Goal: Answer question/provide support

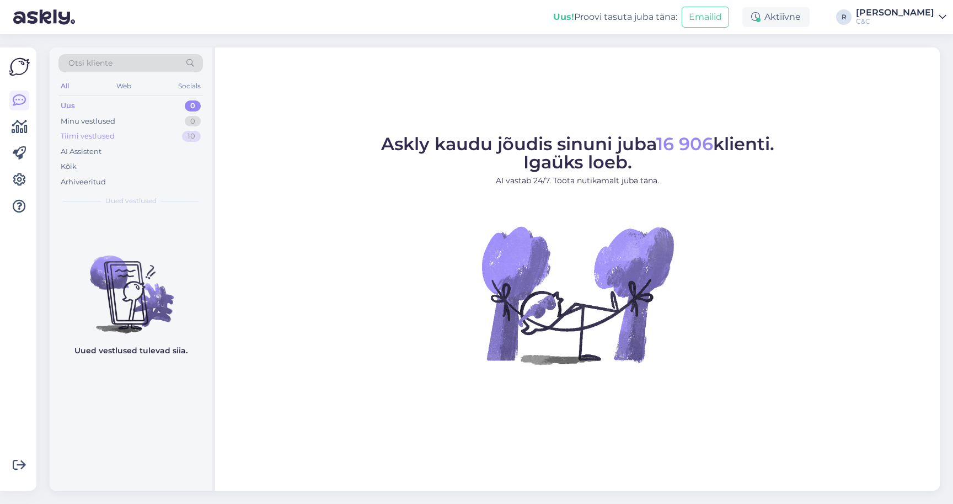
click at [145, 136] on div "Tiimi vestlused 10" at bounding box center [130, 136] width 145 height 15
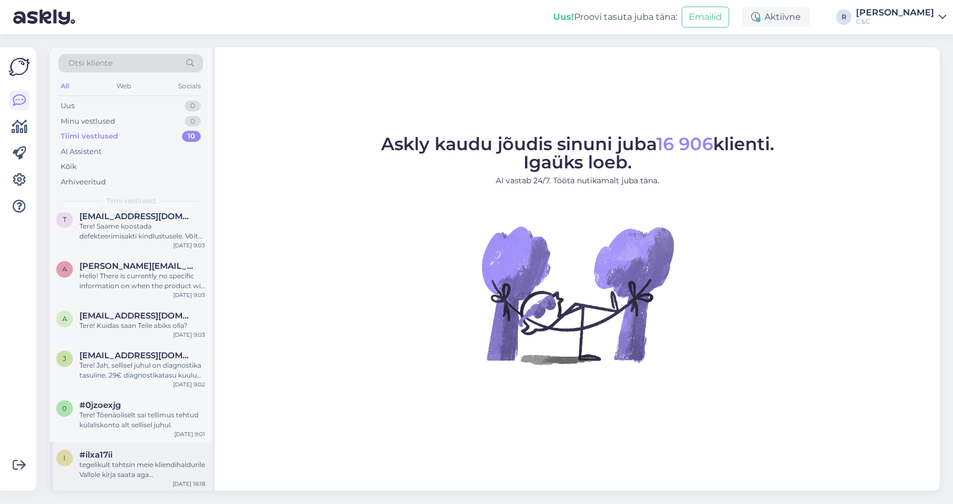
click at [128, 464] on div "tegelikult tahtsin meie kliendihaldurile Vallole kirja saata aga @[DOMAIN_NAME]…" at bounding box center [142, 470] width 126 height 20
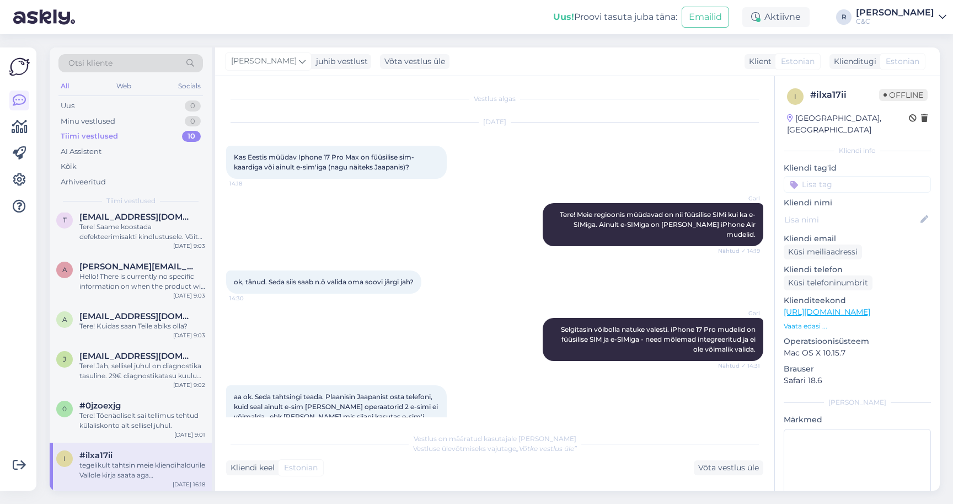
scroll to position [466, 0]
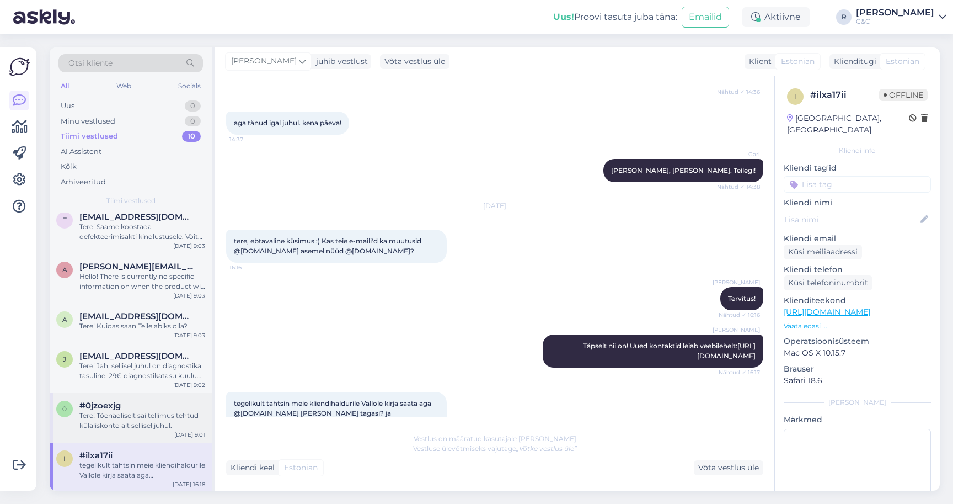
click at [124, 420] on div "Tere! Tõenäoliselt sai tellimus tehtud külaliskonto alt sellisel juhul." at bounding box center [142, 420] width 126 height 20
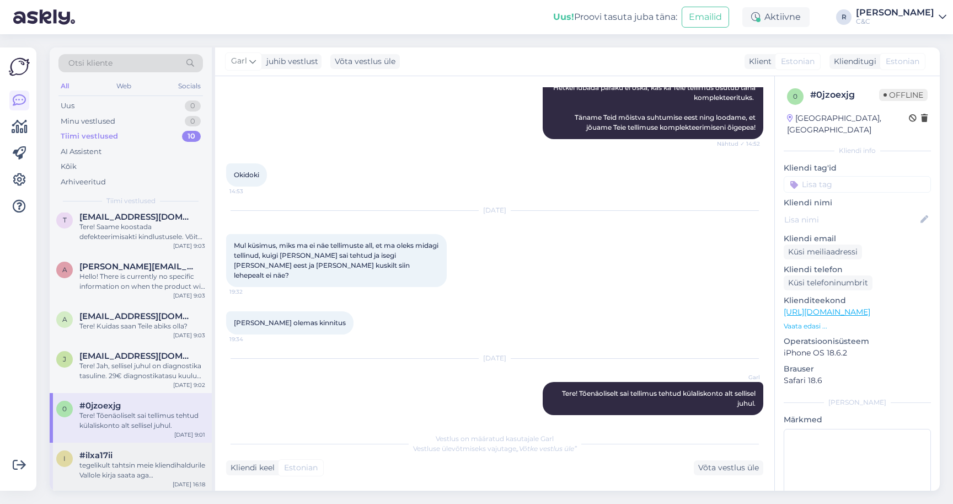
click at [129, 468] on div "tegelikult tahtsin meie kliendihaldurile Vallole kirja saata aga @[DOMAIN_NAME]…" at bounding box center [142, 470] width 126 height 20
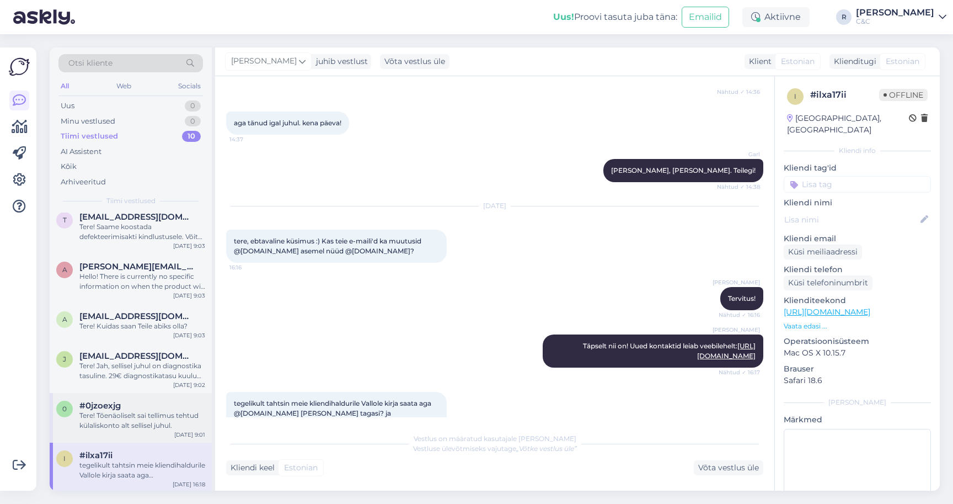
click at [131, 429] on div "0 #0jzoexjg Tere! Tõenäoliselt sai tellimus tehtud külaliskonto alt sellisel ju…" at bounding box center [131, 418] width 162 height 50
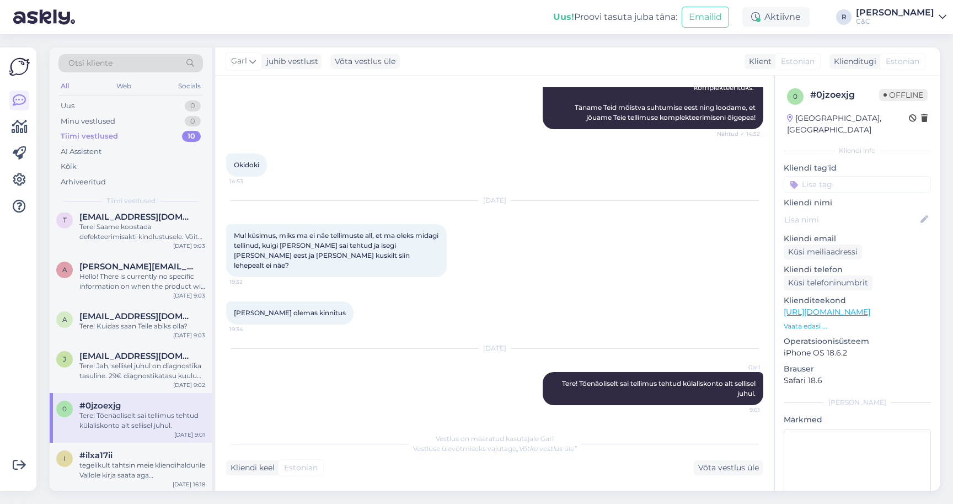
scroll to position [147, 0]
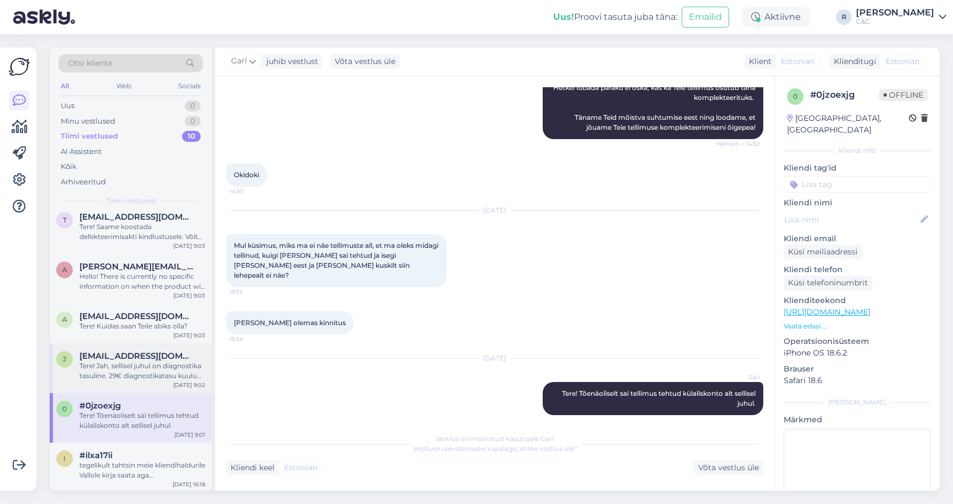
click at [122, 380] on div "[PERSON_NAME] [PERSON_NAME][EMAIL_ADDRESS][DOMAIN_NAME] Tere! Jah, sellisel juh…" at bounding box center [131, 368] width 162 height 50
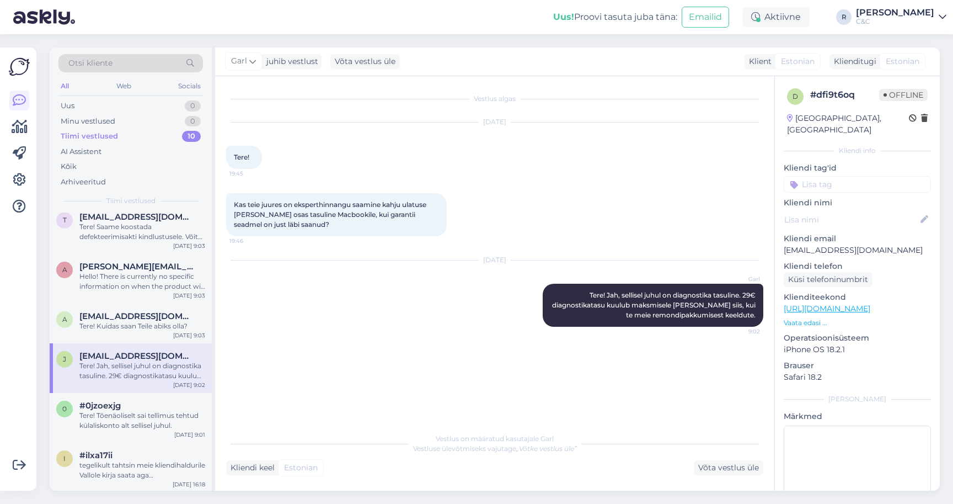
scroll to position [0, 0]
click at [127, 461] on div "tegelikult tahtsin meie kliendihaldurile Vallole kirja saata aga @[DOMAIN_NAME]…" at bounding box center [142, 470] width 126 height 20
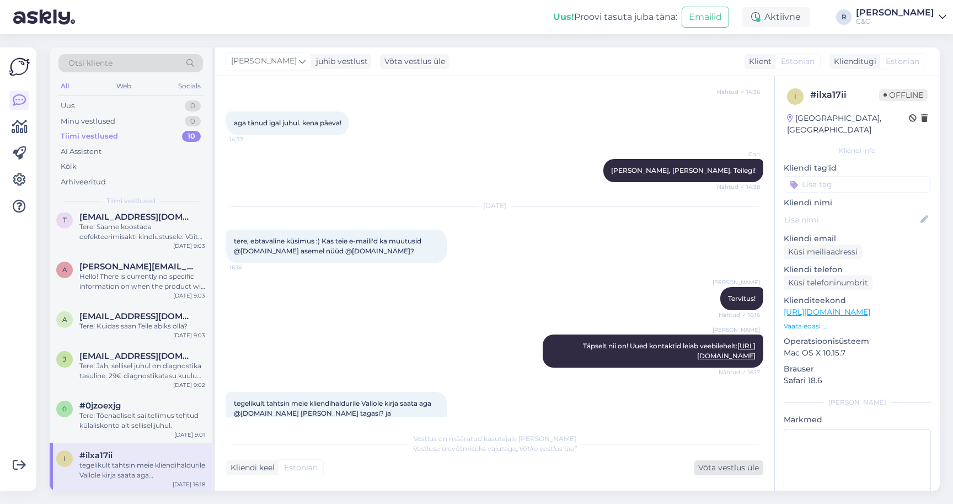
click at [730, 468] on div "Võta vestlus üle" at bounding box center [729, 467] width 70 height 15
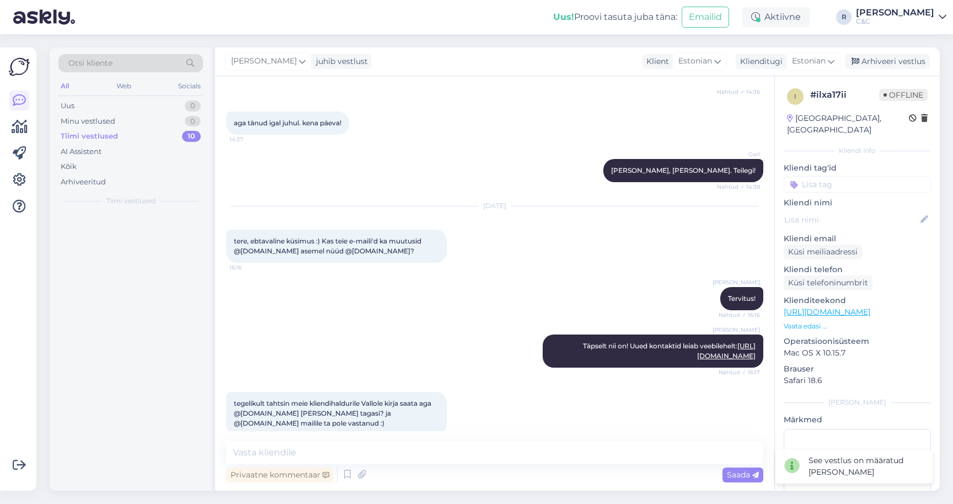
scroll to position [0, 0]
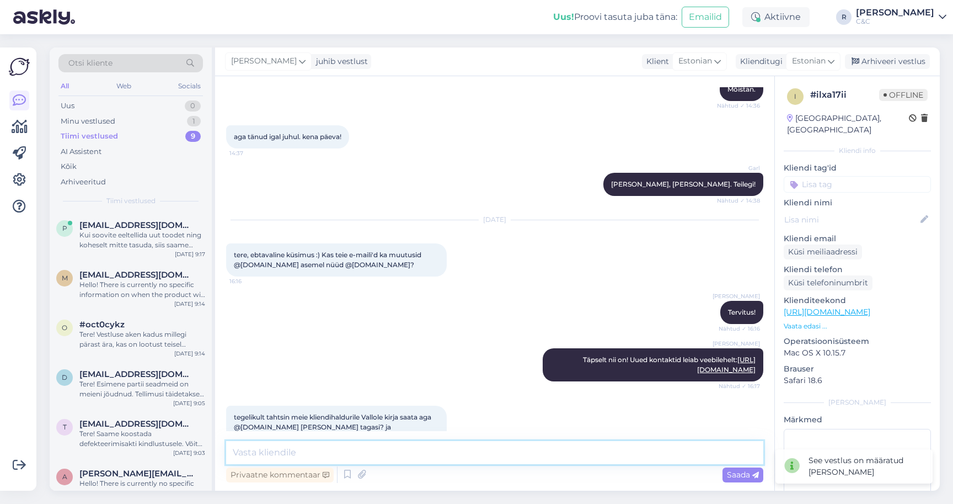
click at [515, 459] on textarea at bounding box center [494, 452] width 537 height 23
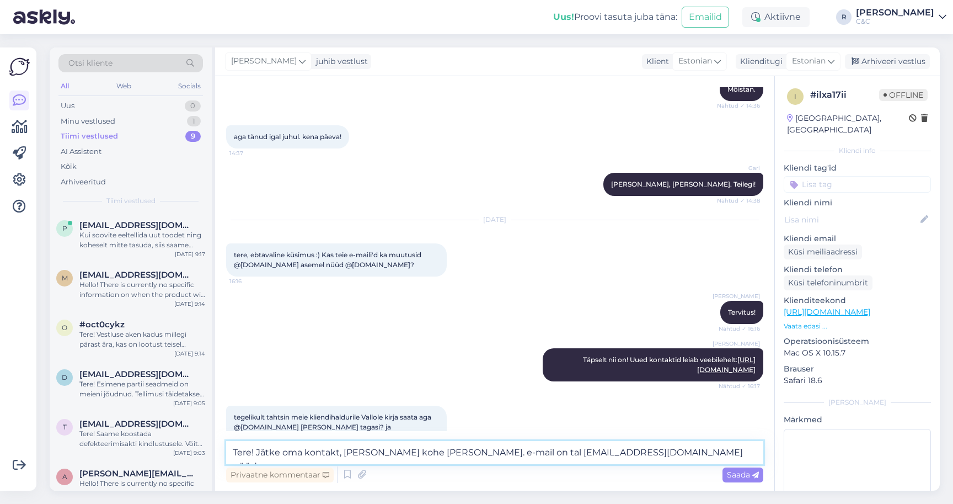
type textarea "Tere! Jätke oma kontakt, [PERSON_NAME] kohe [PERSON_NAME]. e-mail on tal [EMAIL…"
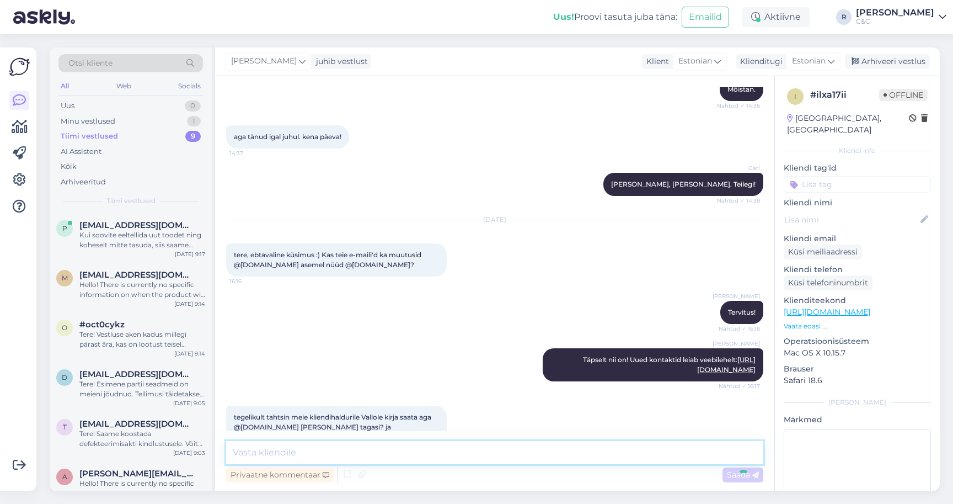
scroll to position [532, 0]
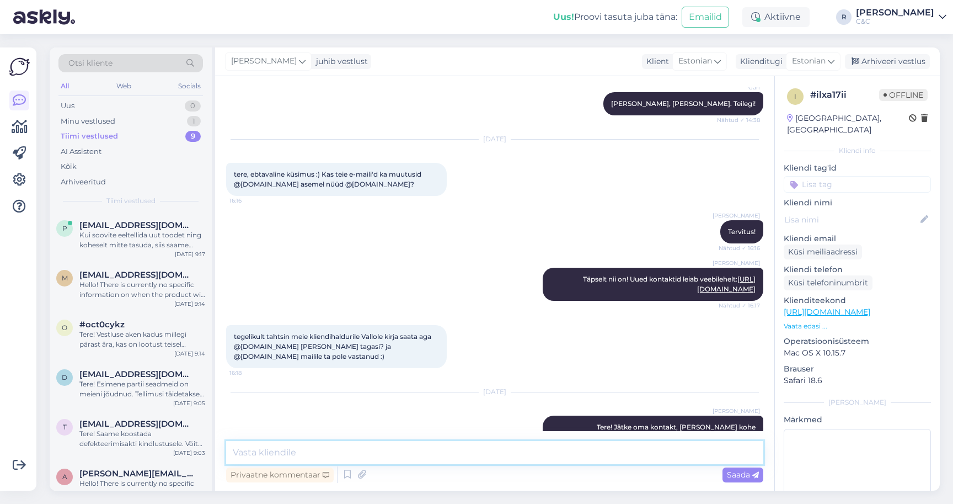
click at [525, 458] on textarea at bounding box center [494, 452] width 537 height 23
click at [886, 60] on div "Arhiveeri vestlus" at bounding box center [887, 61] width 85 height 15
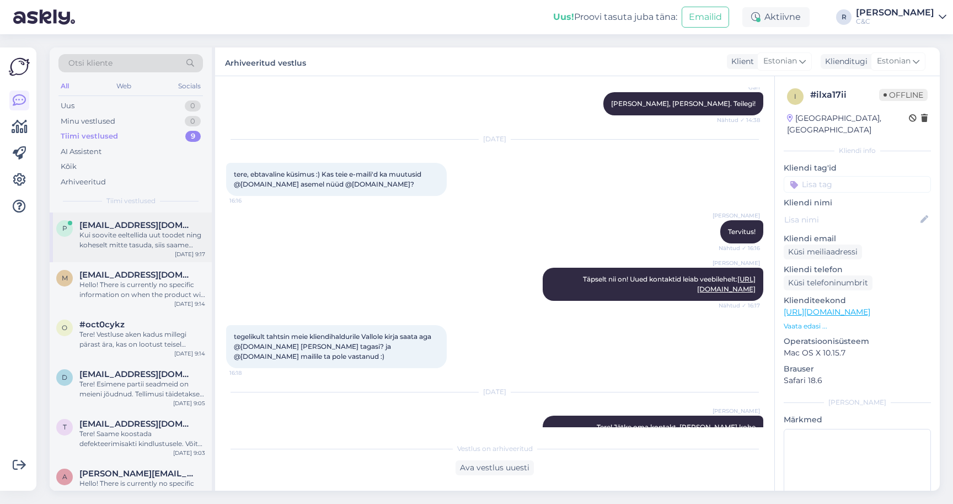
click at [151, 238] on div "Kui soovite eeltellida uut toodet ning koheselt mitte tasuda, siis saame koosta…" at bounding box center [142, 240] width 126 height 20
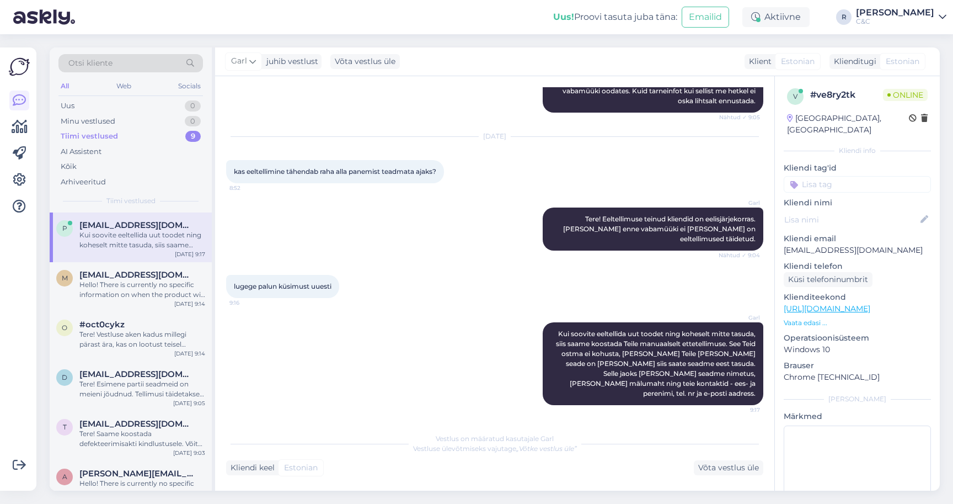
scroll to position [365, 0]
click at [183, 289] on div "Hello! There is currently no specific information on when the product will arri…" at bounding box center [142, 290] width 126 height 20
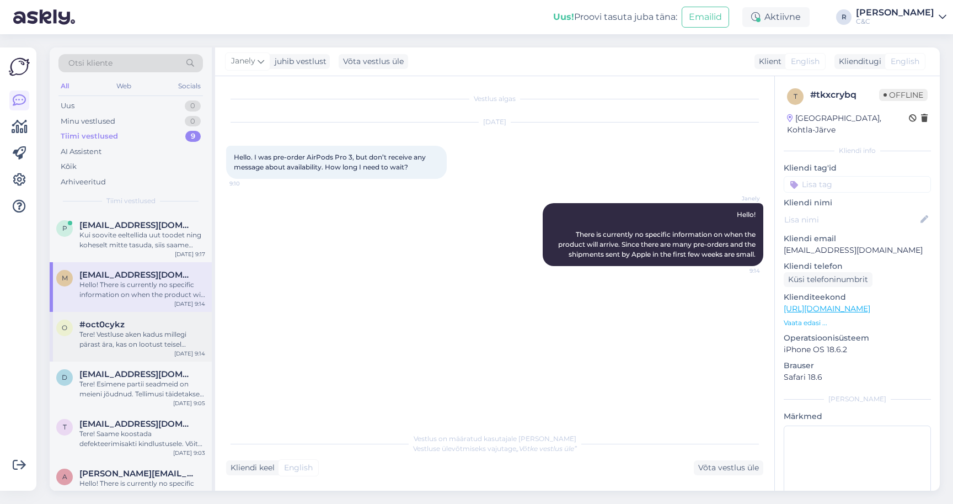
click at [153, 348] on div "o #oct0cykz Tere! Vestluse aken kadus millegi pärast ära, kas on lootust teisel…" at bounding box center [131, 337] width 162 height 50
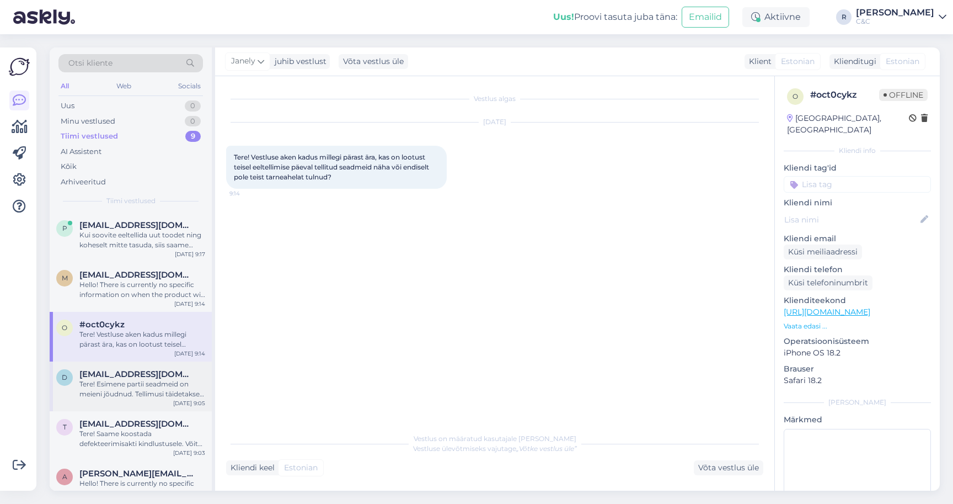
click at [143, 404] on div "d [EMAIL_ADDRESS][DOMAIN_NAME] Tere! Esimene partii seadmeid on meieni jõudnud.…" at bounding box center [131, 386] width 162 height 50
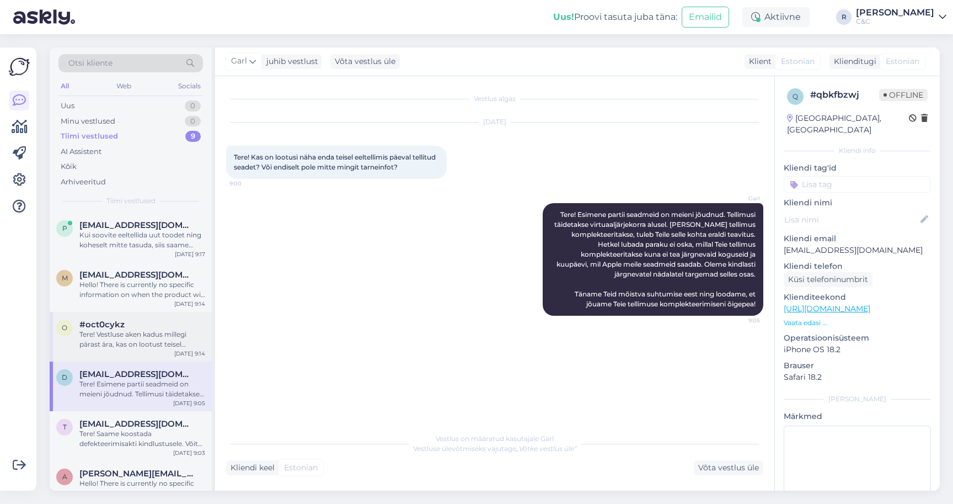
click at [147, 346] on div "Tere! Vestluse aken kadus millegi pärast ära, kas on lootust teisel eeltellimis…" at bounding box center [142, 339] width 126 height 20
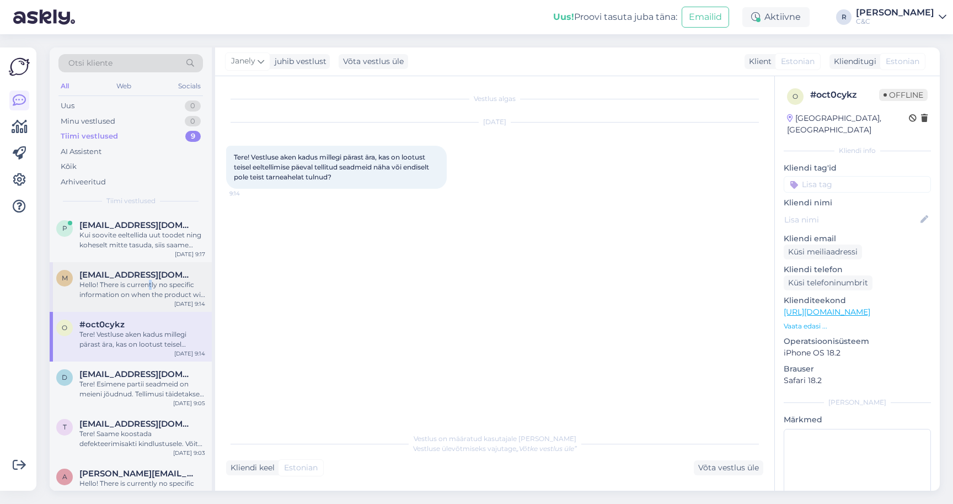
click at [152, 284] on div "Hello! There is currently no specific information on when the product will arri…" at bounding box center [142, 290] width 126 height 20
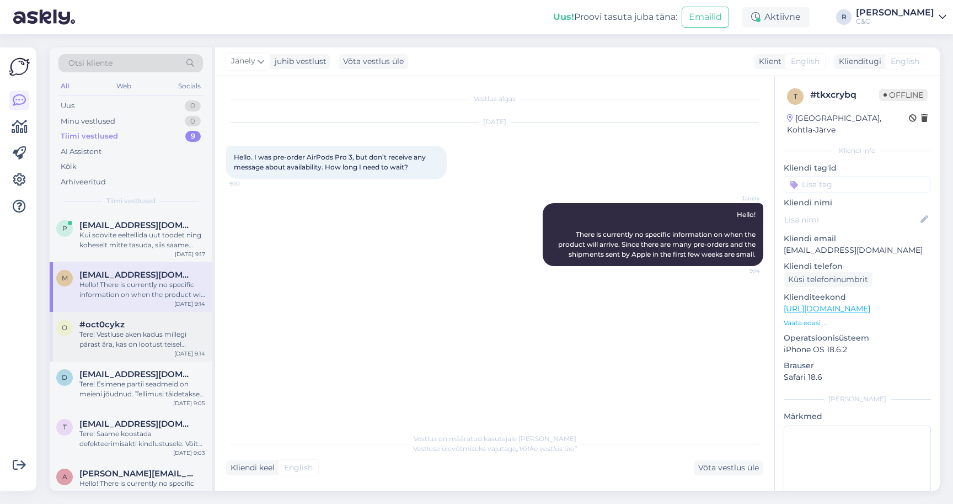
click at [140, 334] on div "Tere! Vestluse aken kadus millegi pärast ära, kas on lootust teisel eeltellimis…" at bounding box center [142, 339] width 126 height 20
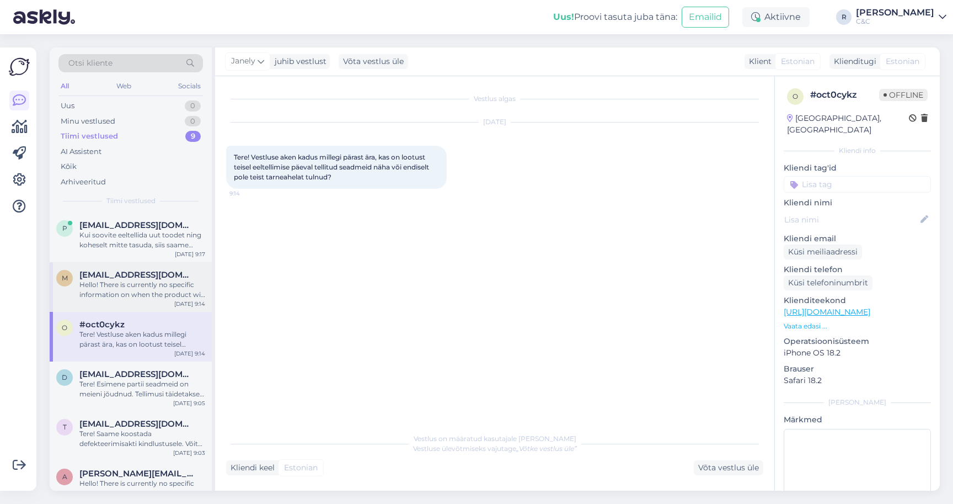
click at [143, 286] on div "Hello! There is currently no specific information on when the product will arri…" at bounding box center [142, 290] width 126 height 20
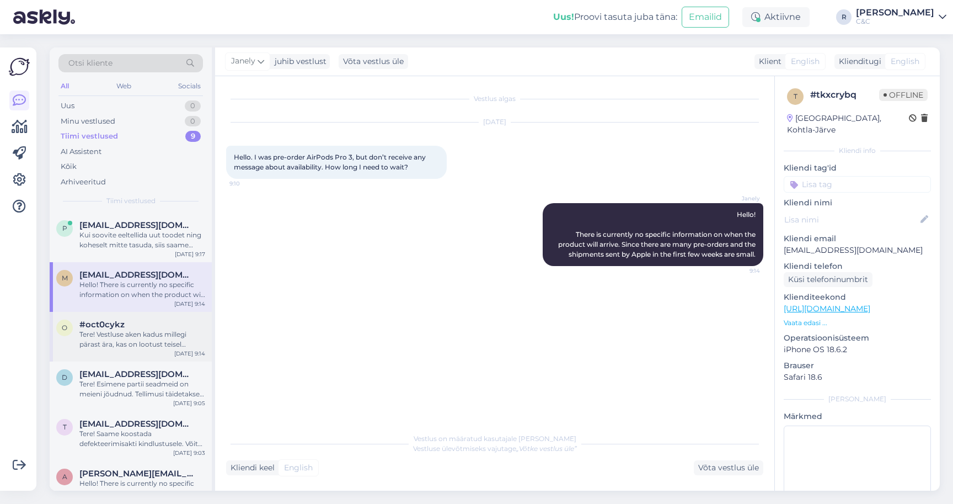
click at [134, 313] on div "o #oct0cykz Tere! Vestluse aken kadus millegi pärast ära, kas on lootust teisel…" at bounding box center [131, 337] width 162 height 50
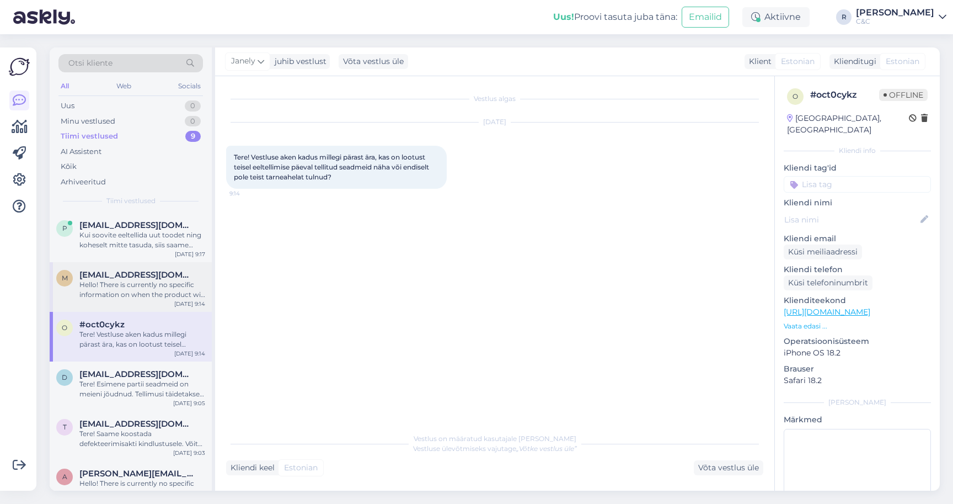
click at [150, 287] on div "Hello! There is currently no specific information on when the product will arri…" at bounding box center [142, 290] width 126 height 20
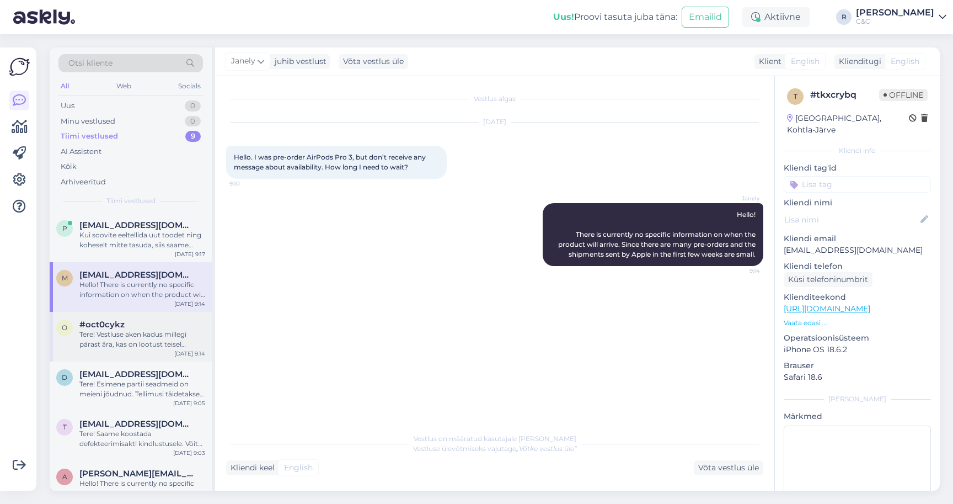
click at [135, 338] on div "Tere! Vestluse aken kadus millegi pärast ära, kas on lootust teisel eeltellimis…" at bounding box center [142, 339] width 126 height 20
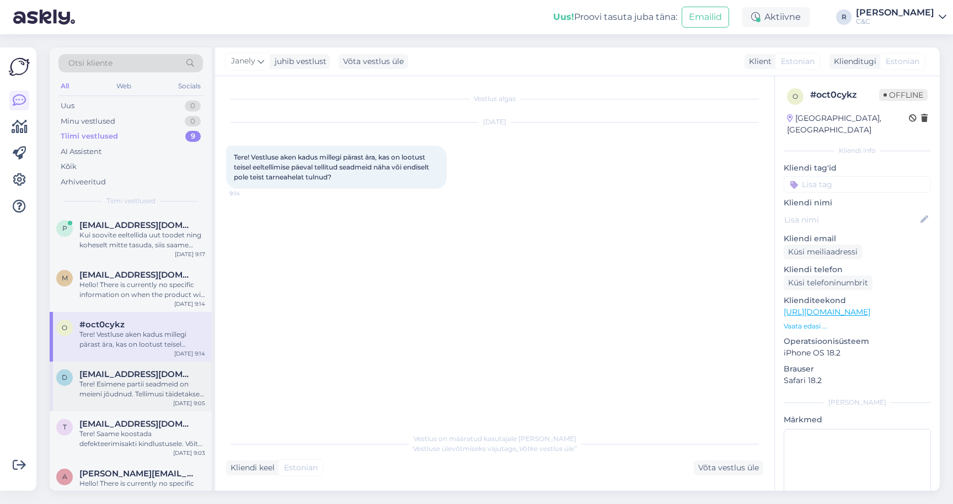
click at [140, 381] on div "Tere! Esimene partii seadmeid on meieni jõudnud. Tellimusi täidetakse virtuaalj…" at bounding box center [142, 389] width 126 height 20
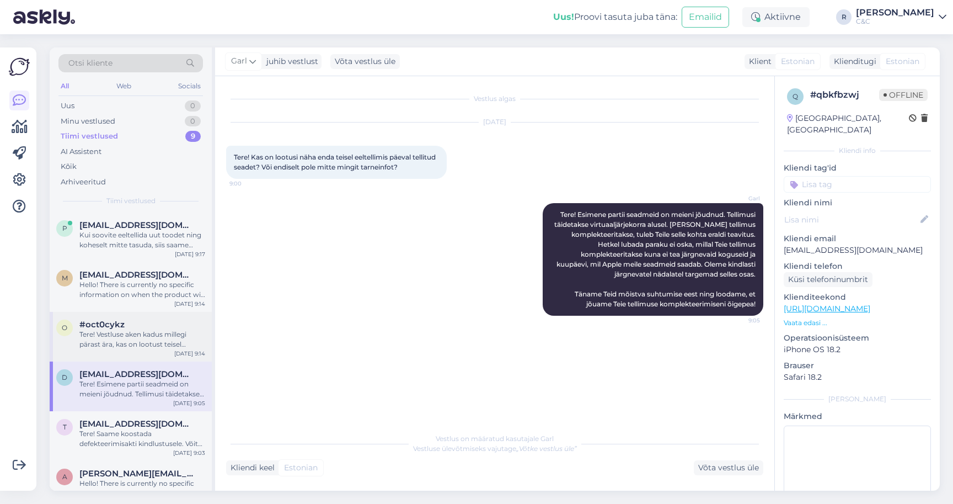
click at [137, 345] on div "Tere! Vestluse aken kadus millegi pärast ära, kas on lootust teisel eeltellimis…" at bounding box center [142, 339] width 126 height 20
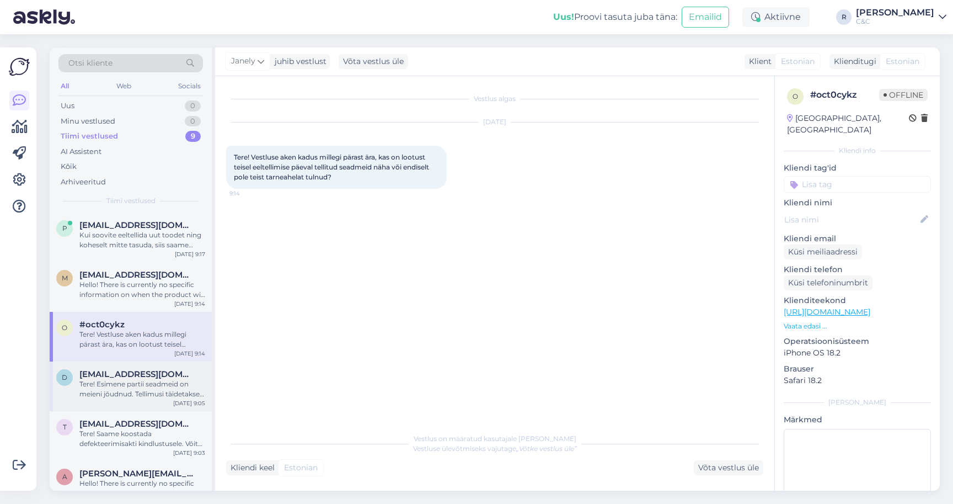
click at [121, 387] on div "Tere! Esimene partii seadmeid on meieni jõudnud. Tellimusi täidetakse virtuaalj…" at bounding box center [142, 389] width 126 height 20
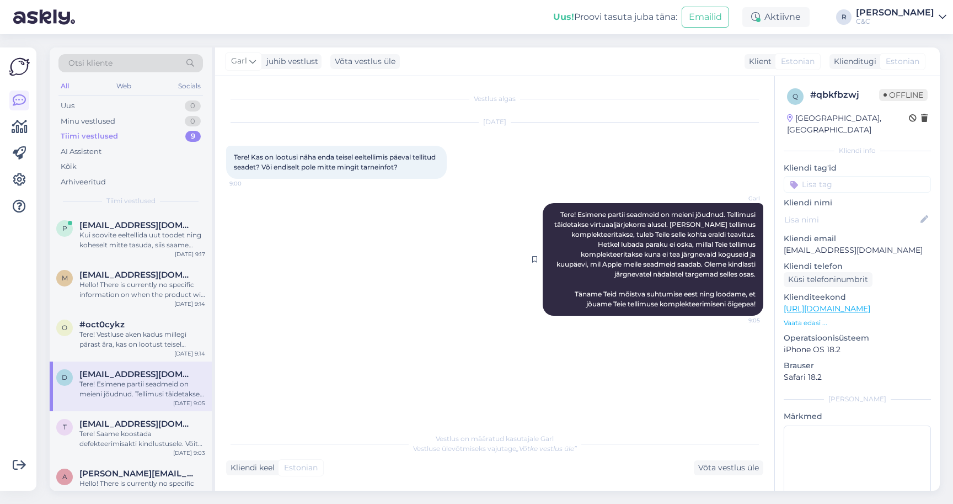
click at [665, 235] on span "Tere! Esimene partii seadmeid on meieni jõudnud. Tellimusi täidetakse virtuaalj…" at bounding box center [655, 259] width 203 height 98
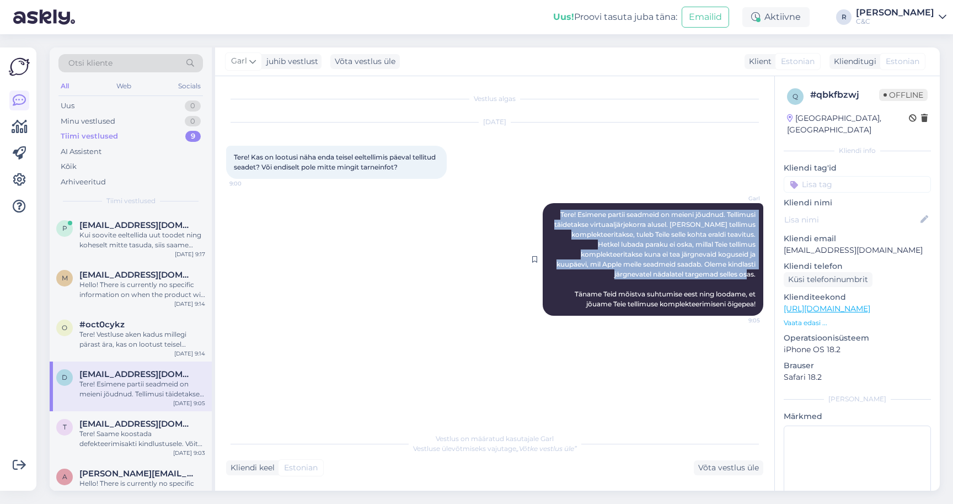
click at [665, 235] on span "Tere! Esimene partii seadmeid on meieni jõudnud. Tellimusi täidetakse virtuaalj…" at bounding box center [655, 259] width 203 height 98
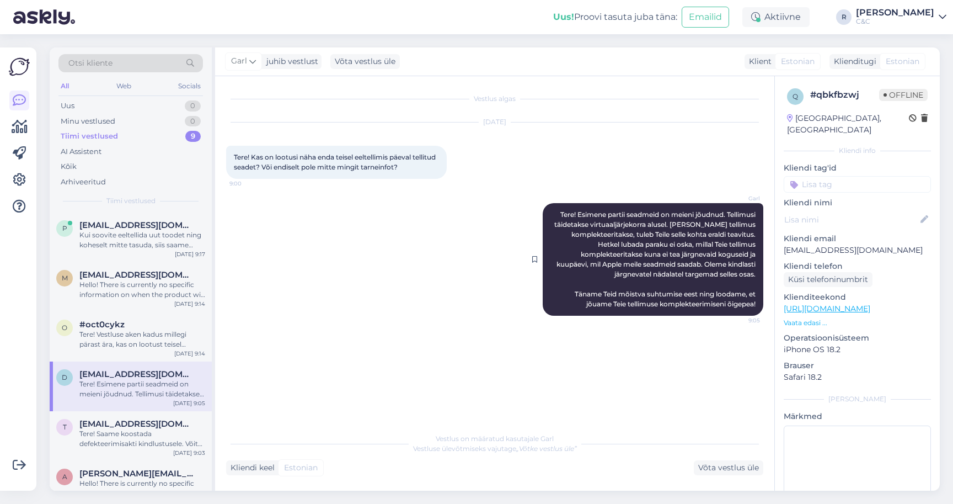
click at [653, 261] on span "Tere! Esimene partii seadmeid on meieni jõudnud. Tellimusi täidetakse virtuaalj…" at bounding box center [655, 259] width 203 height 98
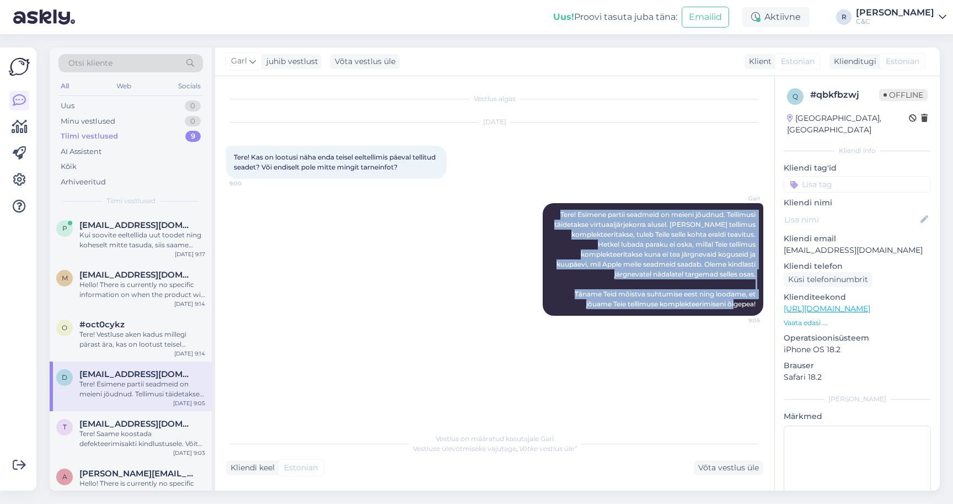
drag, startPoint x: 753, startPoint y: 299, endPoint x: 527, endPoint y: 197, distance: 247.9
click at [527, 197] on div "Garl Tere! Esimene partii seadmeid on meieni jõudnud. Tellimusi täidetakse virt…" at bounding box center [494, 259] width 537 height 137
copy span "Tere! Esimene partii seadmeid on meieni jõudnud. Tellimusi täidetakse virtuaalj…"
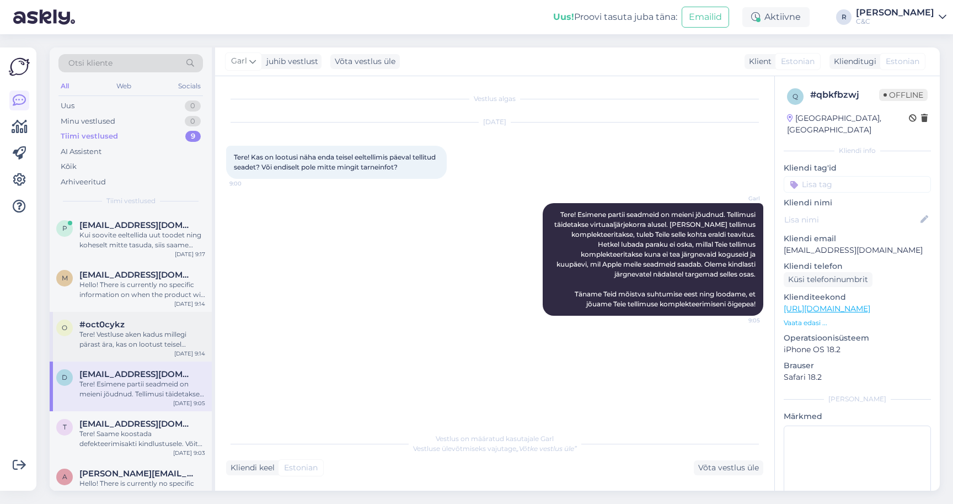
click at [119, 339] on div "Tere! Vestluse aken kadus millegi pärast ära, kas on lootust teisel eeltellimis…" at bounding box center [142, 339] width 126 height 20
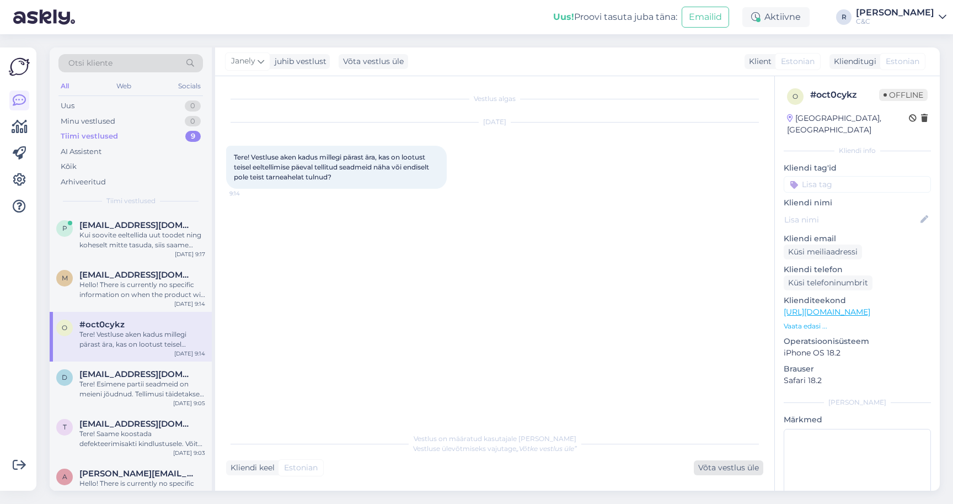
click at [701, 467] on div "Võta vestlus üle" at bounding box center [729, 467] width 70 height 15
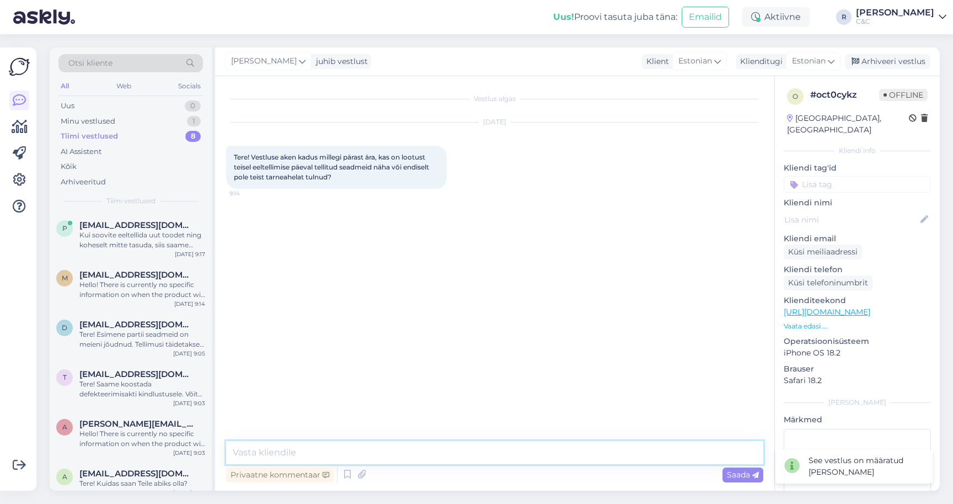
click at [617, 455] on textarea at bounding box center [494, 452] width 537 height 23
paste textarea "Tere! Esimene partii seadmeid on meieni jõudnud. Tellimusi täidetakse virtuaalj…"
type textarea "Tere! Esimene partii seadmeid on meieni jõudnud. Tellimusi täidetakse virtuaalj…"
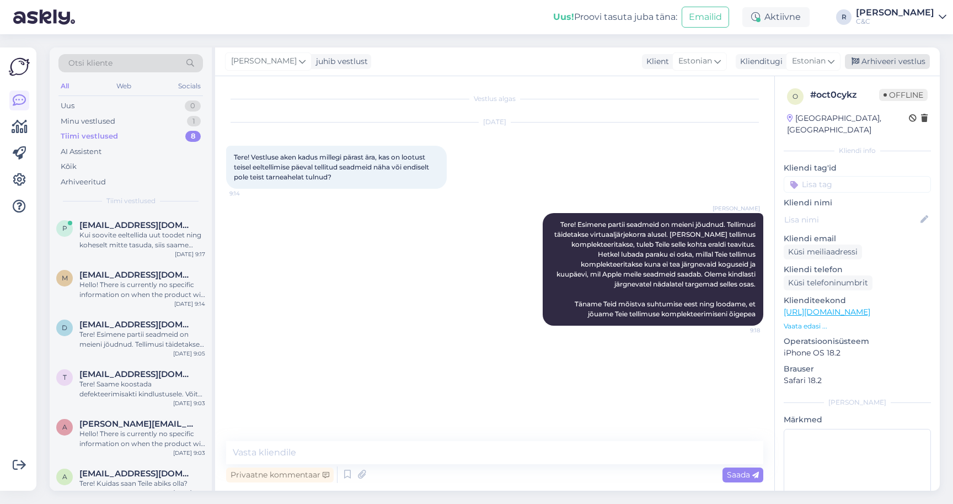
click at [895, 61] on div "Arhiveeri vestlus" at bounding box center [887, 61] width 85 height 15
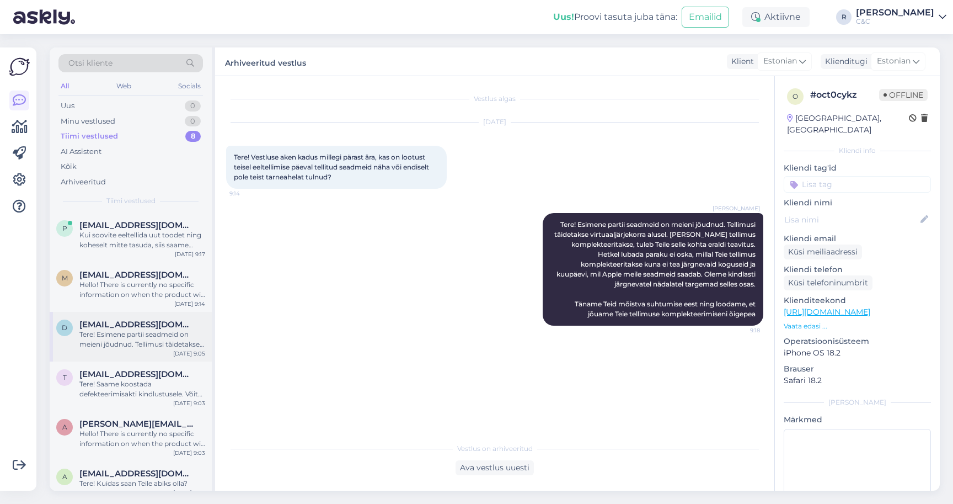
click at [119, 350] on div "d [EMAIL_ADDRESS][DOMAIN_NAME] Tere! Esimene partii seadmeid on meieni jõudnud.…" at bounding box center [131, 337] width 162 height 50
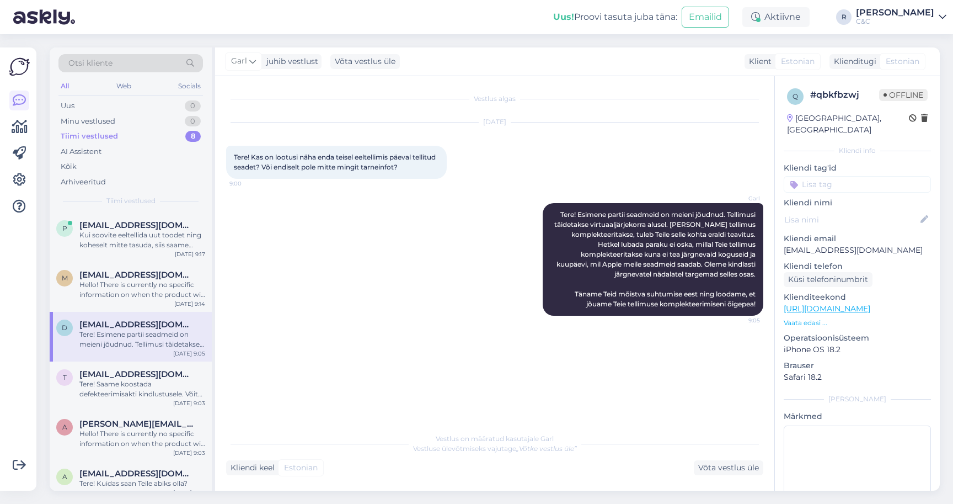
click at [502, 72] on div "Garl juhib vestlust Võta vestlus üle Klient Estonian Klienditugi Estonian" at bounding box center [577, 61] width 725 height 29
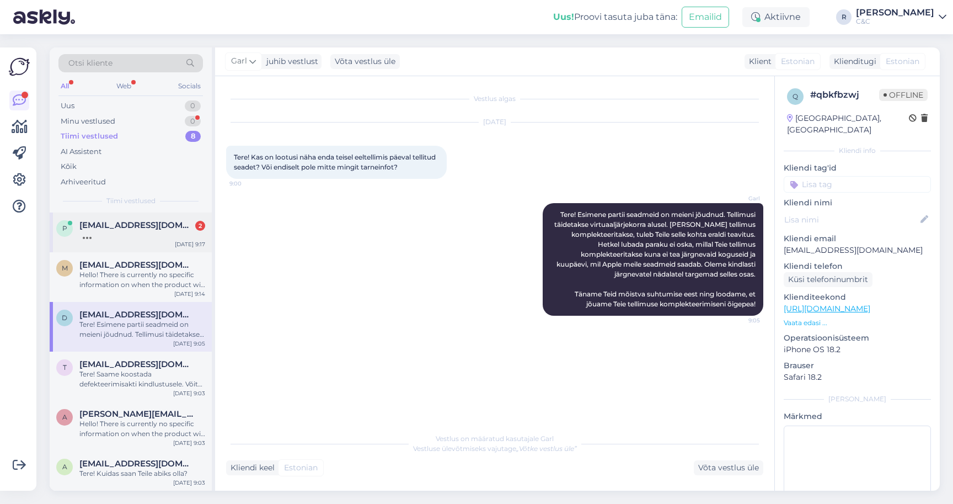
click at [139, 231] on div at bounding box center [142, 235] width 126 height 10
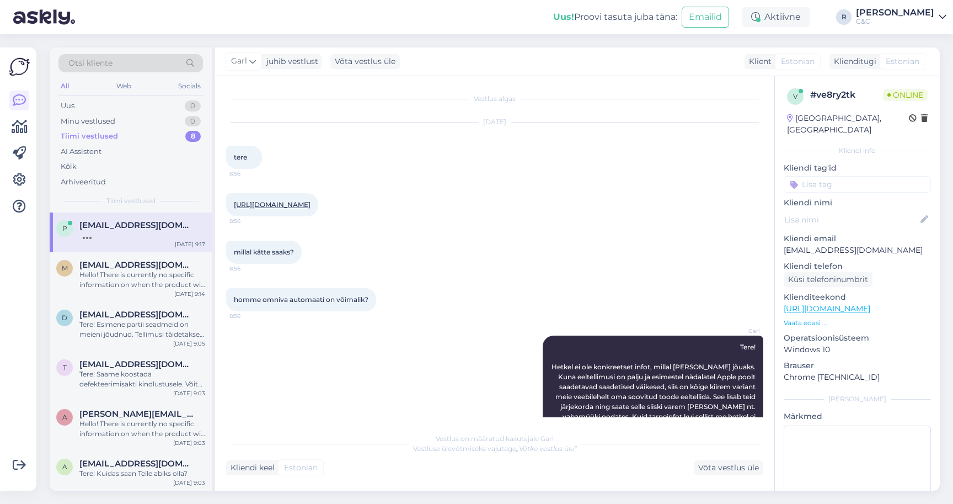
scroll to position [460, 0]
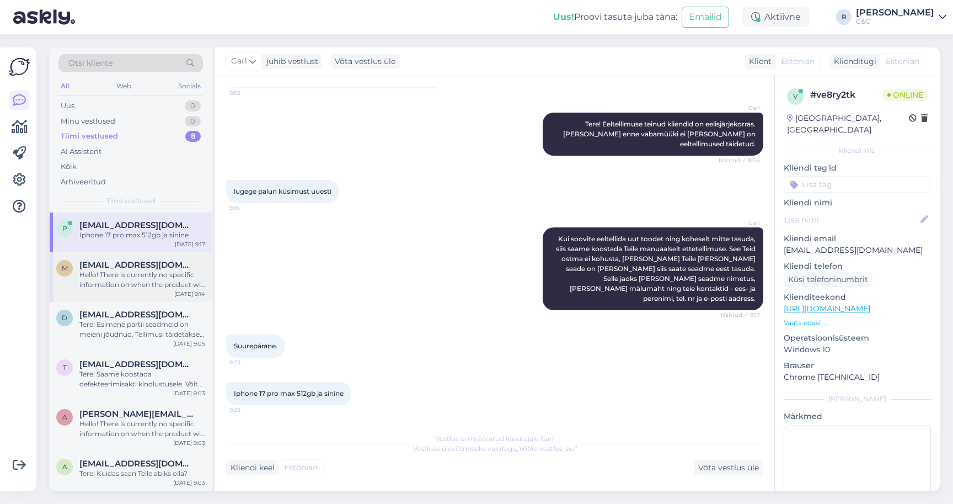
click at [130, 275] on div "Hello! There is currently no specific information on when the product will arri…" at bounding box center [142, 280] width 126 height 20
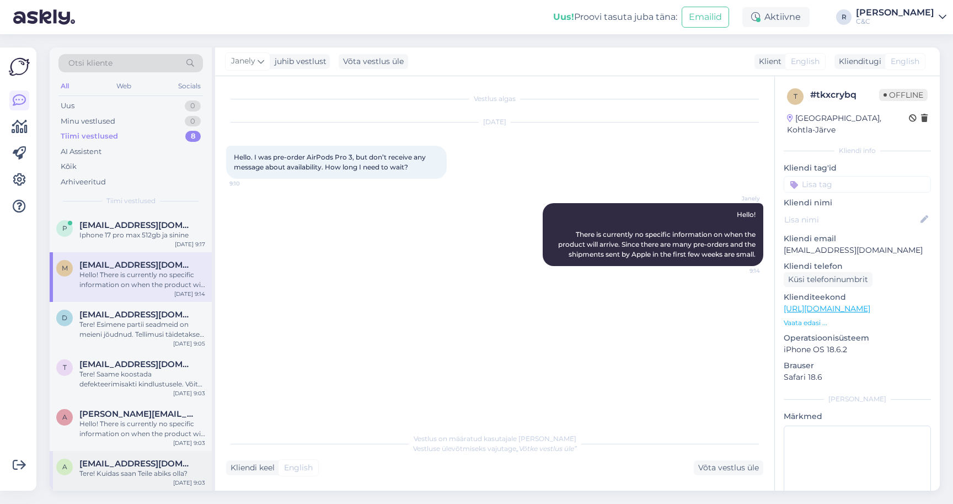
click at [116, 462] on span "[EMAIL_ADDRESS][DOMAIN_NAME]" at bounding box center [136, 463] width 115 height 10
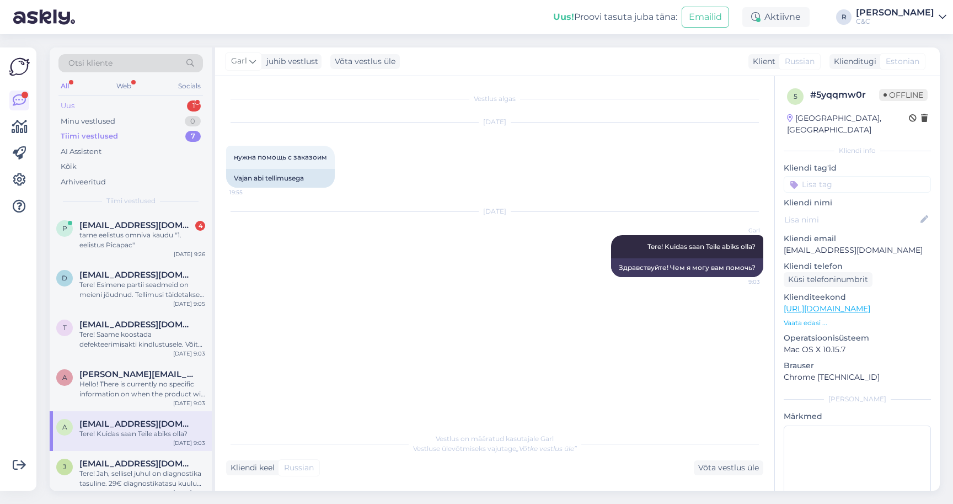
click at [131, 104] on div "Uus 1" at bounding box center [130, 105] width 145 height 15
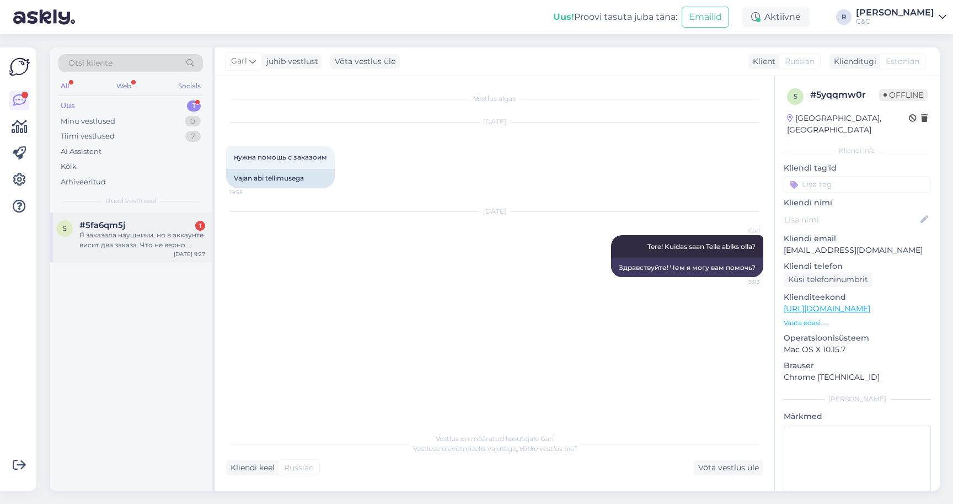
click at [110, 231] on div "Я заказала наушники, но в аккаунте висит два заказа. Что не верно. Оплата была …" at bounding box center [142, 240] width 126 height 20
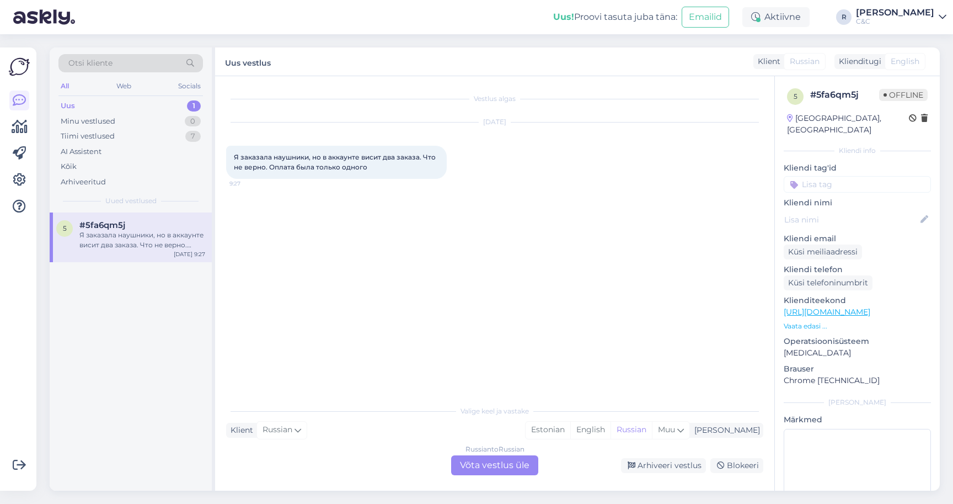
click at [509, 467] on div "Russian to Russian Võta vestlus üle" at bounding box center [494, 465] width 87 height 20
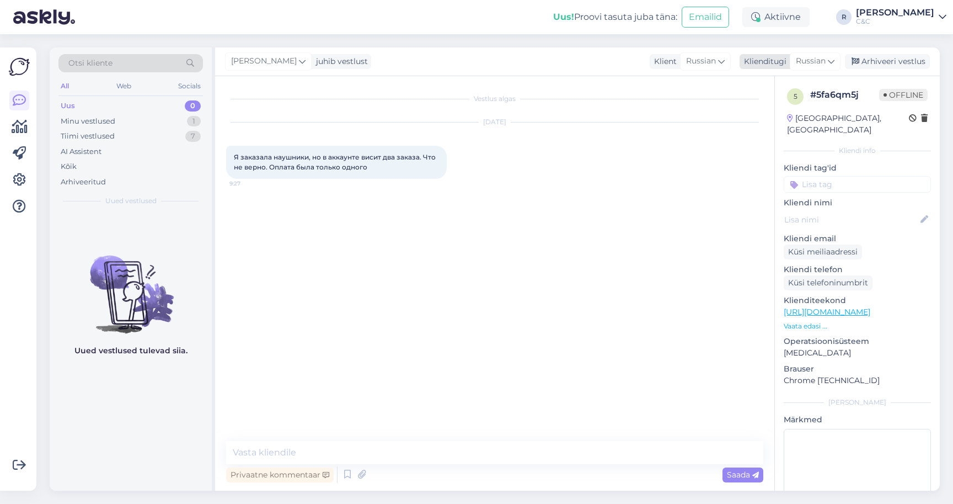
click at [828, 60] on div "Russian" at bounding box center [815, 61] width 51 height 18
type input "es"
click at [751, 129] on link "Estonian" at bounding box center [790, 128] width 121 height 18
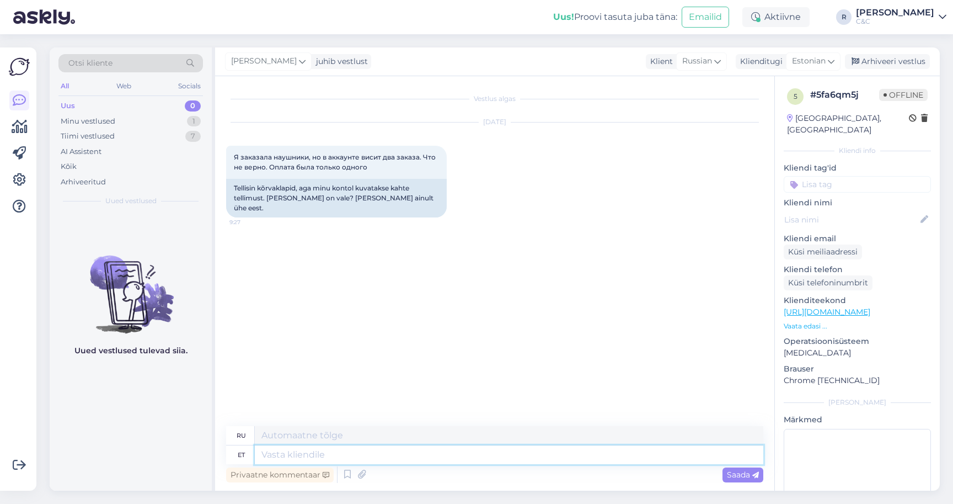
click at [356, 461] on textarea at bounding box center [509, 454] width 509 height 19
type textarea "Tere! K"
type textarea "Привет!"
type textarea "Tere! Kuidas ni"
type textarea "Привет, как дела?"
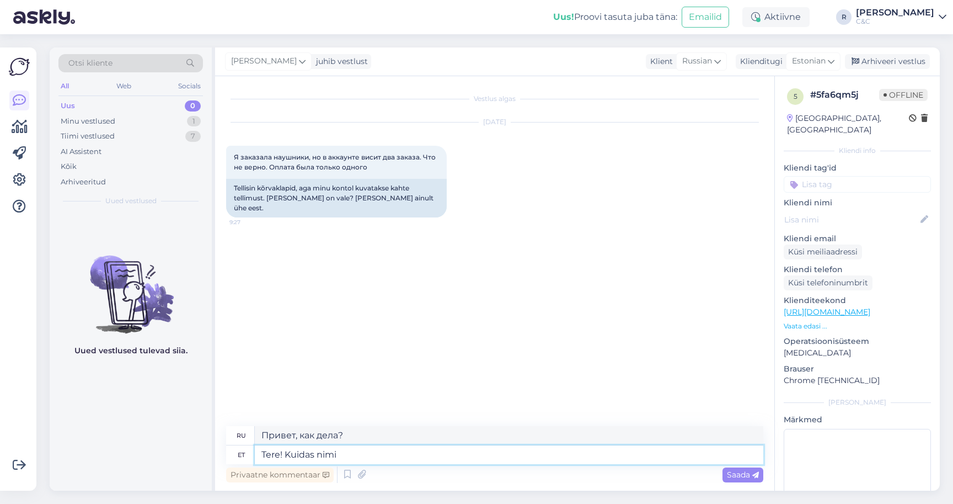
type textarea "Tere! Kuidas nimi?"
type textarea "Привет! Как тебя зовут?"
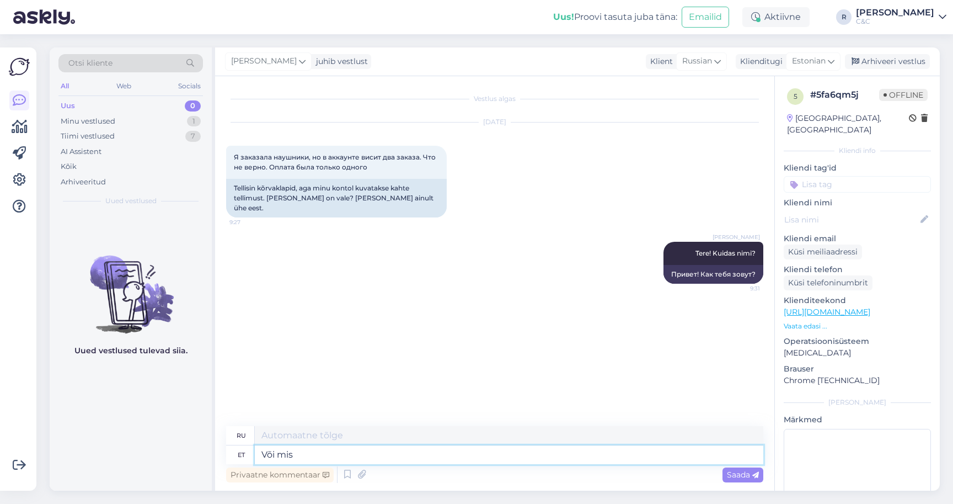
type textarea "Või mis"
type textarea "Или"
type textarea "Või mis tei"
type textarea "Или что?"
type textarea "Või mis tellimuse numb"
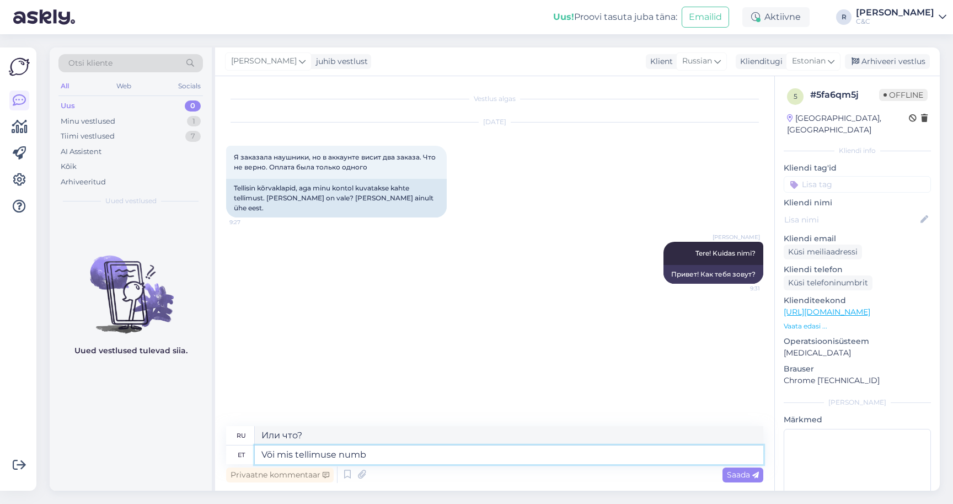
type textarea "[DEMOGRAPHIC_DATA] в каком порядке"
type textarea "Või mis tellimuse numbre"
type textarea "[PERSON_NAME] какой номер заказа?"
type textarea "Või mis tellimuse numbreid teil"
type textarea "Или какие порядковые номера?"
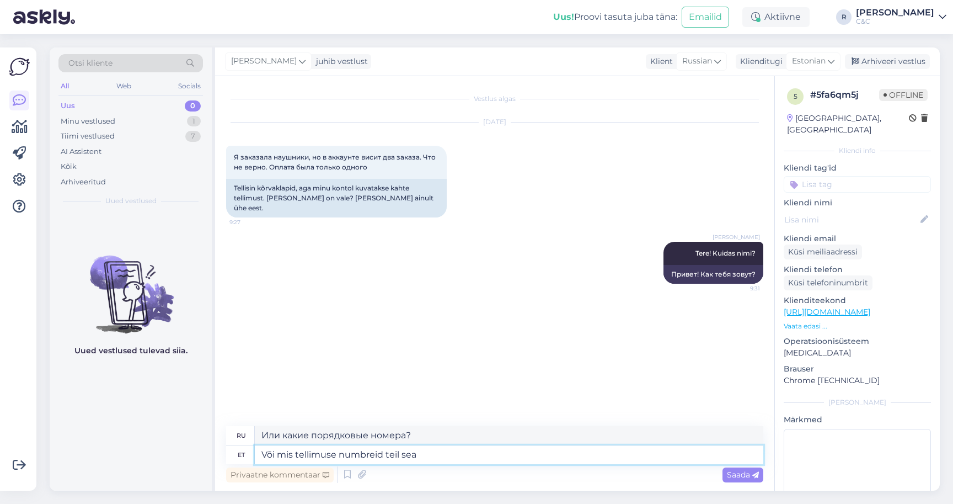
type textarea "Või mis tellimuse numbreid teil seal"
type textarea "Или какие у вас номера заказов?"
type textarea "Või mis tellimuse numbreid teil seal n"
type textarea "Или какие у вас там порядковые номера?"
type textarea "Või mis tellimuse numbreid teil seal näitab, kontrollib üle"
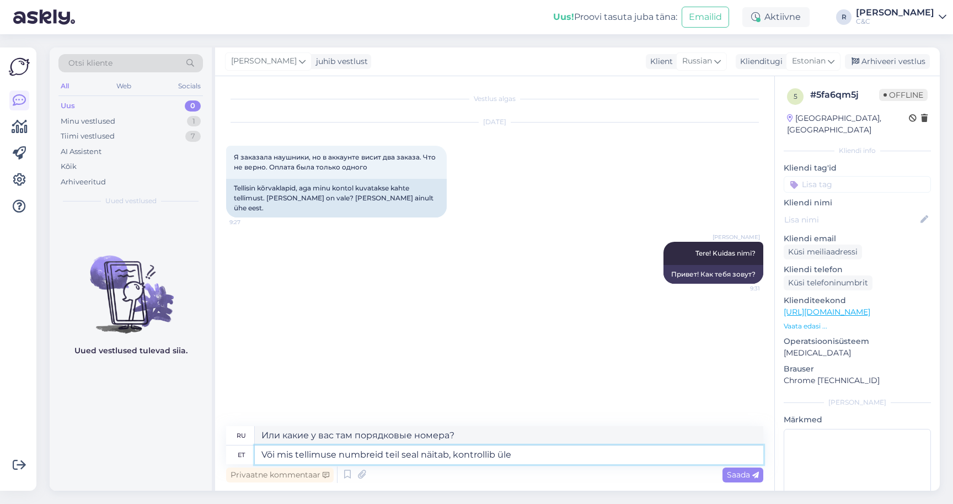
type textarea "Или какие у вас там номера заказов, проверьте"
type textarea "Või mis tellimuse numbreid teil seal näitab, kontrollin üle."
type textarea "Или какие у вас там номера заказов, я проверю"
type textarea "Või mis tellimuse numbreid teil seal näitab, kontrollin üle."
type textarea "Или какие номера заказов там указаны, я проверю."
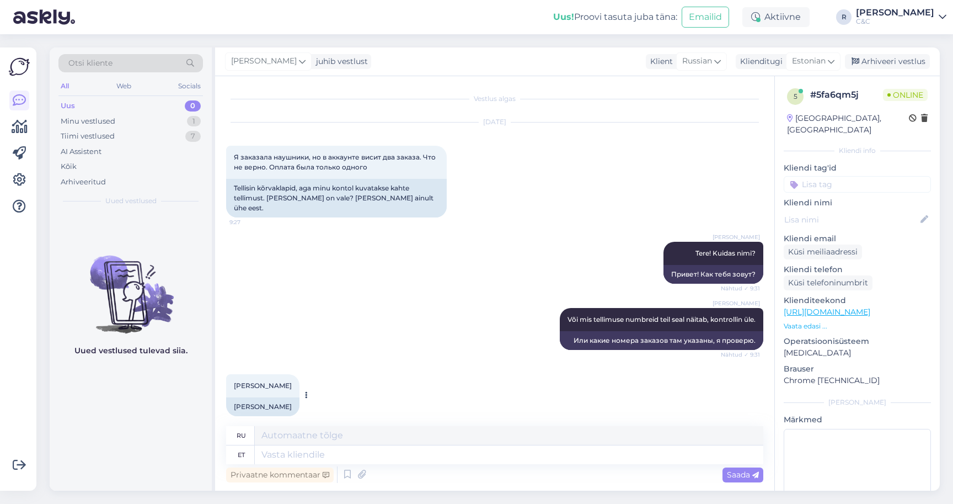
click at [256, 397] on div "[PERSON_NAME]" at bounding box center [262, 406] width 73 height 19
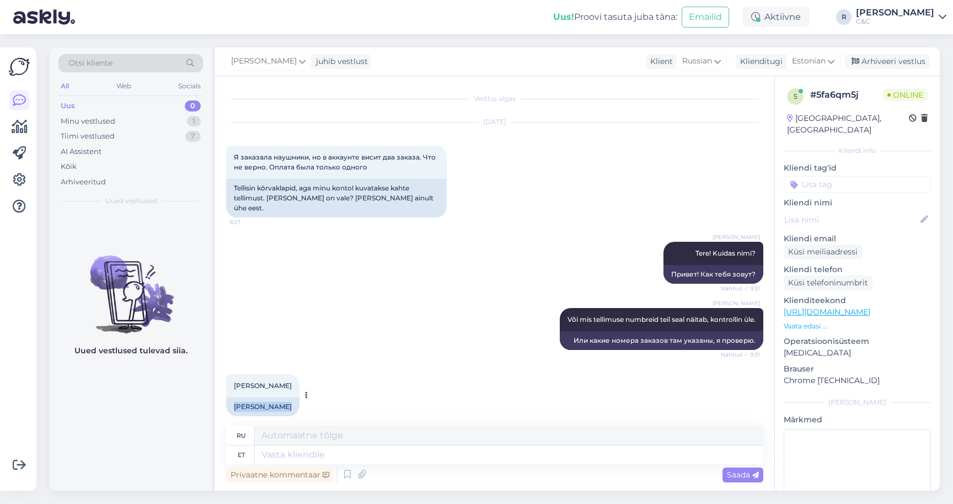
copy div "[PERSON_NAME]"
click at [309, 460] on textarea at bounding box center [509, 454] width 509 height 19
type textarea "Tellimuse numb"
type textarea "Заказ"
paste textarea "5000004173"
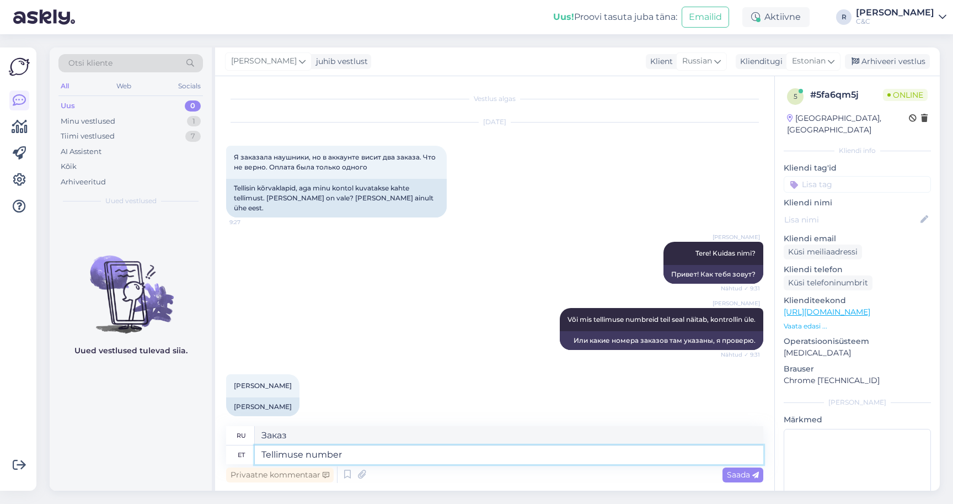
type textarea "Tellimuse number 5000004173"
type textarea "[PERSON_NAME] заказа"
type textarea "Tellimuse number 5000004173"
type textarea "[PERSON_NAME] заказа 5000004173"
type textarea "Tellimuse number 5000004173 on"
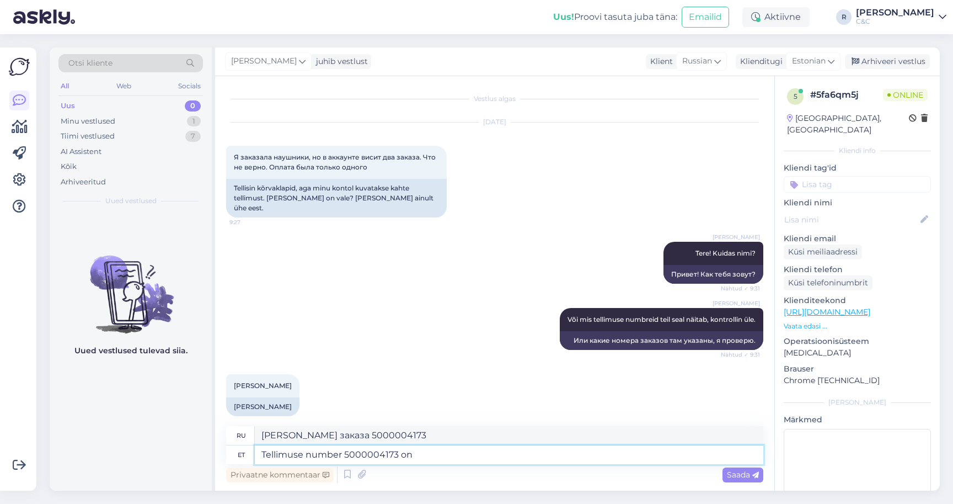
type textarea "[PERSON_NAME] заказа 5000004173 —"
type textarea "Tellimuse number 5000004173 on aktiivne ja"
type textarea "Заказ номер 5000004173 активен."
type textarea "Tellimuse number 5000004173 on aktiivne [PERSON_NAME]"
type textarea "Заказ номер 5000004173 активен [PERSON_NAME]"
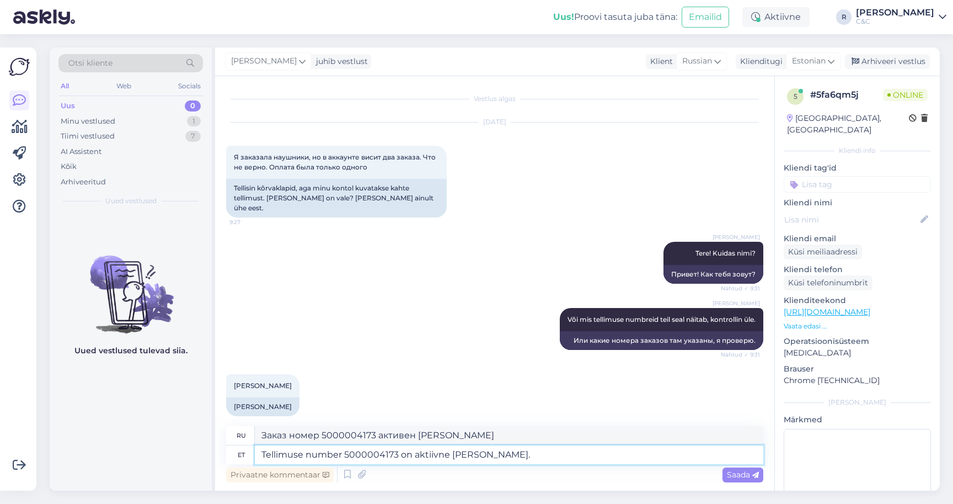
type textarea "Tellimuse number 5000004173 on aktiivne [PERSON_NAME]. T"
type textarea "Заказ номер 5000004173 активен и в порядке."
type textarea "Tellimuse number 5000004173 on aktiivne [PERSON_NAME]. Teine"
type textarea "Заказ номер 5000004173 активен и выполнен. Ещё один"
type textarea "Tellimuse number 5000004173 on aktiivne [PERSON_NAME]. Teine on"
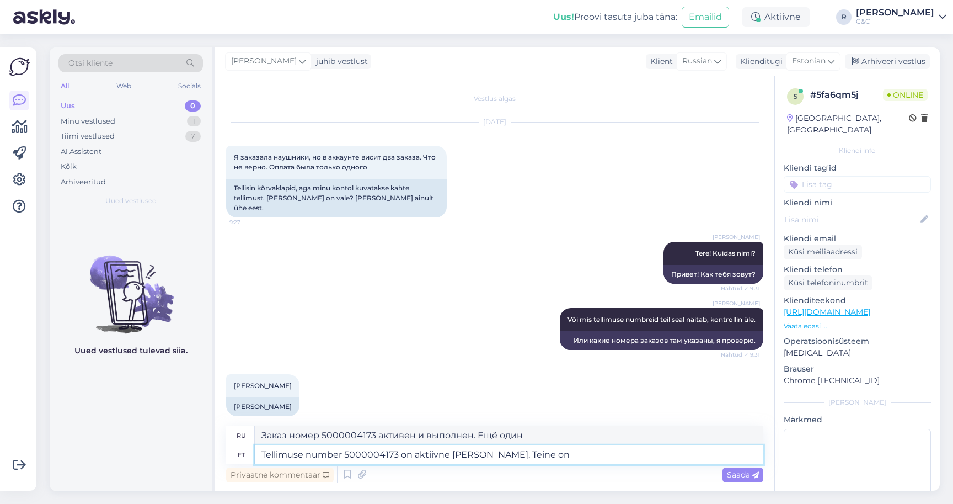
type textarea "Заказ номер 5000004173 активен и выполнен. Другой заказ:"
type textarea "Tellimuse number 5000004173 on aktiivne [PERSON_NAME]. Teine ei"
type textarea "Заказ номер 5000004173 активен и выполнен. Ещё один"
type textarea "Tellimuse number 5000004173 on aktiivne [PERSON_NAME]. Teine ei ole"
type textarea "Заказ номер 5000004173 активен и в порядке. Другой — нет."
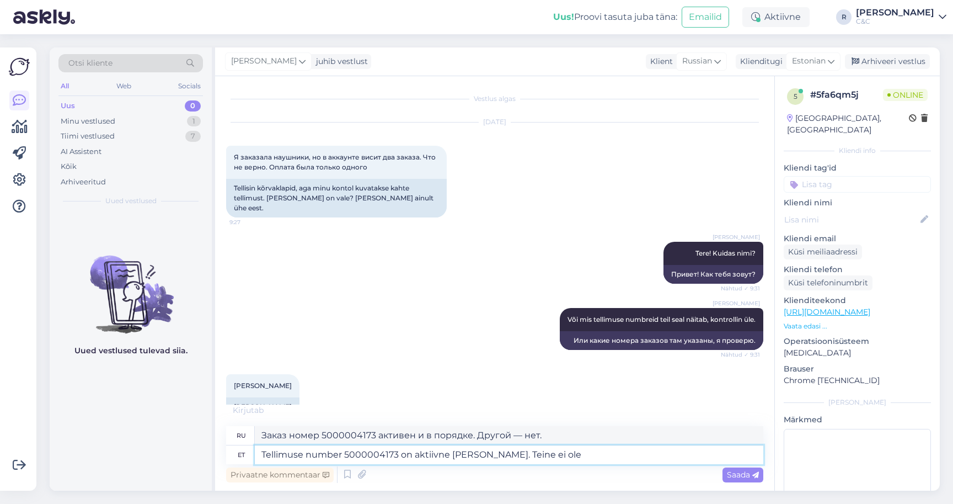
type textarea "Tellimuse number 5000004173 on aktiivne [PERSON_NAME]. Teine ei ole"
type textarea "Заказ № 5000004173 активен и в порядке. Другой не..."
type textarea "Tellimuse number 5000004173 on aktiivne [PERSON_NAME]. Teine ei ole kuhugi"
type textarea "Заказ номер 5000004173 активен и в порядке. Другого нигде не найти."
type textarea "Tellimuse number 5000004173 on aktiivne [PERSON_NAME]. Teine ei ole kuhugi jõud…"
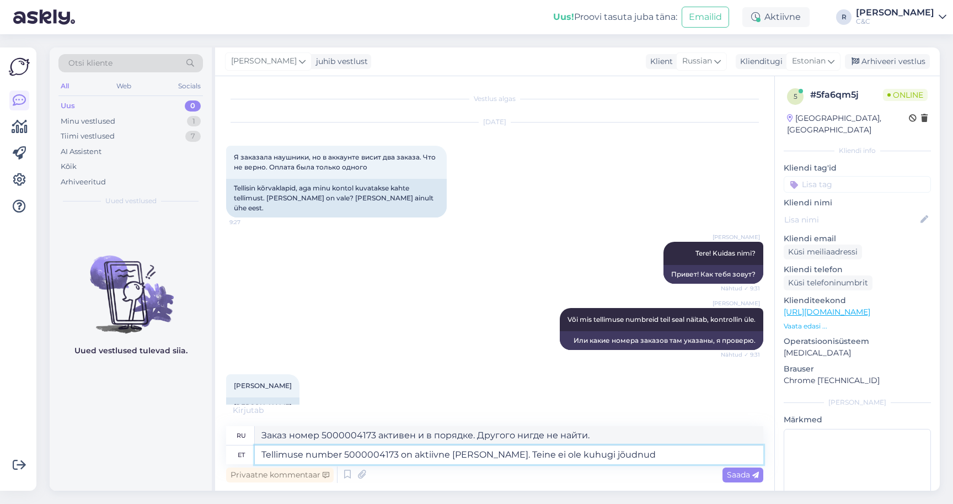
type textarea "Заказ номер 5000004173 активен и в порядке. Другой заказ ещё не пришёл."
type textarea "Tellimuse number 5000004173 on aktiivne [PERSON_NAME]. Teine ei ole kuhugi jõud…"
type textarea "Заказ номер 5000004173 активен и в порядке. Другой заказ никуда не пришёл и"
type textarea "Tellimuse number 5000004173 on aktiivne [PERSON_NAME]. Teine ei ole kuhugi jõud…"
type textarea "Заказ номер 5000004173 активен и в порядке. Другой ещё не пришёл, а этот..."
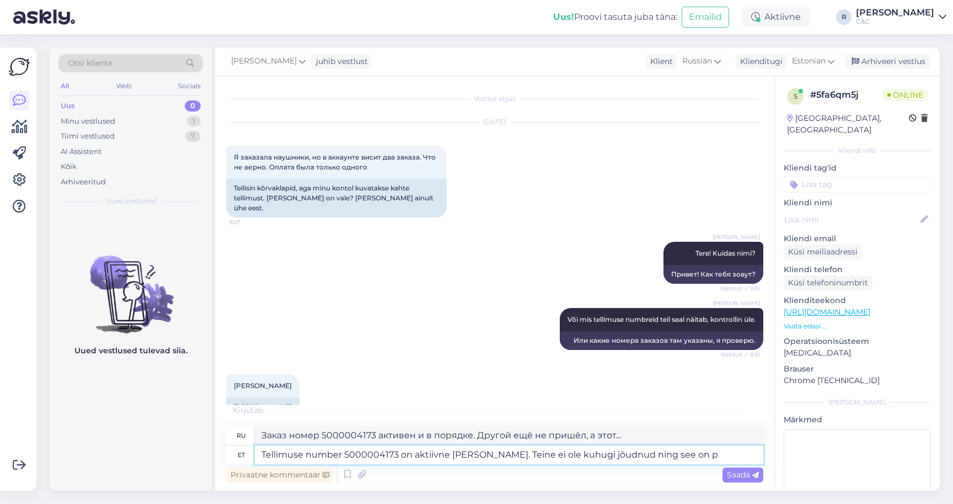
type textarea "Tellimuse number 5000004173 on aktiivne [PERSON_NAME]. Teine ei ole kuhugi jõud…"
type textarea "Заказ номер 5000004173 активен и в порядке. Другой ещё никуда не пришёл, и он..."
type textarea "Tellimuse number 5000004173 on aktiivne [PERSON_NAME]. Teine ei ole kuhugi jõud…"
type textarea "Заказ номер 5000004173 активен и находится в обработке. Другой заказ ещё не при…"
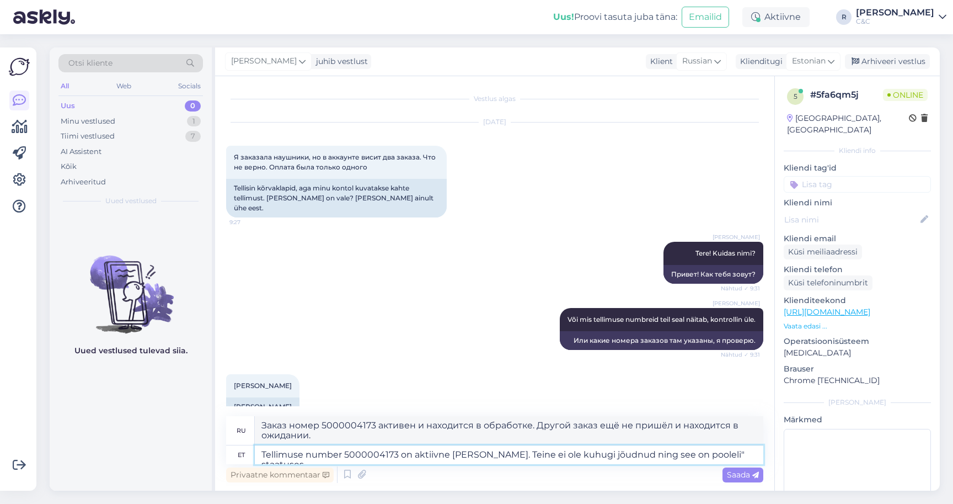
type textarea "Tellimuse number 5000004173 on aktiivne [PERSON_NAME]. Teine ei ole kuhugi jõud…"
type textarea "Заказ номер 5000004173 активен и находится в обработке. Другой заказ ещё не при…"
click at [668, 455] on textarea "Tellimuse number 5000004173 on aktiivne [PERSON_NAME]. Teine ei ole kuhugi jõud…" at bounding box center [509, 454] width 509 height 19
type textarea "Tellimuse number 5000004173 on aktiivne [PERSON_NAME]. Teine ei ole kuhugi jõud…"
type textarea "Заказ номер 5000004173 активен и находится в порядке. Другой заказ ещё не пришё…"
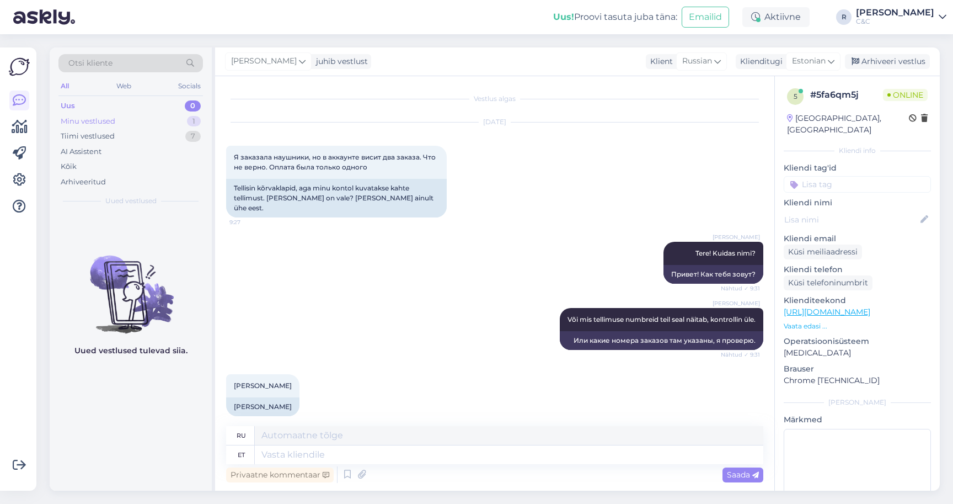
click at [135, 121] on div "Minu vestlused 1" at bounding box center [130, 121] width 145 height 15
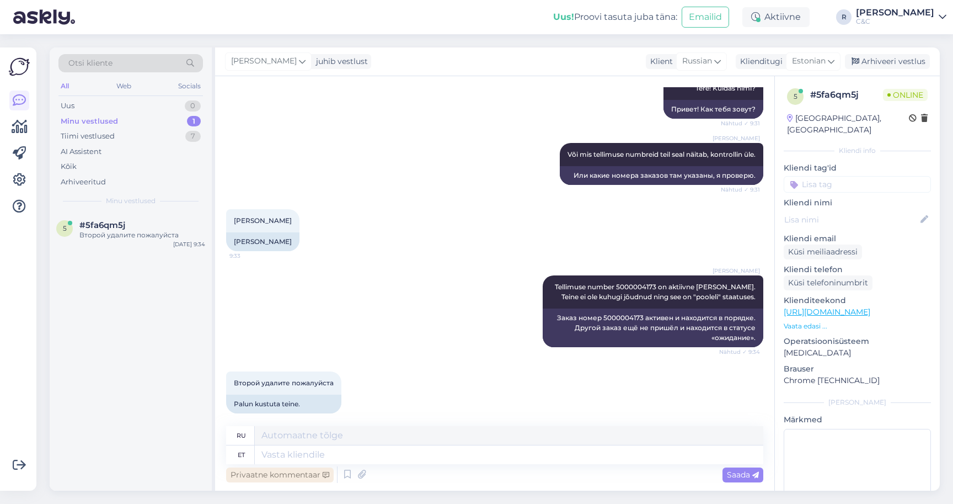
click at [301, 471] on div "Privaatne kommentaar" at bounding box center [280, 474] width 108 height 15
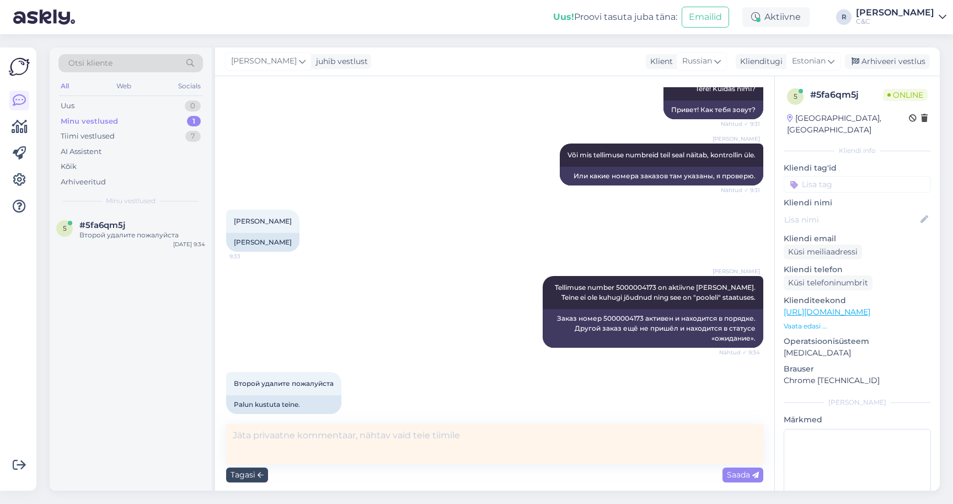
click at [265, 474] on div "Tagasi" at bounding box center [247, 474] width 42 height 15
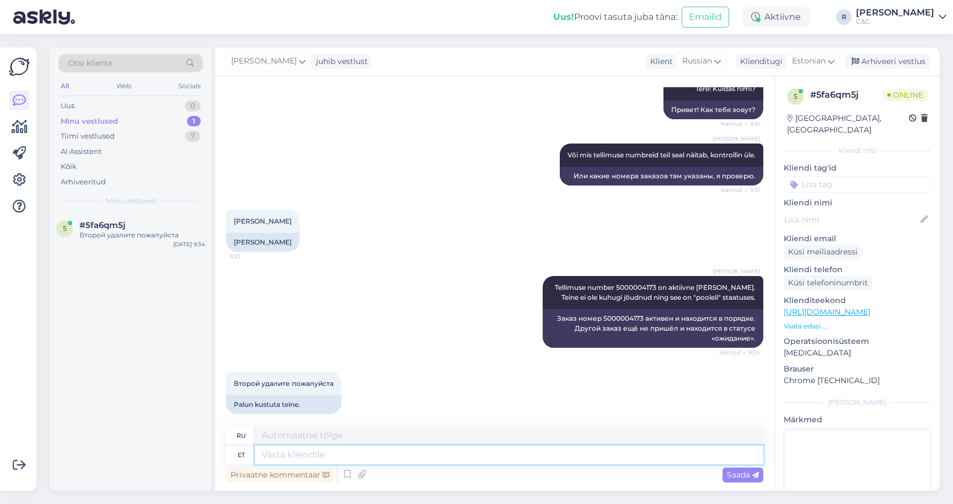
click at [290, 461] on textarea at bounding box center [509, 454] width 509 height 19
type textarea "See o"
type textarea "Этот"
type textarea "See ongi ku"
type textarea "Вот и все."
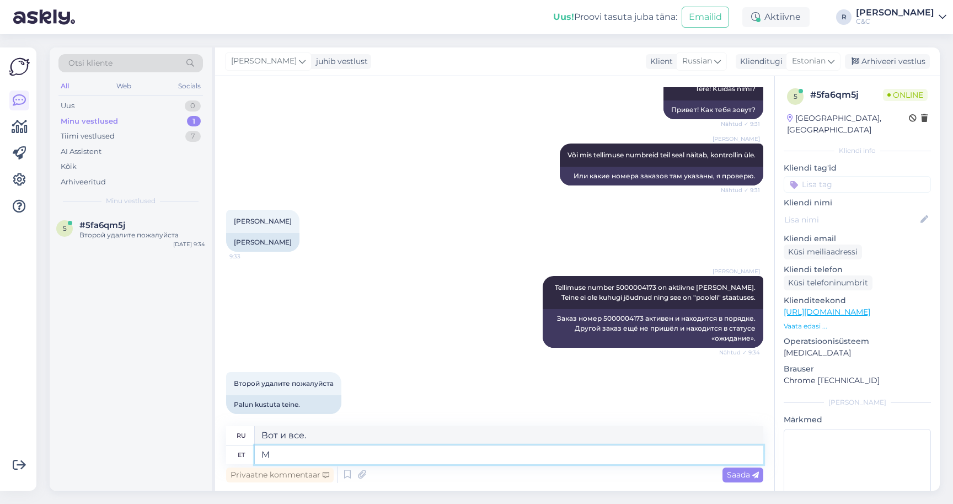
type textarea "Me"
type textarea "Вот и всё, где ты?"
type textarea "Meie se"
type textarea "Наш"
type textarea "Meie [PERSON_NAME]"
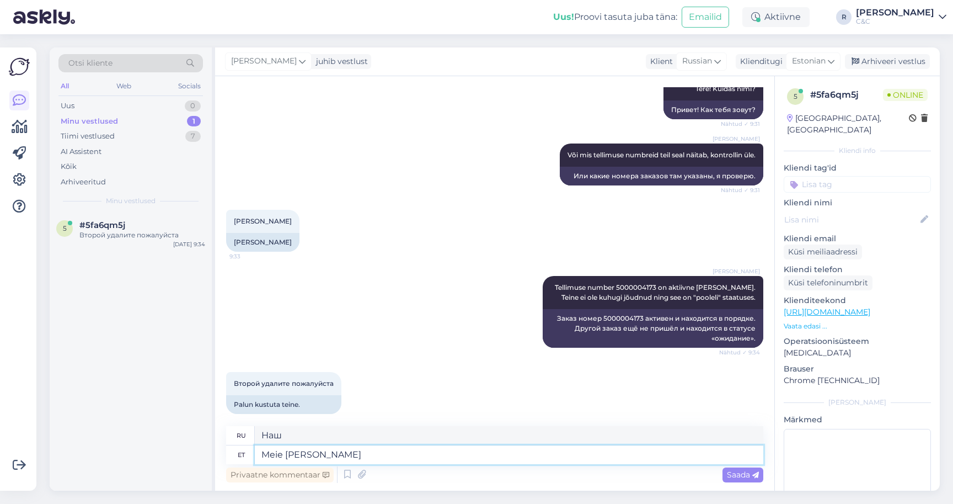
type textarea "Мы делаем это."
type textarea "Meie seda kustutada ei sa"
type textarea "Мы его удаляем."
type textarea "Meie seda kustutada ei saa,"
type textarea "Мы не можем его удалить."
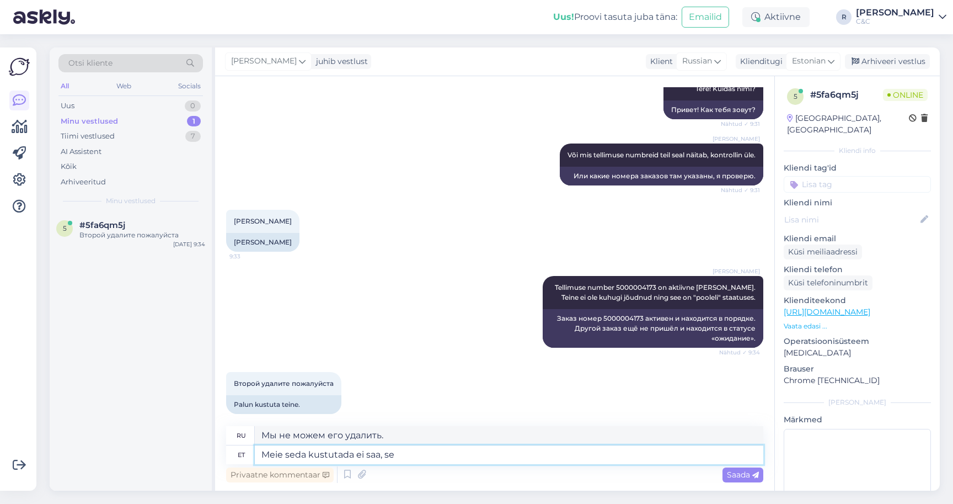
type textarea "Meie seda kustutada ei saa, see"
type textarea "Мы не можем это стереть,"
type textarea "Meie seda kustutada ei saa, see ongi"
type textarea "Мы не можем это удалить, это"
type textarea "Meie seda kustutada ei saa, see ongi"
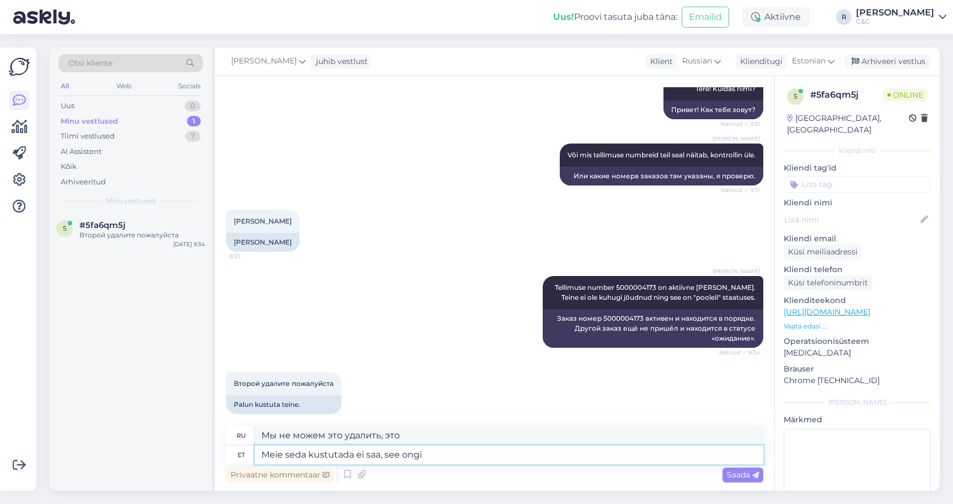
type textarea "Мы не можем его удалить, вот и всё."
type textarea "Meie seda kustutada ei saa, see ongi poolik ja"
type textarea "Мы не можем его удалить, он неполный."
type textarea "Meie seda kustutada ei saa, see ongi poolik ja tü"
type textarea "Мы не можем стереть это, это неполно и"
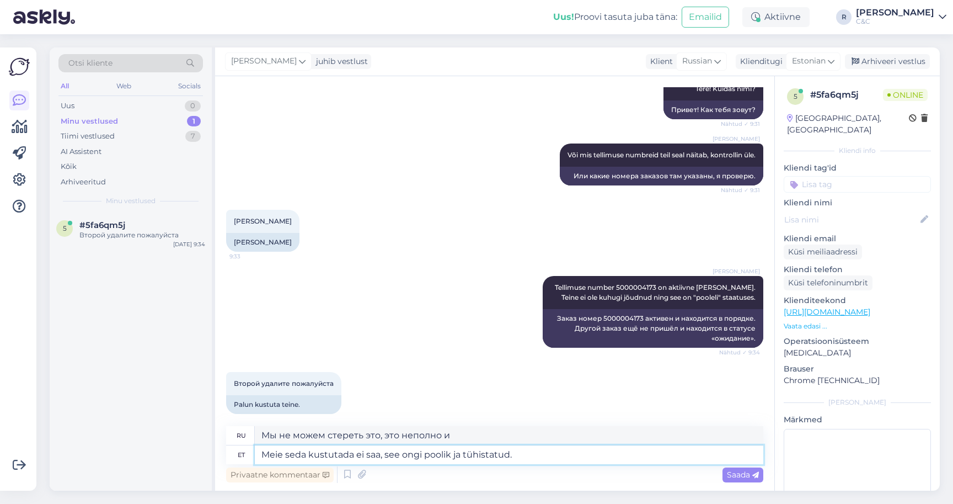
type textarea "Meie seda kustutada ei saa, see ongi poolik ja tühistatud."
type textarea "Мы не можем его удалить, он неполный и аннулированный."
type textarea "Meie seda kustutada ei saa, see ongi poolik ja tühistatud. Ei pea"
type textarea "Мы не можем его удалить, он неполный и аннулирован. Нет."
type textarea "Meie seda kustutada ei saa, see ongi poolik ja tühistatud. Ei pea selle"
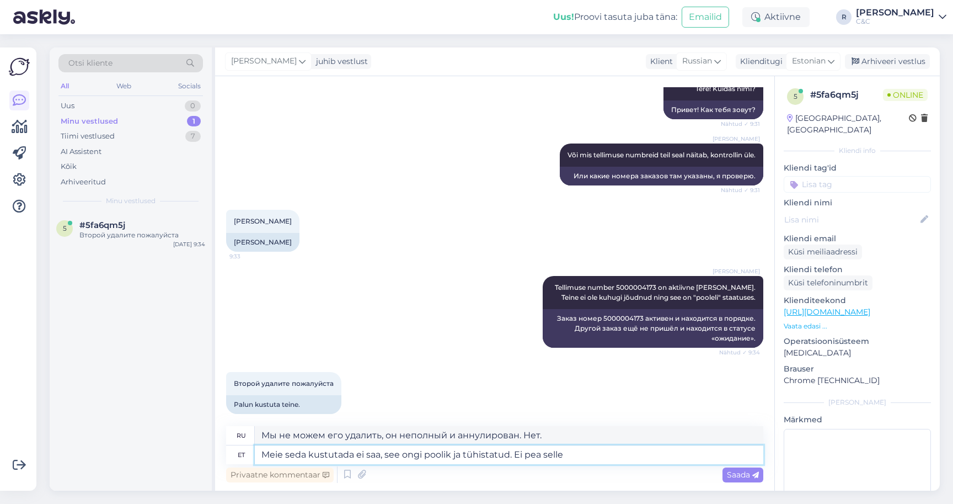
type textarea "Мы не можем его удалить, он неполный и аннулирован. Не нужно."
type textarea "Meie seda kustutada ei saa, see ongi poolik ja tühistatud. Ei pea [PERSON_NAME]"
type textarea "Мы не можем его удалить, он неполный и аннулированный. Он нам не нужен."
type textarea "Meie seda kustutada ei saa, see ongi poolik ja tühistatud. Ei pea selle pärast m"
type textarea "Мы не можем его удалить, он неполный и аннулирован. Нам не о чем беспокоиться."
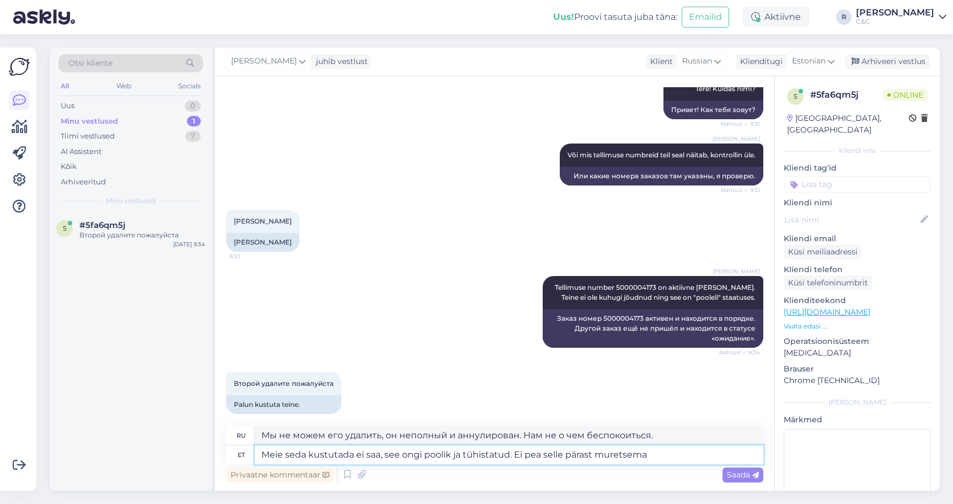
type textarea "Meie seda kustutada ei saa, see ongi poolik ja tühistatud. Ei pea selle pärast …"
type textarea "Мы не можем его удалить, он неполный и аннулирован. Не стоит об этом беспокоить…"
type textarea "Meie seda kustutada ei saa, see ongi poolik ja tühistatud. Ei pea selle pärast …"
type textarea "Мы не можем его удалить, он неполный и аннулирован. Не беспокойтесь :)"
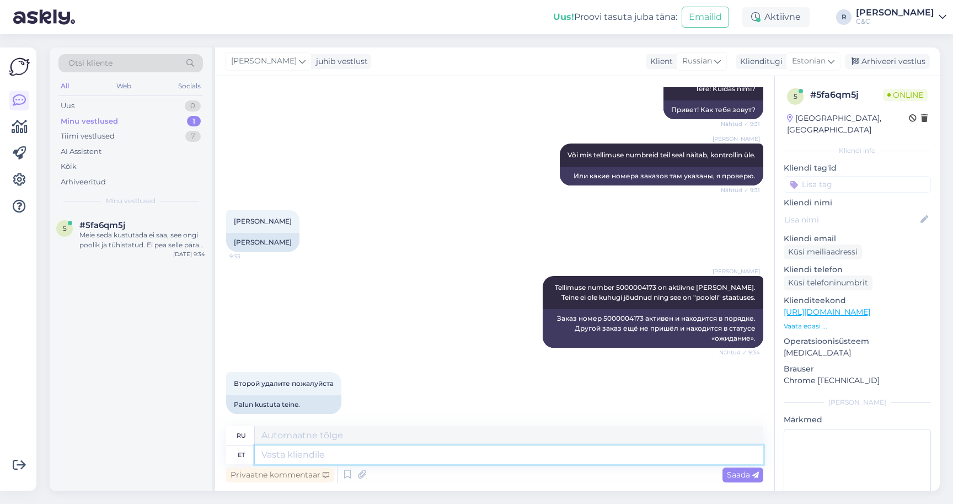
scroll to position [250, 0]
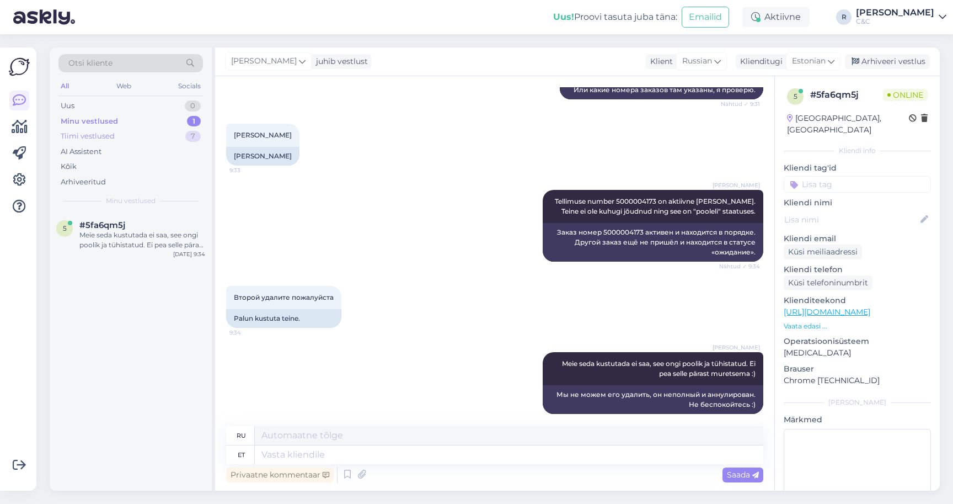
click at [128, 132] on div "Tiimi vestlused 7" at bounding box center [130, 136] width 145 height 15
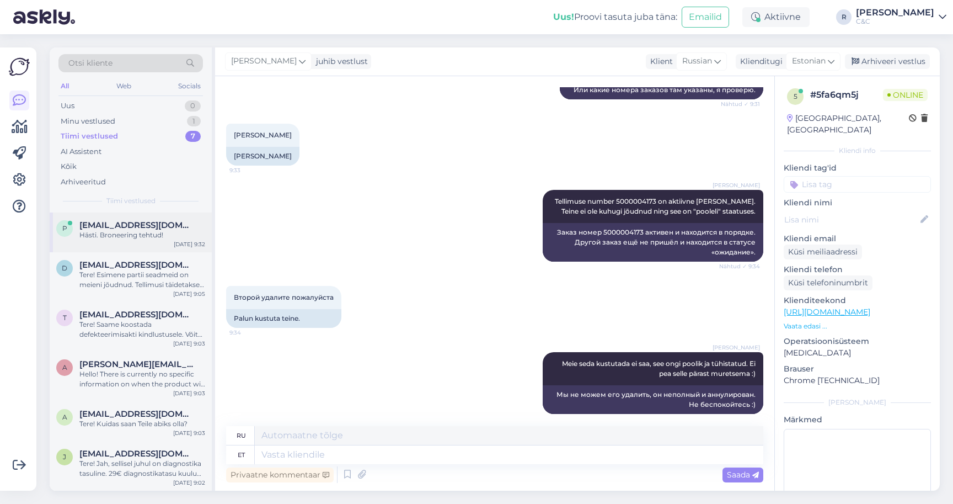
click at [127, 237] on div "Hästi. Broneering tehtud!" at bounding box center [142, 235] width 126 height 10
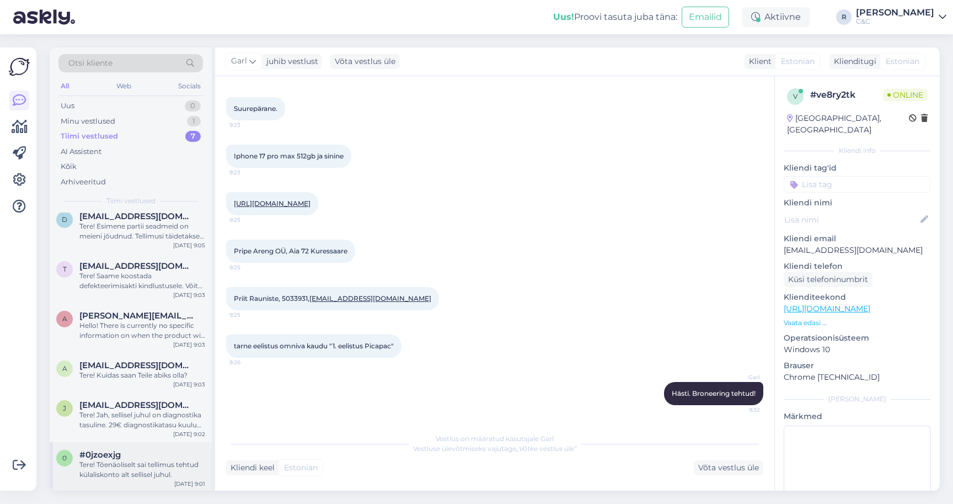
scroll to position [48, 0]
click at [117, 472] on div "Tere! Tõenäoliselt sai tellimus tehtud külaliskonto alt sellisel juhul." at bounding box center [142, 470] width 126 height 20
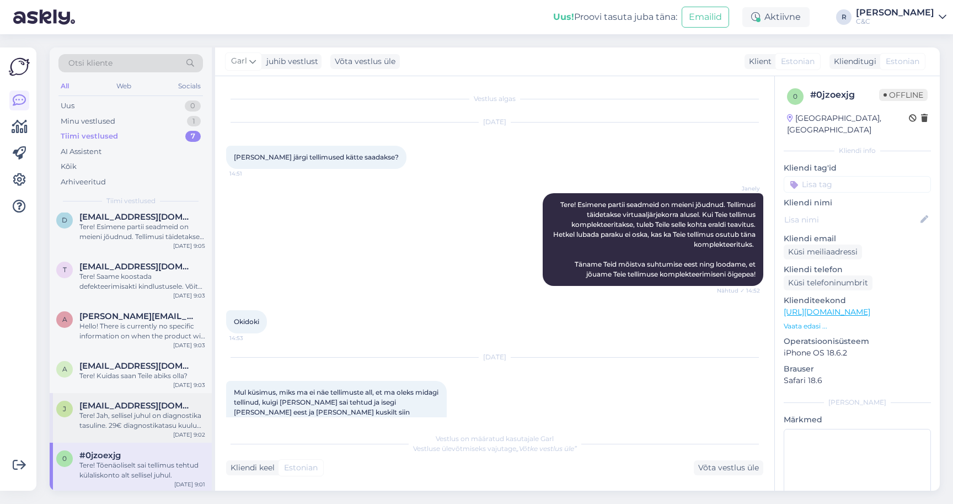
scroll to position [147, 0]
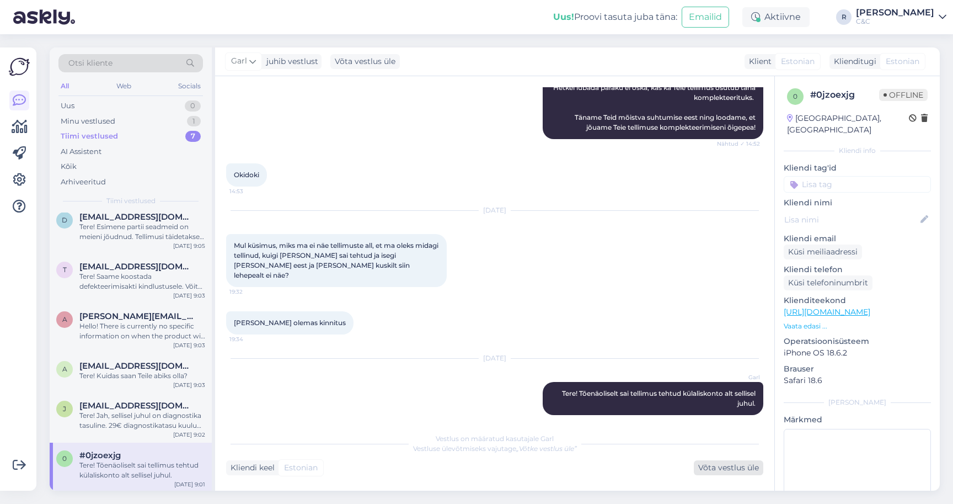
click at [739, 466] on div "Võta vestlus üle" at bounding box center [729, 467] width 70 height 15
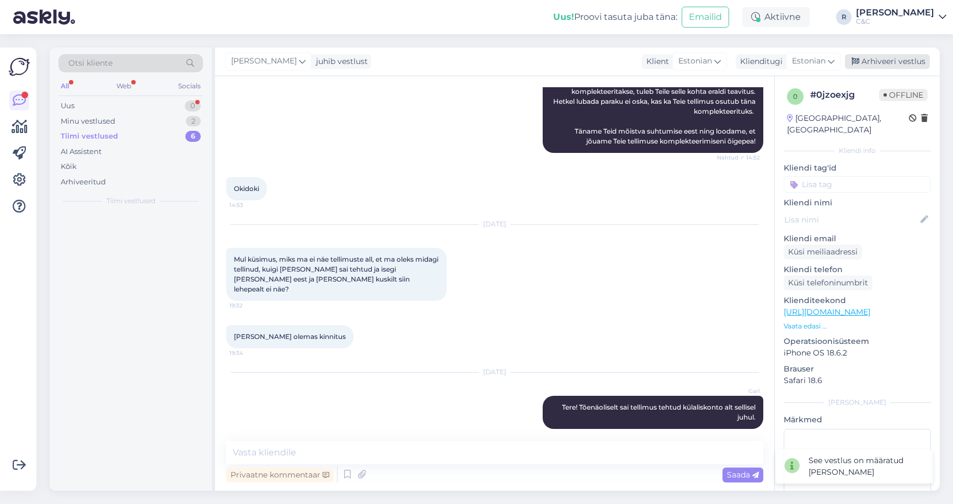
click at [900, 56] on div "Arhiveeri vestlus" at bounding box center [887, 61] width 85 height 15
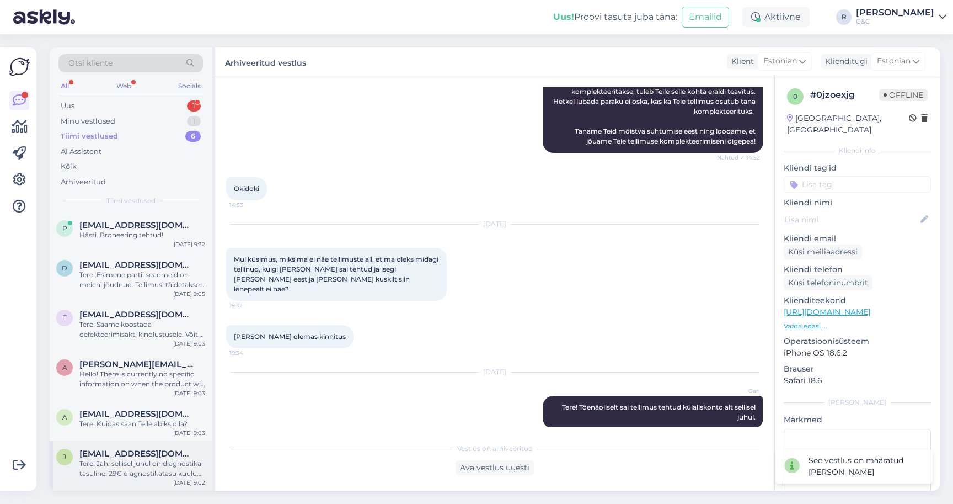
click at [124, 478] on div "[PERSON_NAME] [PERSON_NAME][EMAIL_ADDRESS][DOMAIN_NAME] Tere! Jah, sellisel juh…" at bounding box center [131, 466] width 162 height 50
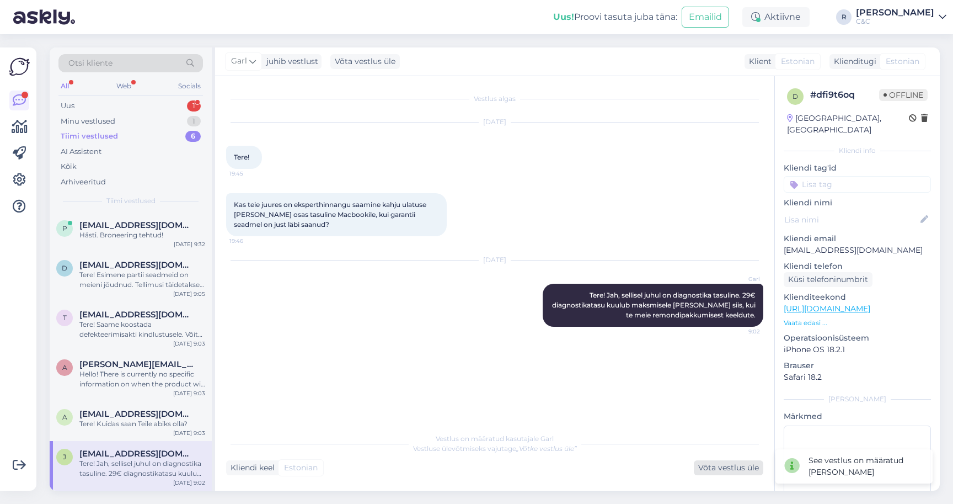
click at [739, 469] on div "Võta vestlus üle" at bounding box center [729, 467] width 70 height 15
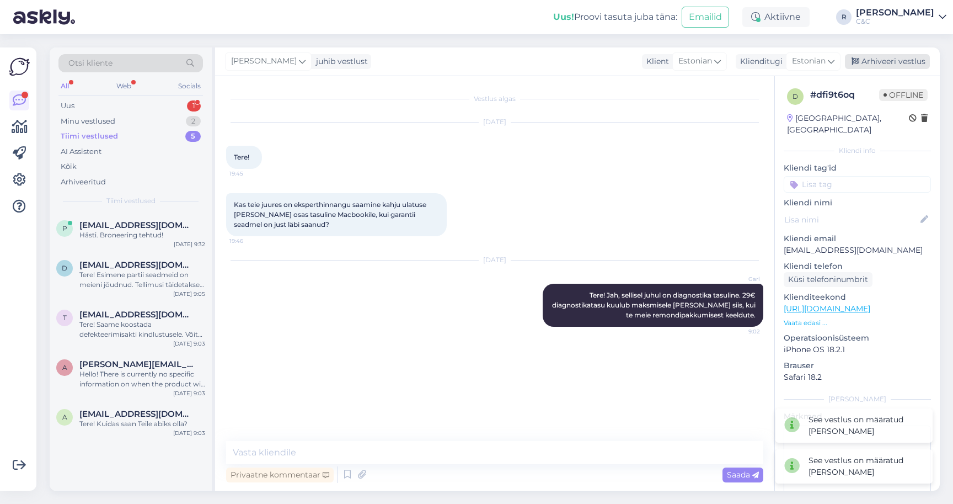
click at [881, 58] on div "Arhiveeri vestlus" at bounding box center [887, 61] width 85 height 15
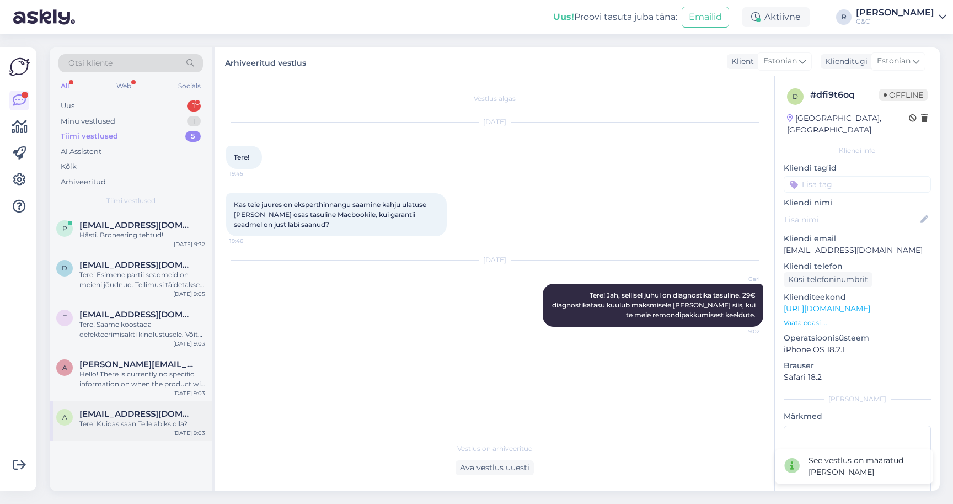
click at [172, 428] on div "a [EMAIL_ADDRESS][DOMAIN_NAME] Tere! Kuidas saan Teile abiks olla? [DATE] 9:03" at bounding box center [131, 421] width 162 height 40
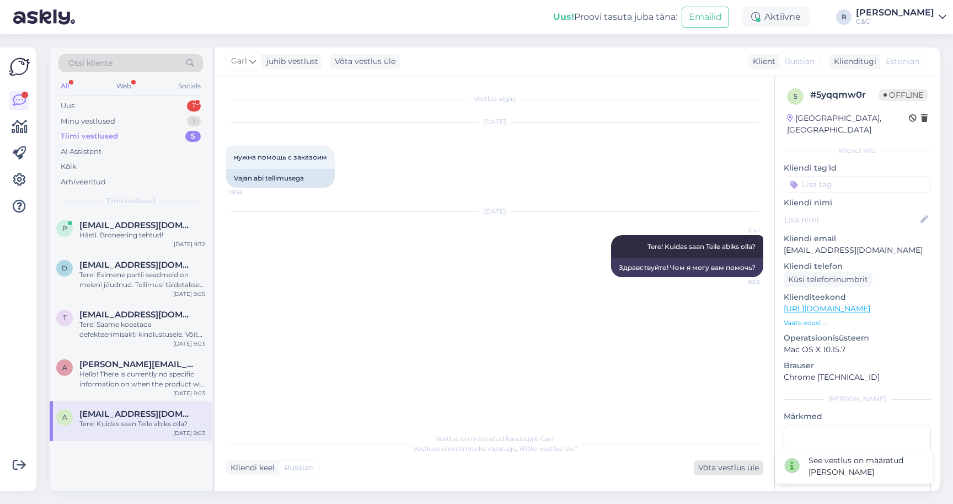
click at [696, 461] on div "Võta vestlus üle" at bounding box center [729, 467] width 70 height 15
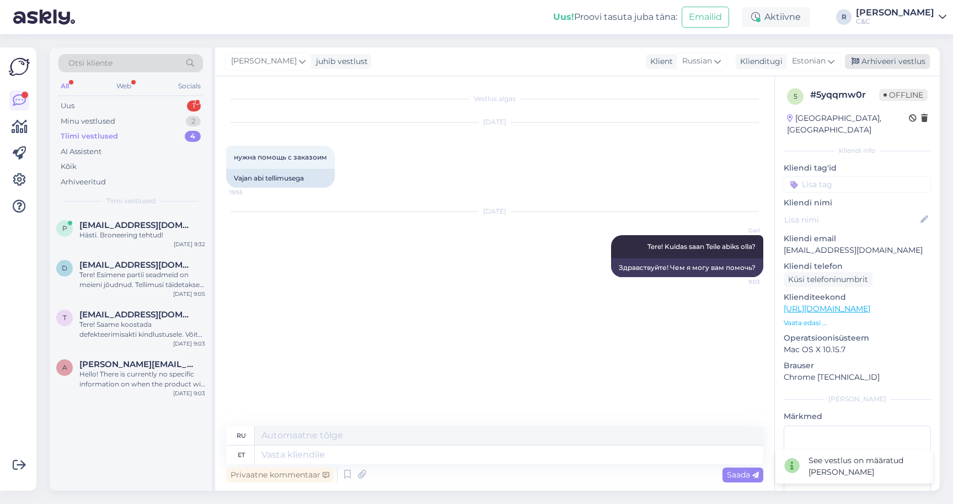
click at [900, 67] on div "Arhiveeri vestlus" at bounding box center [887, 61] width 85 height 15
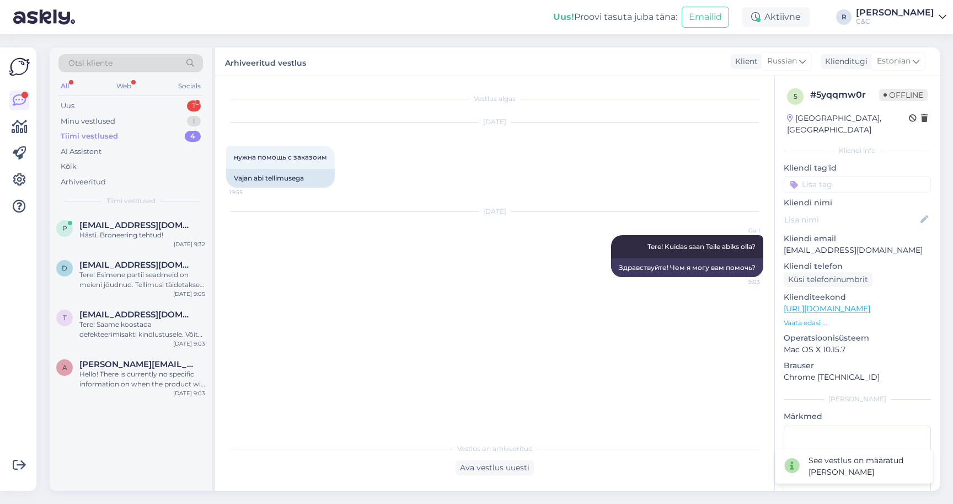
click at [113, 411] on div "p [EMAIL_ADDRESS][DOMAIN_NAME] Hästi. Broneering tehtud! [DATE] 9:32 d [EMAIL_A…" at bounding box center [131, 351] width 162 height 278
click at [119, 390] on div "a [PERSON_NAME][EMAIL_ADDRESS][PERSON_NAME][DOMAIN_NAME] Hello! There is curren…" at bounding box center [131, 376] width 162 height 50
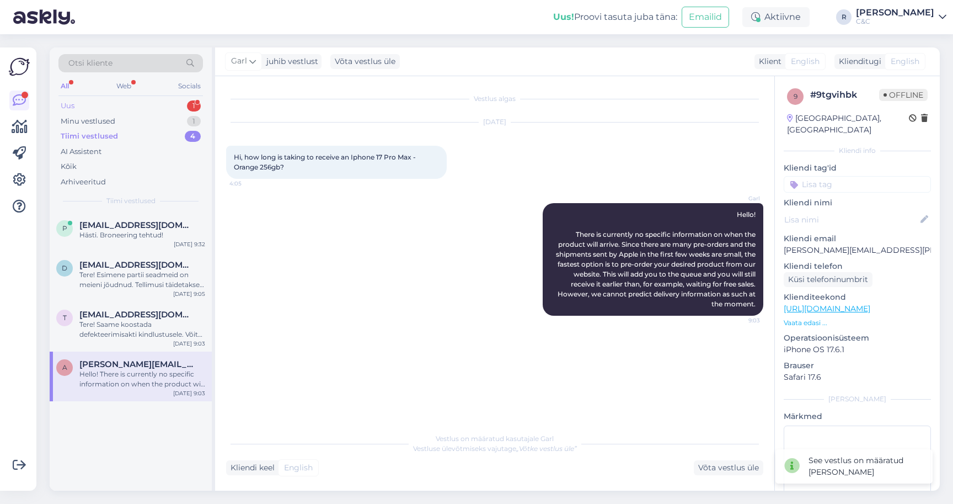
click at [177, 104] on div "Uus 1" at bounding box center [130, 105] width 145 height 15
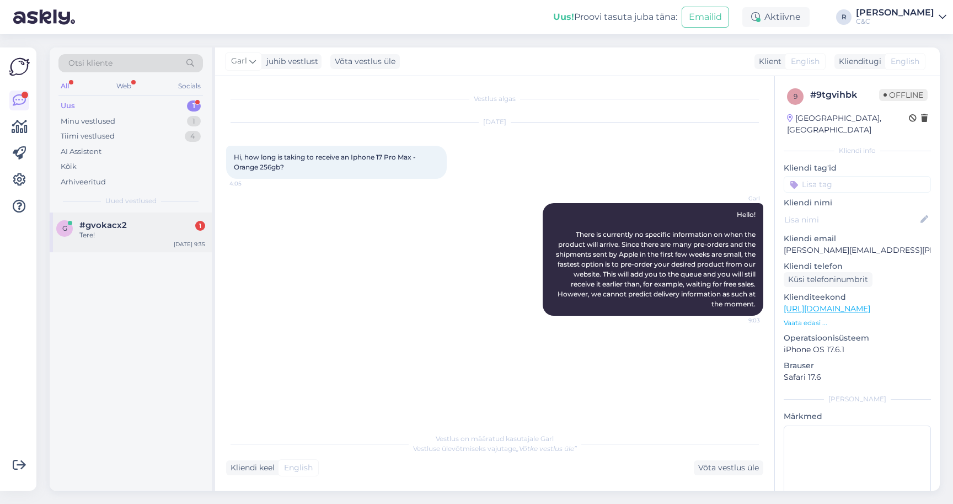
click at [153, 215] on div "g #gvokacx2 1 Tere! [DATE] 9:35" at bounding box center [131, 232] width 162 height 40
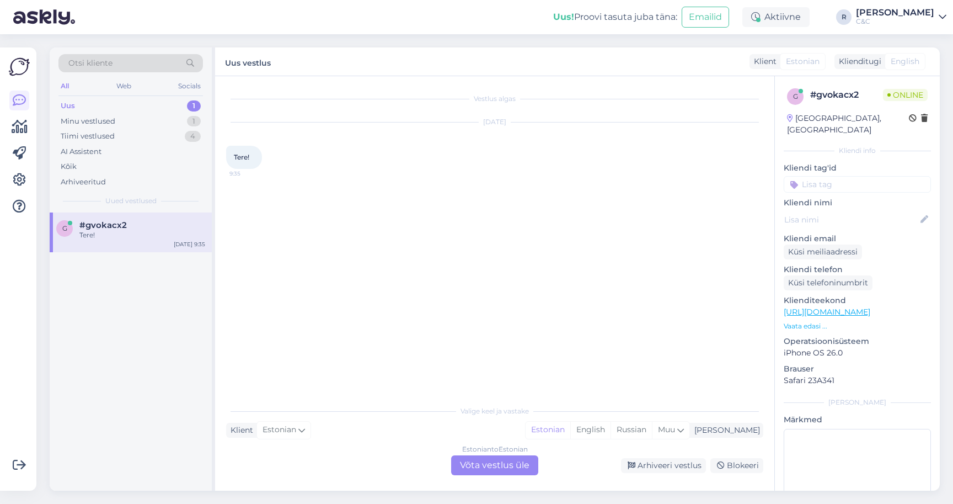
click at [499, 459] on div "Estonian to Estonian Võta vestlus üle" at bounding box center [494, 465] width 87 height 20
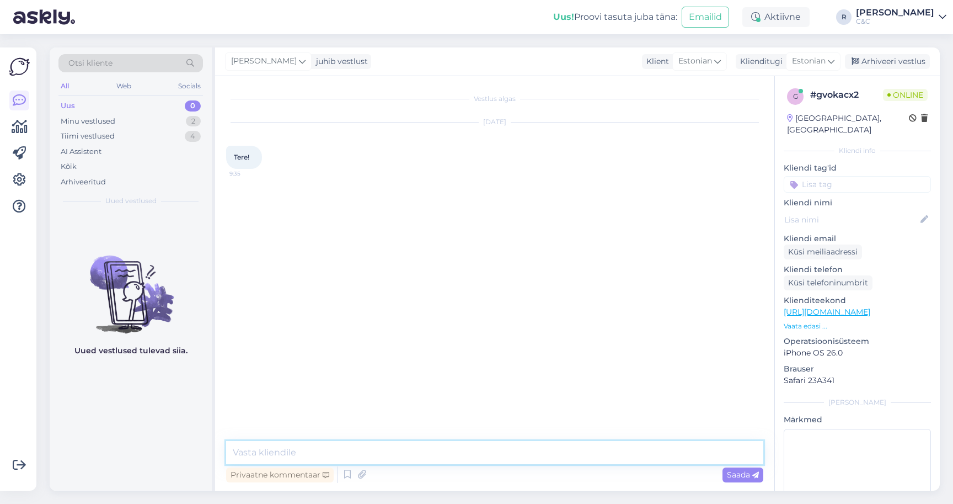
click at [601, 444] on textarea at bounding box center [494, 452] width 537 height 23
click at [343, 470] on icon at bounding box center [347, 474] width 13 height 17
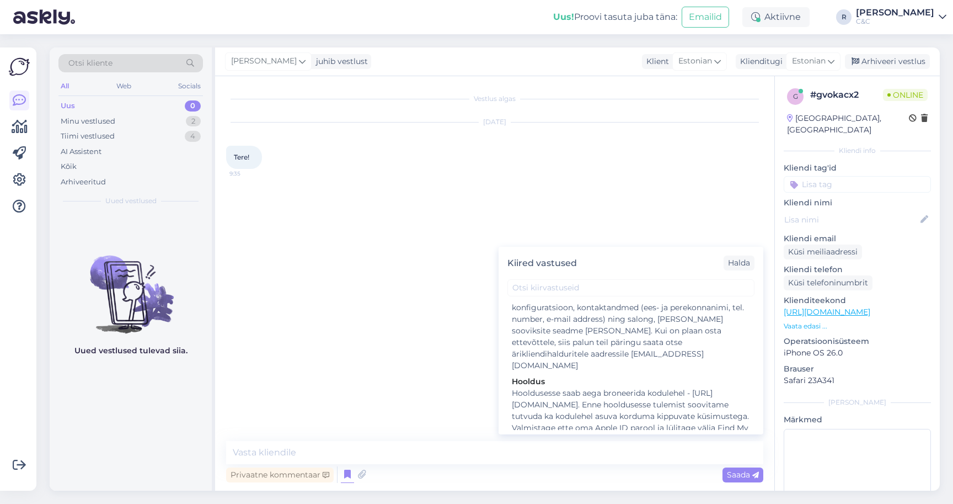
scroll to position [2173, 0]
click at [551, 474] on div "Tere! Kuidas saan teid abistada?" at bounding box center [631, 480] width 238 height 12
type textarea "Tere! Kuidas saan teid abistada?"
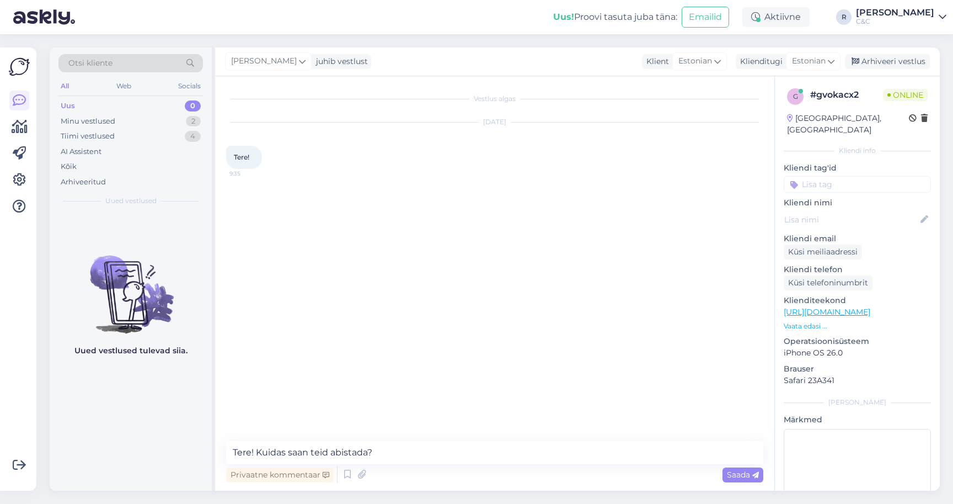
click at [528, 464] on div "Privaatne kommentaar Saada" at bounding box center [494, 474] width 537 height 21
click at [528, 462] on textarea "Tere! Kuidas saan teid abistada?" at bounding box center [494, 452] width 537 height 23
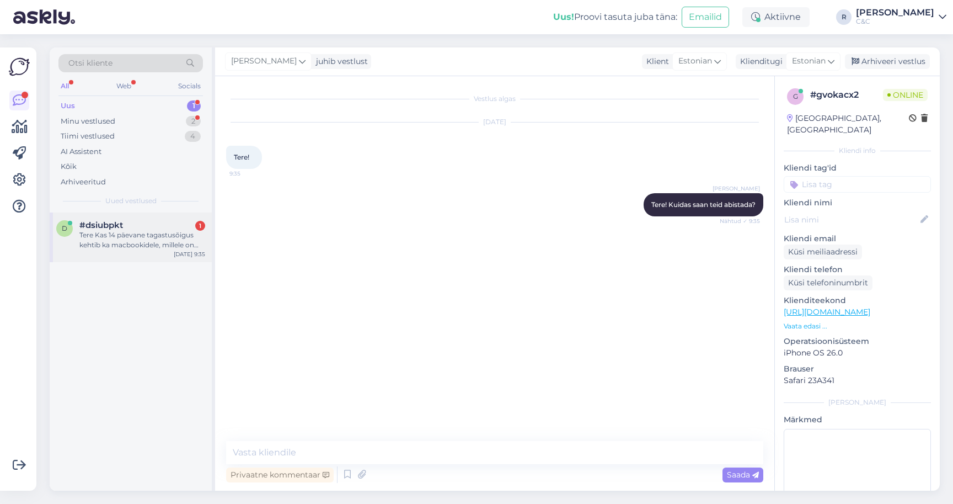
click at [125, 220] on div "#dsiubpkt 1" at bounding box center [142, 225] width 126 height 10
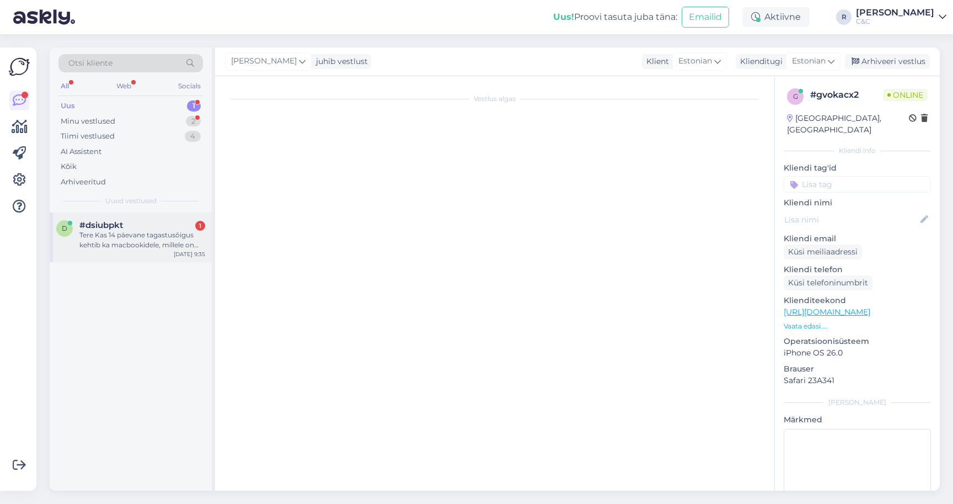
click at [175, 237] on div "Tere Kas 14 päevane tagastusõigus kehtib ka macbookidele, millele on lisatud ek…" at bounding box center [142, 240] width 126 height 20
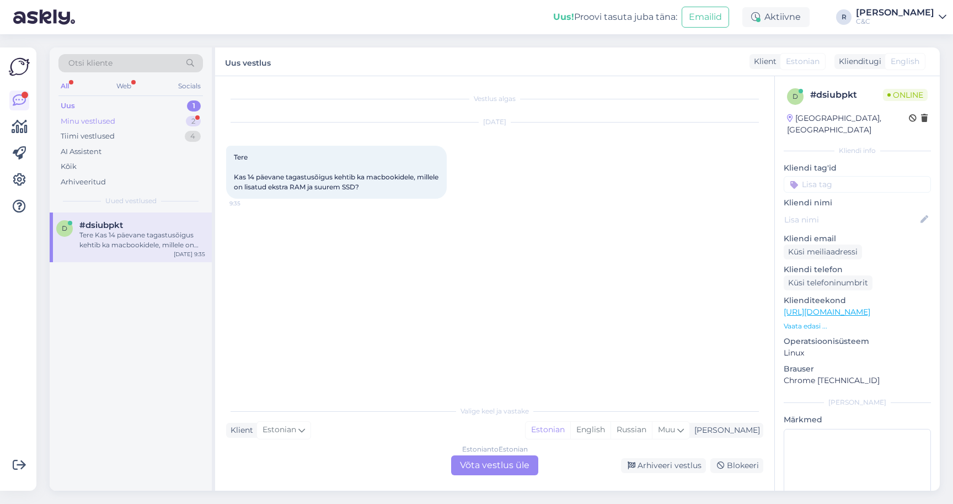
click at [173, 123] on div "Minu vestlused 2" at bounding box center [130, 121] width 145 height 15
click at [126, 245] on div "Хорошо, поняла. Спасибо за помощь. Хорошего вам дня! :)" at bounding box center [142, 240] width 126 height 20
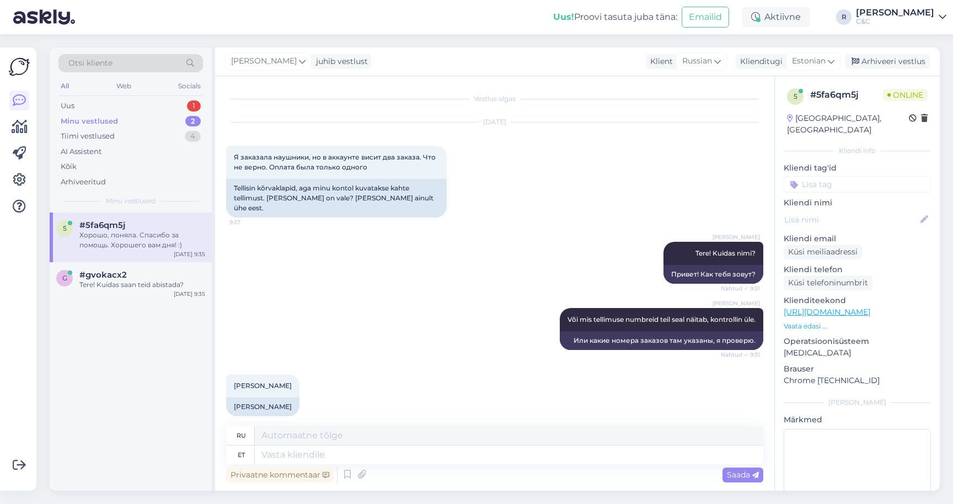
scroll to position [317, 0]
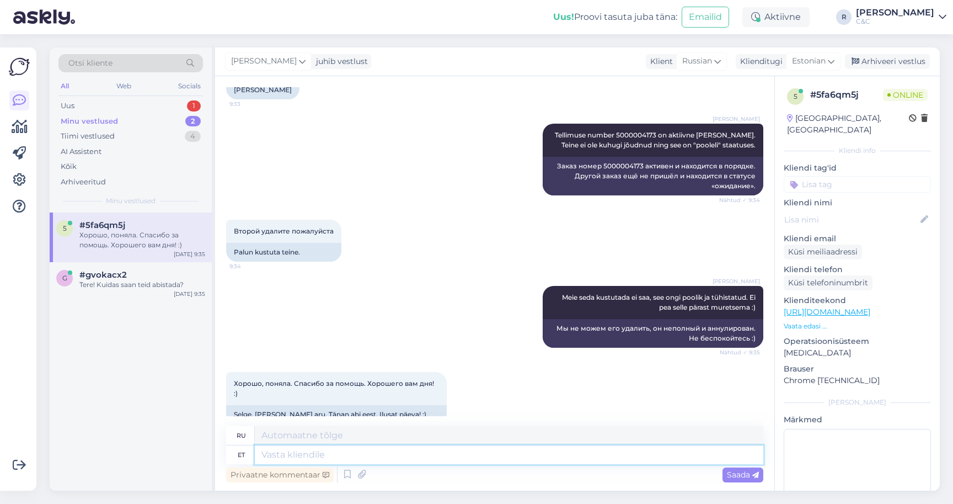
click at [381, 453] on textarea at bounding box center [509, 454] width 509 height 19
type textarea "Ikka, he"
type textarea "Все еще,"
type textarea "Ikka, head!"
type textarea "Все равно хорошо!"
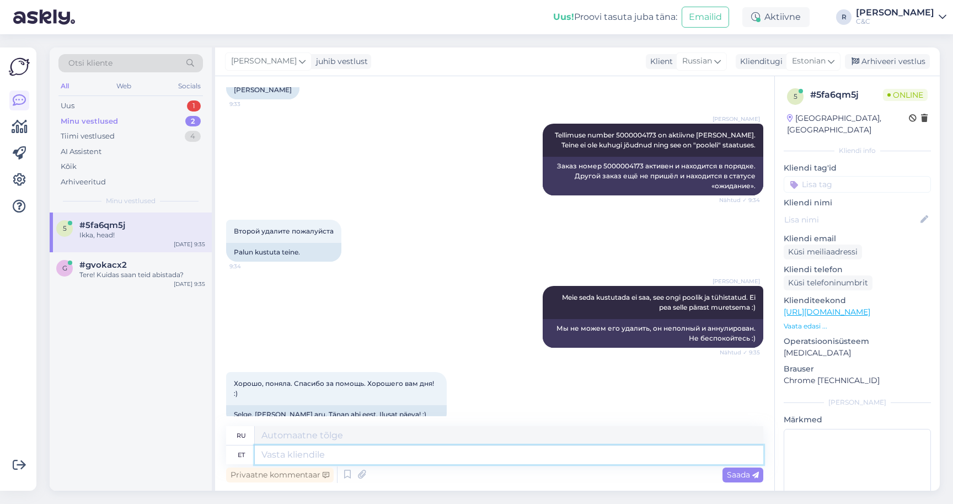
scroll to position [383, 0]
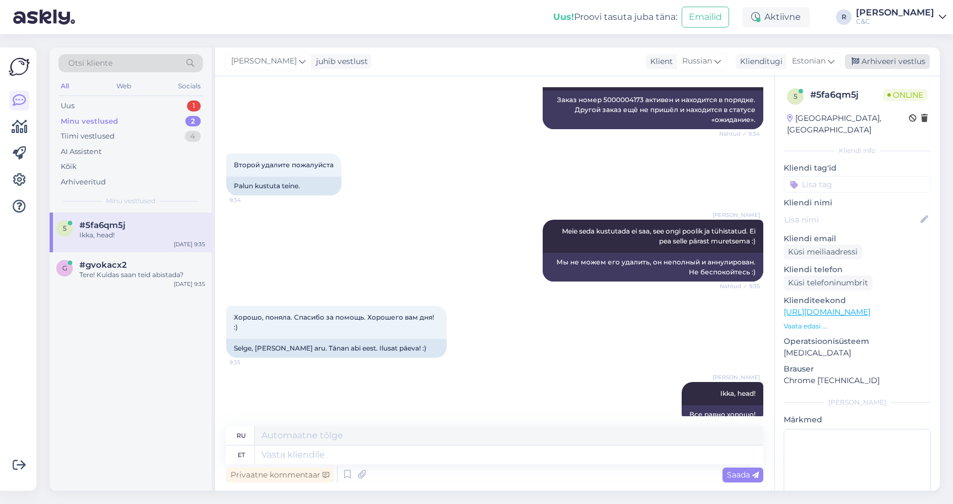
click at [883, 58] on div "Arhiveeri vestlus" at bounding box center [887, 61] width 85 height 15
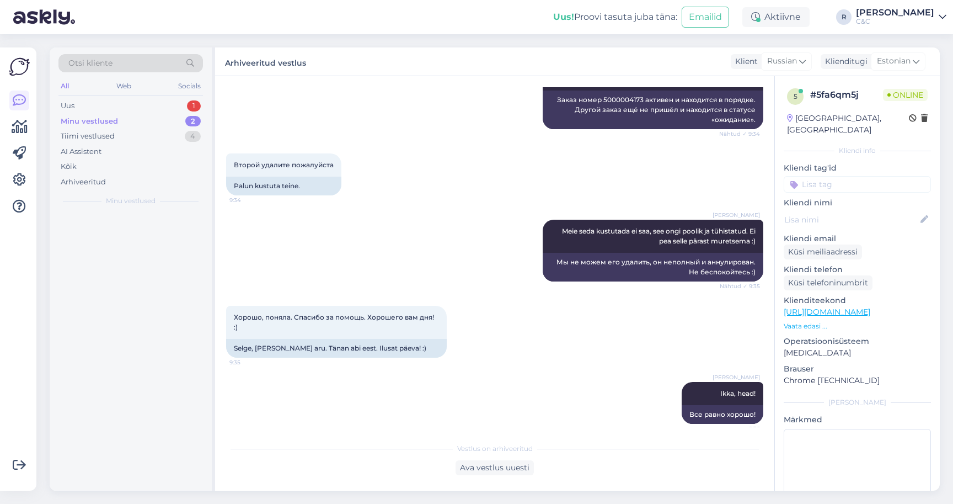
scroll to position [372, 0]
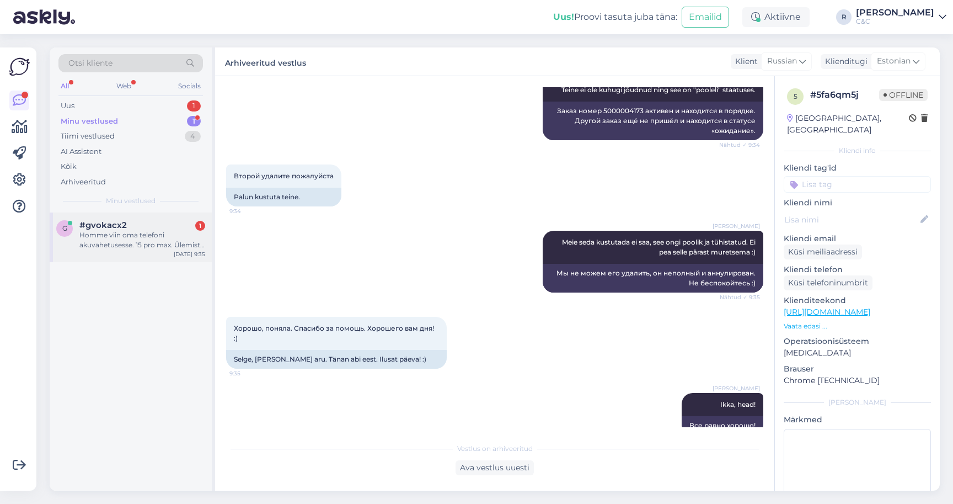
click at [118, 212] on div "g #gvokacx2 1 Homme viin oma telefoni akuvahetusesse. 15 pro max. Ülemiste pood…" at bounding box center [131, 237] width 162 height 50
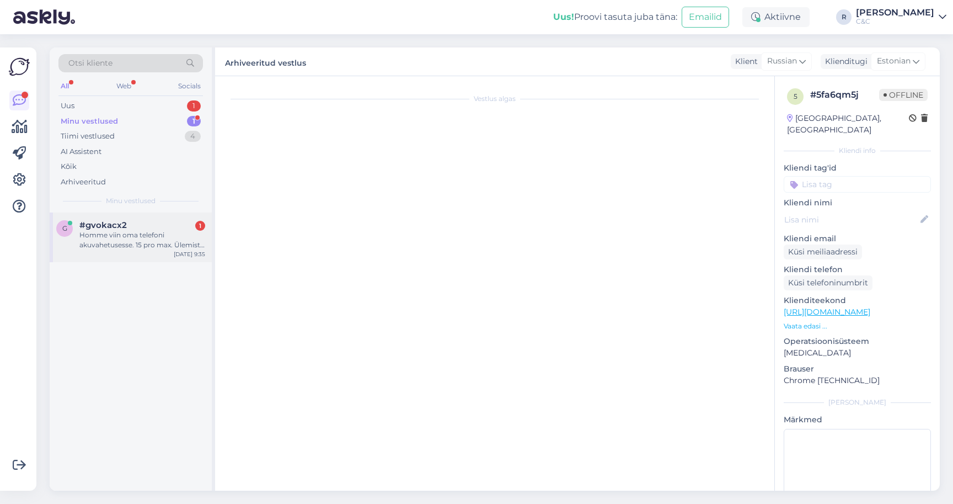
scroll to position [0, 0]
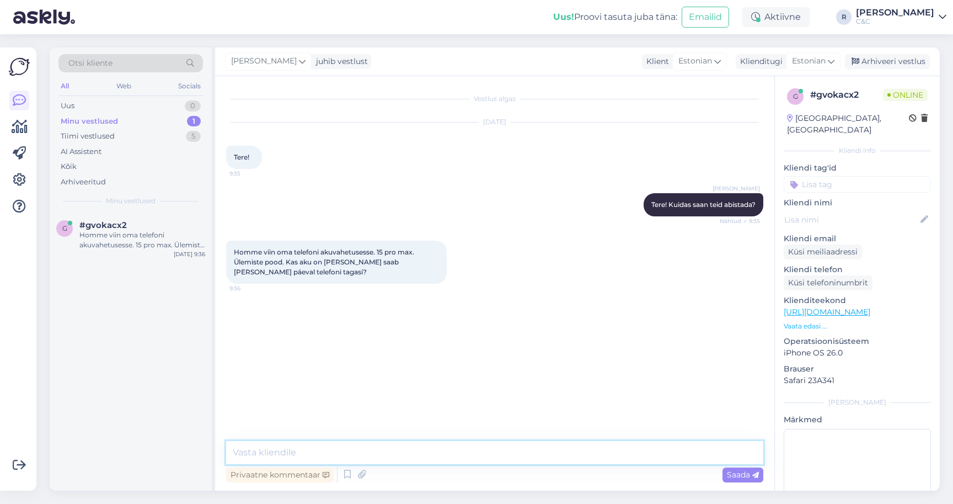
click at [348, 457] on textarea at bounding box center [494, 452] width 537 height 23
type textarea "On olemas. Tavaliselt läheb akuvahetusega 2-3h."
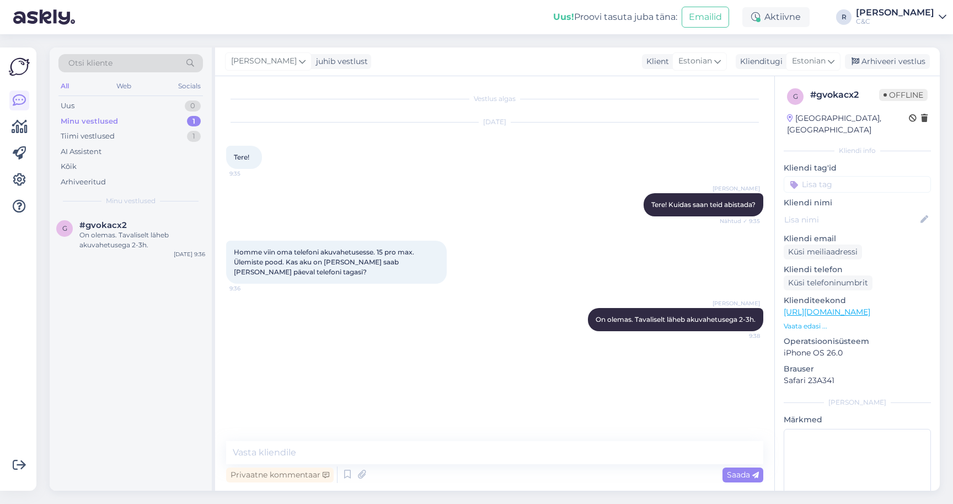
click at [664, 379] on div "Vestlus algas [DATE] Tere! 9:35 [PERSON_NAME] Tere! Kuidas saan teid abistada? …" at bounding box center [499, 259] width 547 height 344
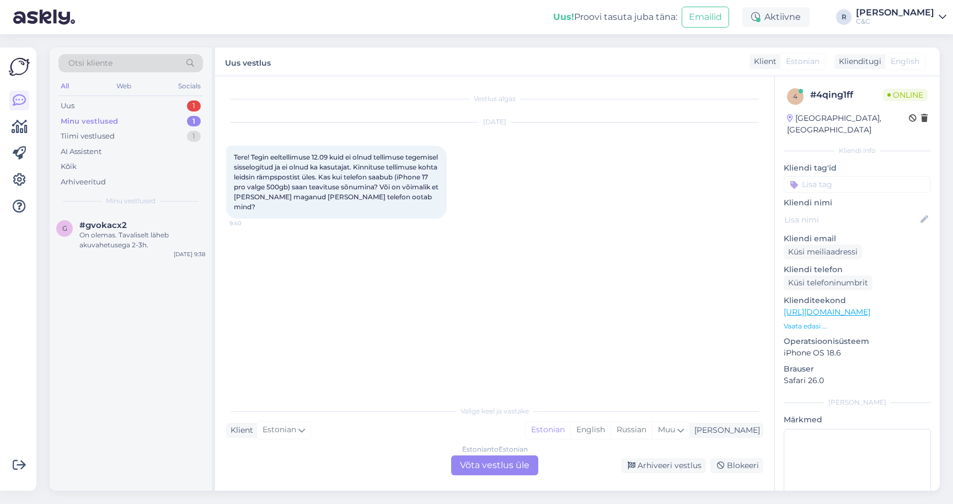
click at [475, 471] on div "Estonian to Estonian Võta vestlus üle" at bounding box center [494, 465] width 87 height 20
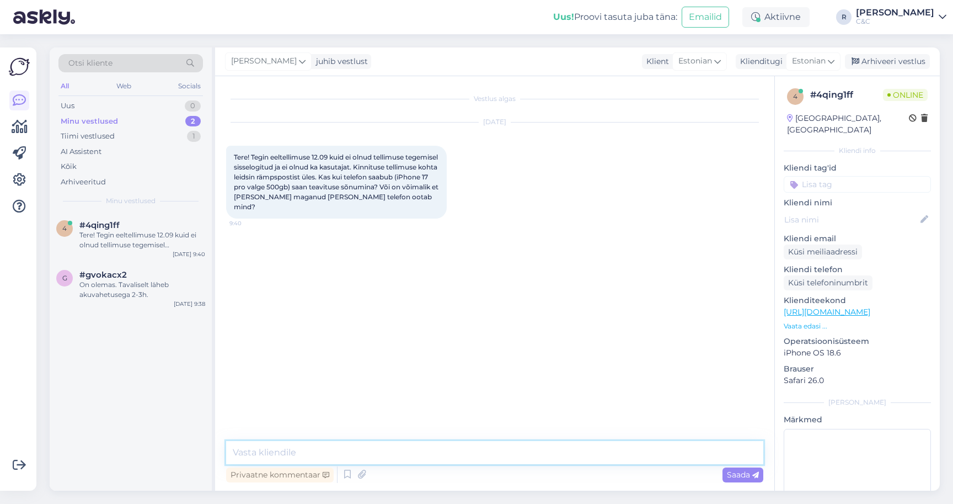
click at [425, 447] on textarea at bounding box center [494, 452] width 537 height 23
type textarea "Tere! Tuleb teavitus e-mailile [PERSON_NAME] [PERSON_NAME]."
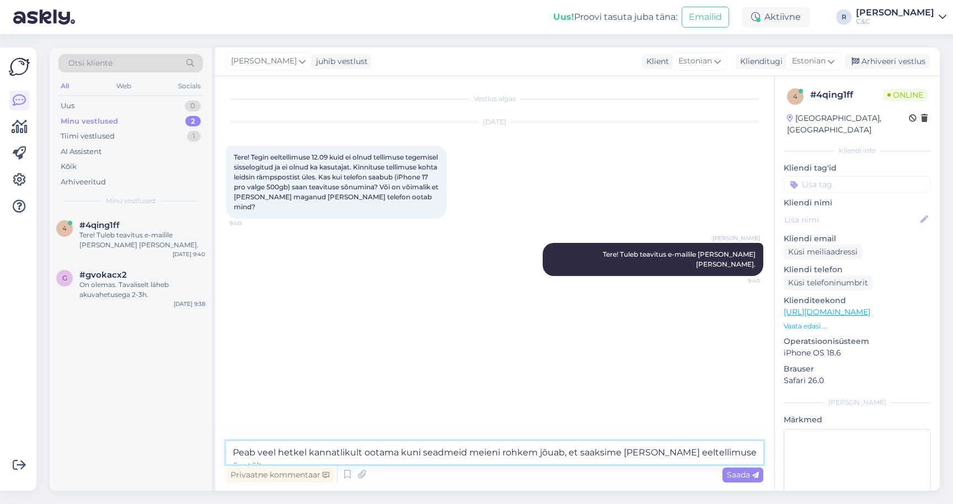
type textarea "Peab veel hetkel kannatlikult ootama kuni seadmeid meieni rohkem jõuab, et saak…"
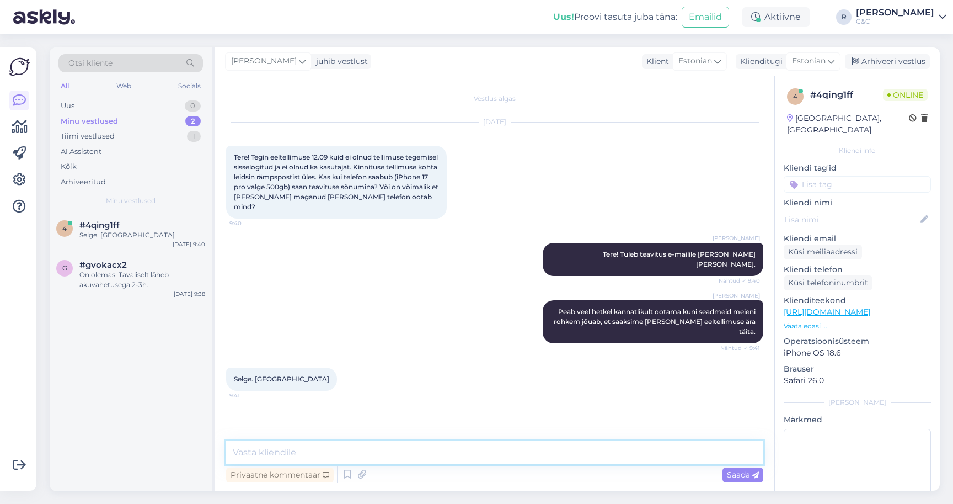
click at [372, 453] on textarea at bounding box center [494, 452] width 537 height 23
type textarea "Ikka, head!"
click at [896, 58] on div "Arhiveeri vestlus" at bounding box center [887, 61] width 85 height 15
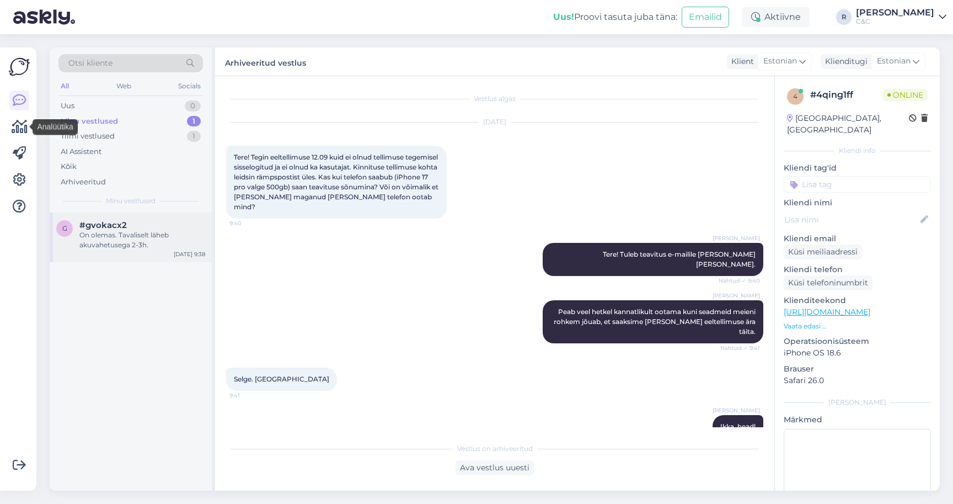
click at [99, 223] on span "#gvokacx2" at bounding box center [102, 225] width 47 height 10
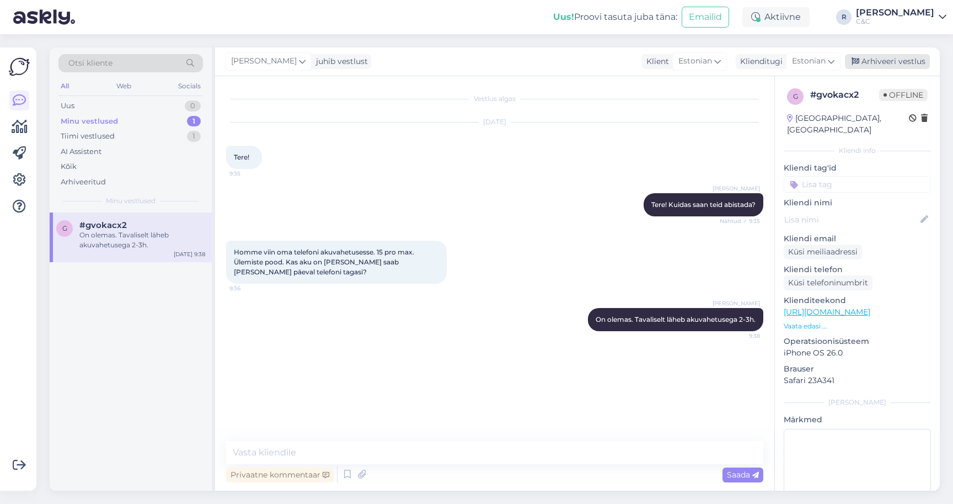
click at [891, 61] on div "Arhiveeri vestlus" at bounding box center [887, 61] width 85 height 15
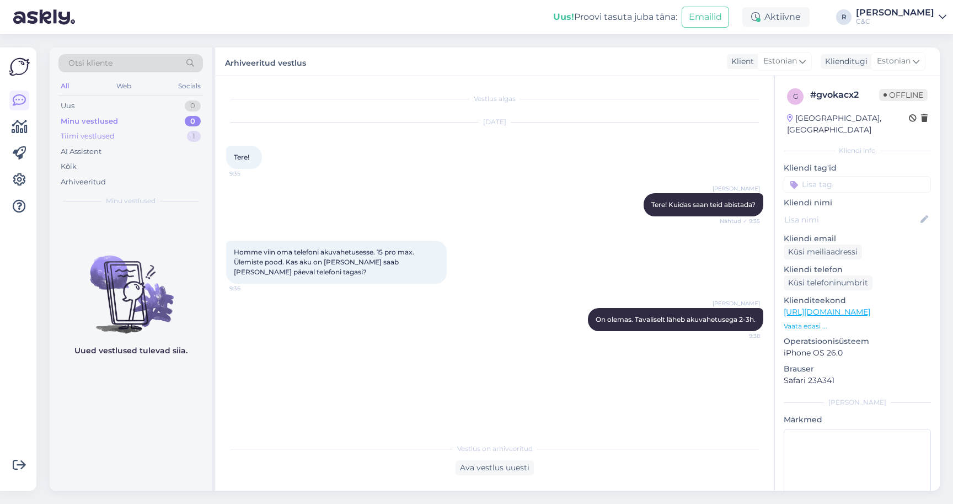
click at [159, 135] on div "Tiimi vestlused 1" at bounding box center [130, 136] width 145 height 15
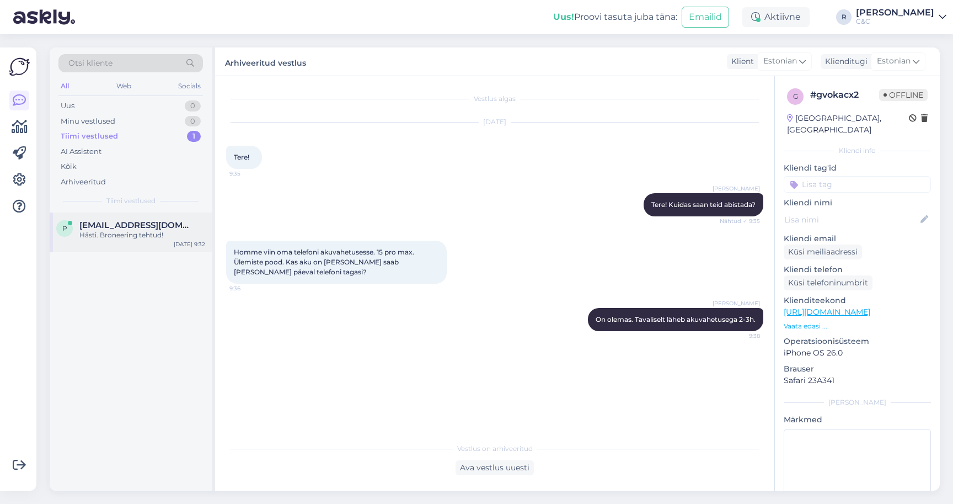
click at [127, 226] on span "[EMAIL_ADDRESS][DOMAIN_NAME]" at bounding box center [136, 225] width 115 height 10
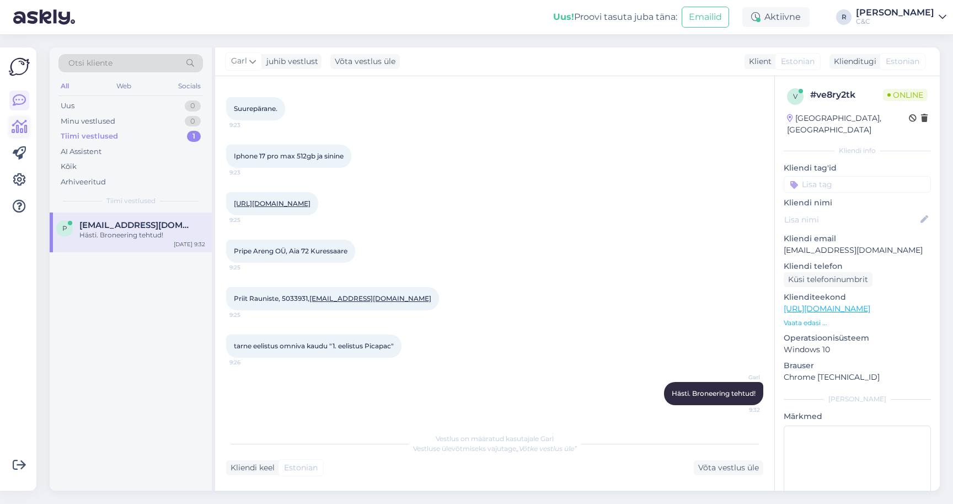
click at [23, 127] on icon at bounding box center [20, 126] width 16 height 13
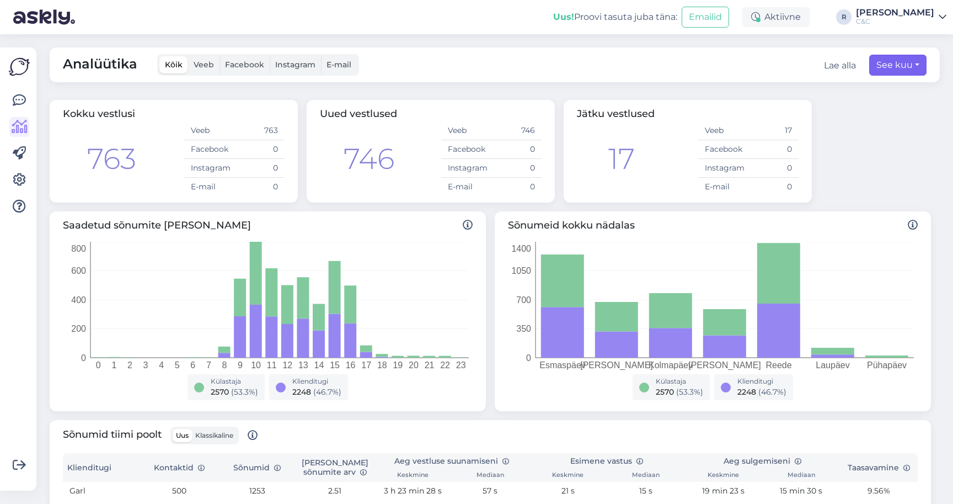
click at [887, 62] on button "See kuu" at bounding box center [897, 65] width 57 height 21
select select "8"
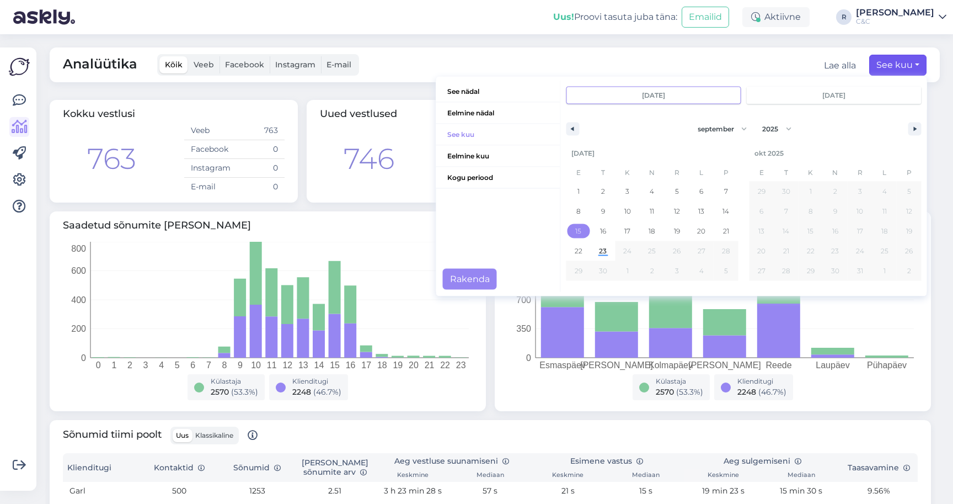
click at [566, 232] on span "15" at bounding box center [578, 230] width 25 height 14
type input "[DATE]"
click at [591, 247] on span "23" at bounding box center [603, 250] width 25 height 14
type input "[DATE]"
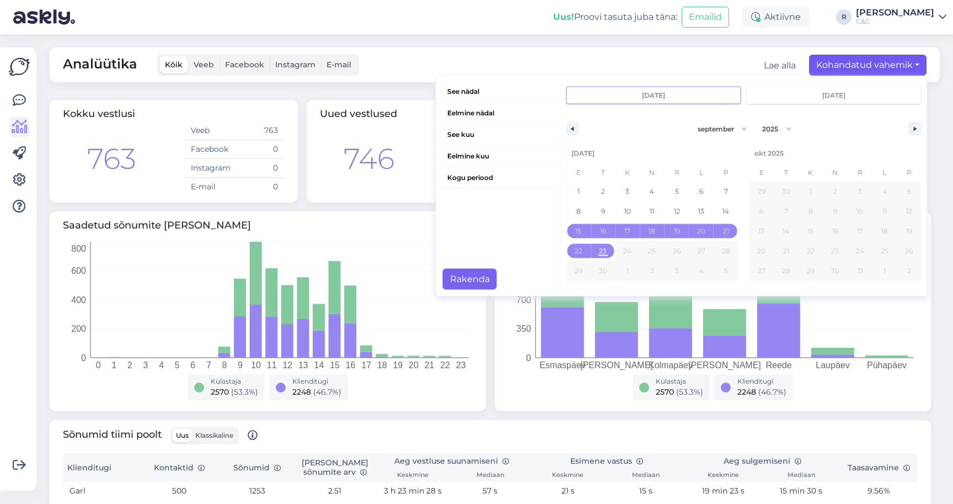
click at [467, 279] on button "Rakenda" at bounding box center [470, 278] width 54 height 21
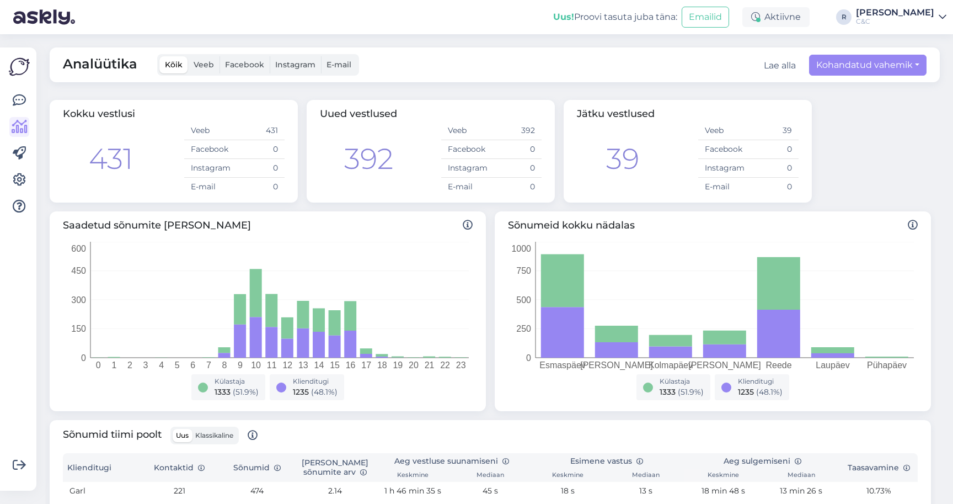
click at [457, 40] on div "Analüütika Kõik Veeb Facebook Instagram E-mail Lae alla Kohandatud vahemik See …" at bounding box center [498, 268] width 910 height 469
click at [41, 70] on div "Võimalused Veendu, et Askly loob sulle väärtust. Sulge Ühenda FB ja IG sõnumid …" at bounding box center [21, 268] width 43 height 469
click at [14, 105] on icon at bounding box center [19, 100] width 13 height 13
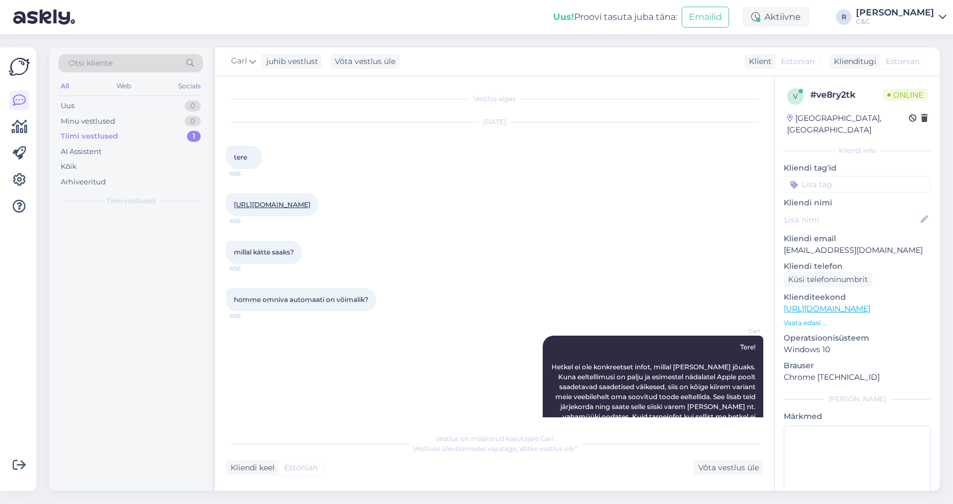
scroll to position [737, 0]
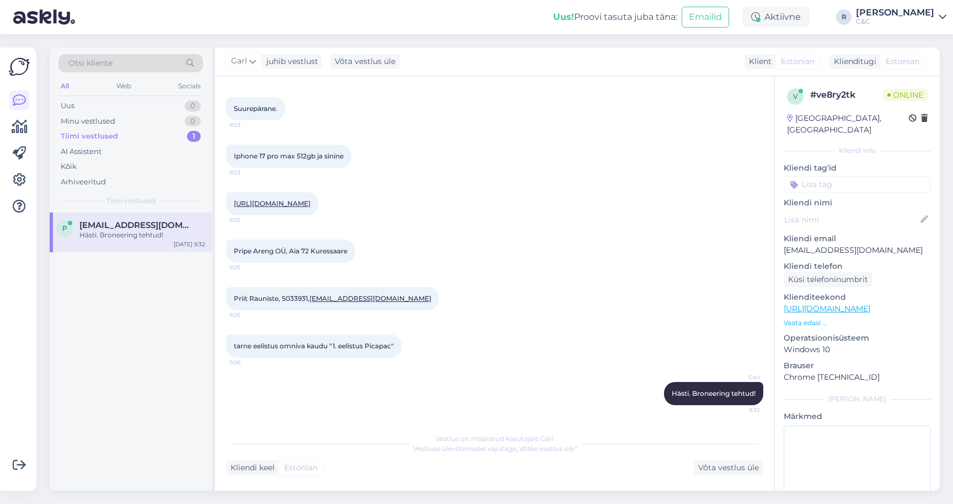
click at [126, 138] on div "Tiimi vestlused 1" at bounding box center [130, 136] width 145 height 15
click at [119, 226] on span "[EMAIL_ADDRESS][DOMAIN_NAME]" at bounding box center [136, 225] width 115 height 10
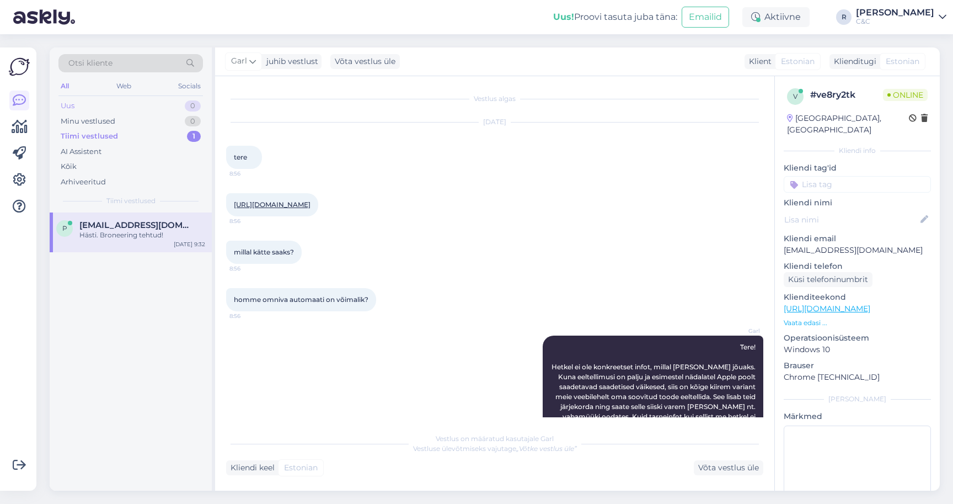
click at [163, 105] on div "Uus 0" at bounding box center [130, 105] width 145 height 15
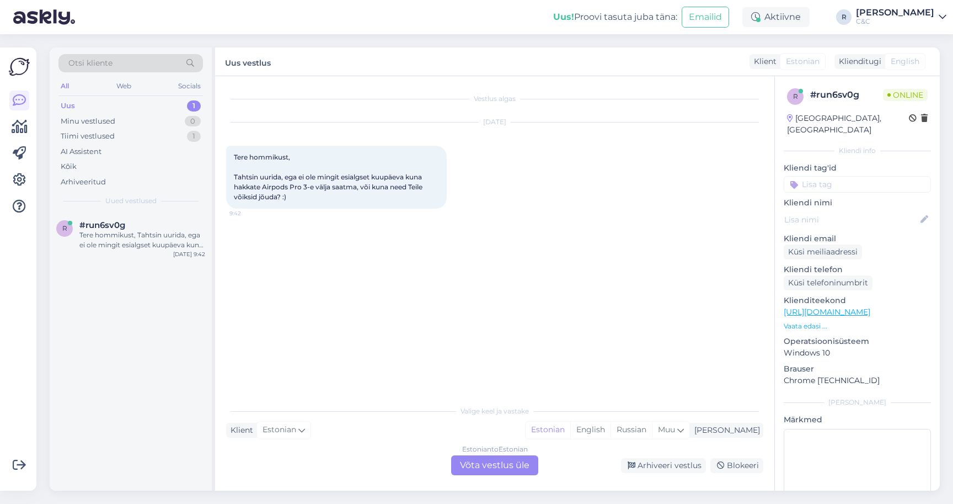
click at [473, 469] on div "Estonian to Estonian Võta vestlus üle" at bounding box center [494, 465] width 87 height 20
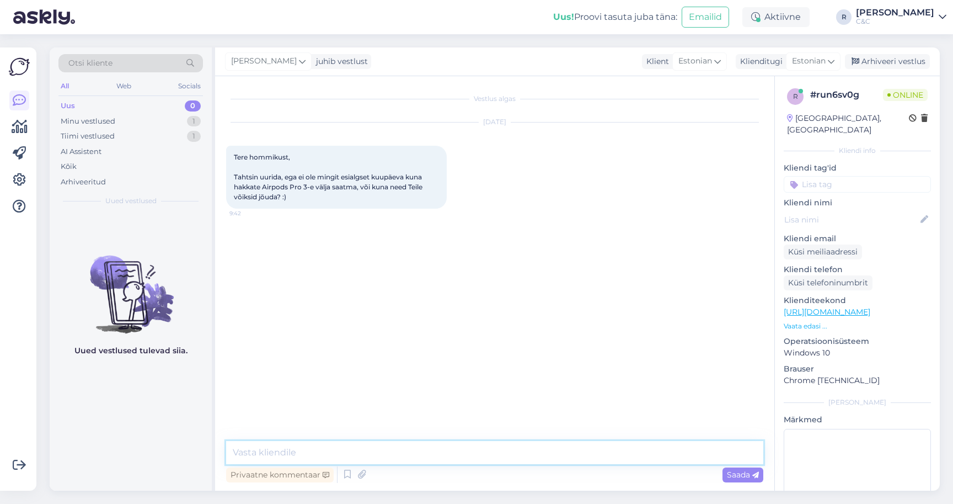
click at [411, 461] on textarea at bounding box center [494, 452] width 537 height 23
type textarea "Tere! Esimen"
click at [351, 468] on icon at bounding box center [347, 474] width 13 height 17
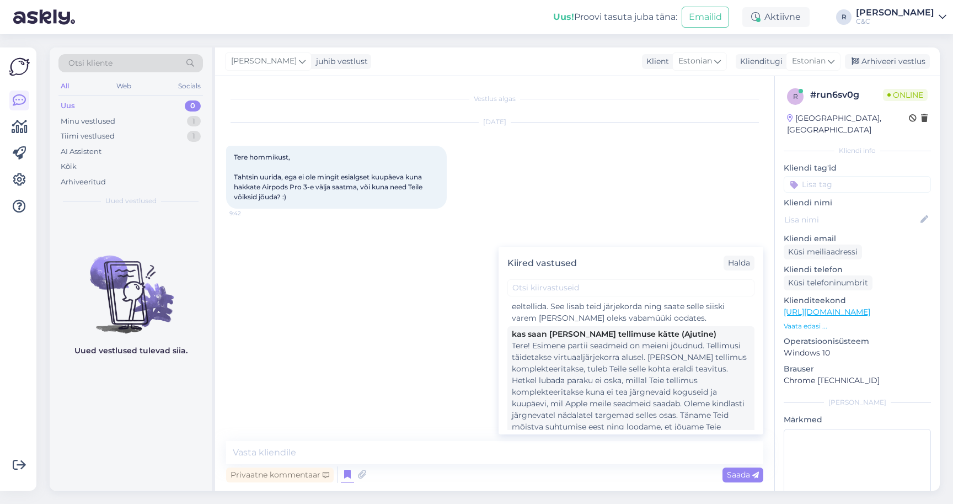
scroll to position [228, 0]
click at [608, 365] on div "Tere! Esimene partii seadmeid on meieni jõudnud. Tellimusi täidetakse virtuaalj…" at bounding box center [631, 384] width 238 height 104
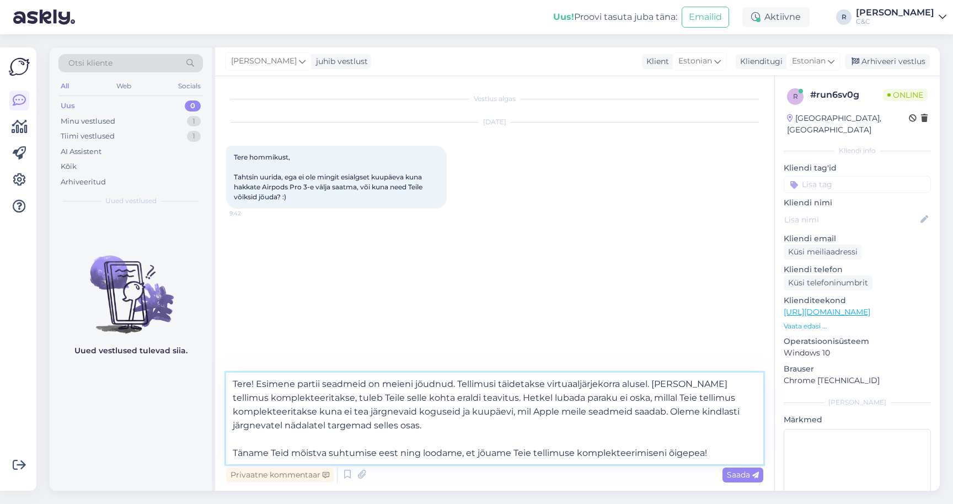
drag, startPoint x: 457, startPoint y: 382, endPoint x: 469, endPoint y: 382, distance: 12.7
click at [469, 382] on textarea "Tere! Esimene partii seadmeid on meieni jõudnud. Tellimusi täidetakse virtuaalj…" at bounding box center [494, 418] width 537 height 92
click at [660, 383] on textarea "Tere! Esimene partii seadmeid on meieni jõudnud. Tellimusi täidetakse virtuaalj…" at bounding box center [494, 418] width 537 height 92
type textarea "Tere! Esimene partii seadmeid on meieni jõudnud. Tellimusi täidetakse virtuaalj…"
click at [555, 424] on textarea "Tere! Esimene partii seadmeid on meieni jõudnud. Tellimusi täidetakse virtuaalj…" at bounding box center [494, 418] width 537 height 92
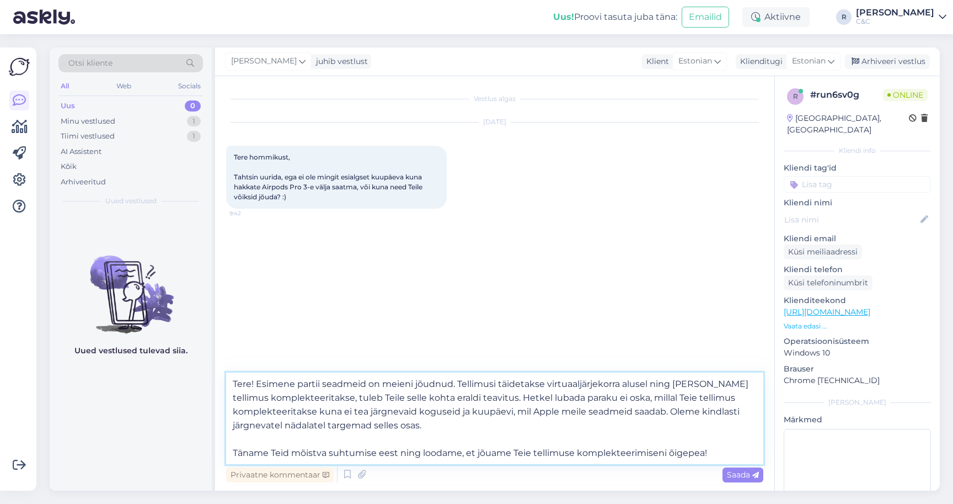
click at [559, 420] on textarea "Tere! Esimene partii seadmeid on meieni jõudnud. Tellimusi täidetakse virtuaalj…" at bounding box center [494, 418] width 537 height 92
click at [560, 448] on textarea "Tere! Esimene partii seadmeid on meieni jõudnud. Tellimusi täidetakse virtuaalj…" at bounding box center [494, 418] width 537 height 92
click at [742, 448] on textarea "Tere! Esimene partii seadmeid on meieni jõudnud. Tellimusi täidetakse virtuaalj…" at bounding box center [494, 418] width 537 height 92
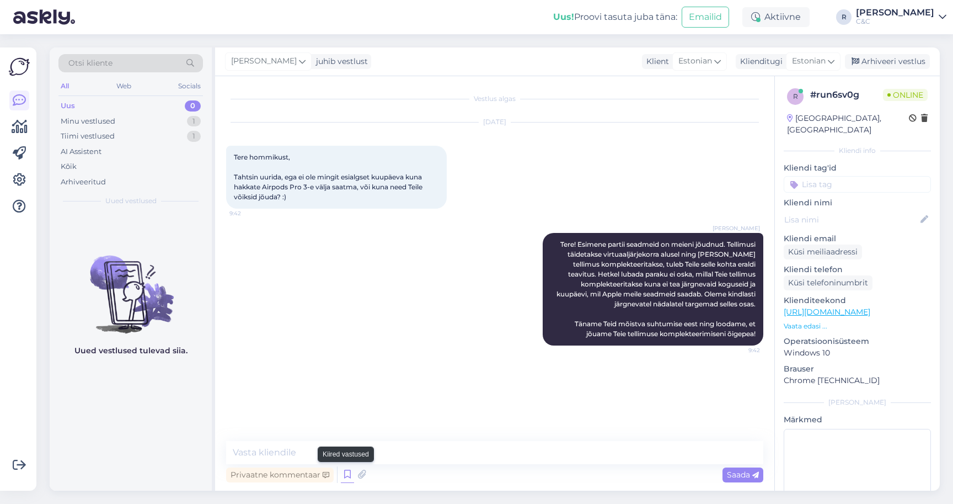
click at [348, 474] on icon at bounding box center [347, 474] width 13 height 17
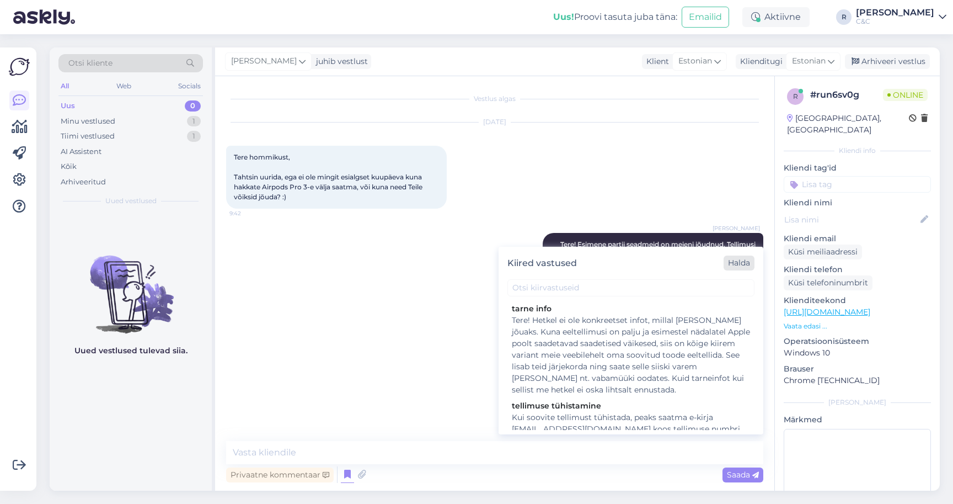
click at [735, 259] on div "Halda" at bounding box center [739, 262] width 31 height 15
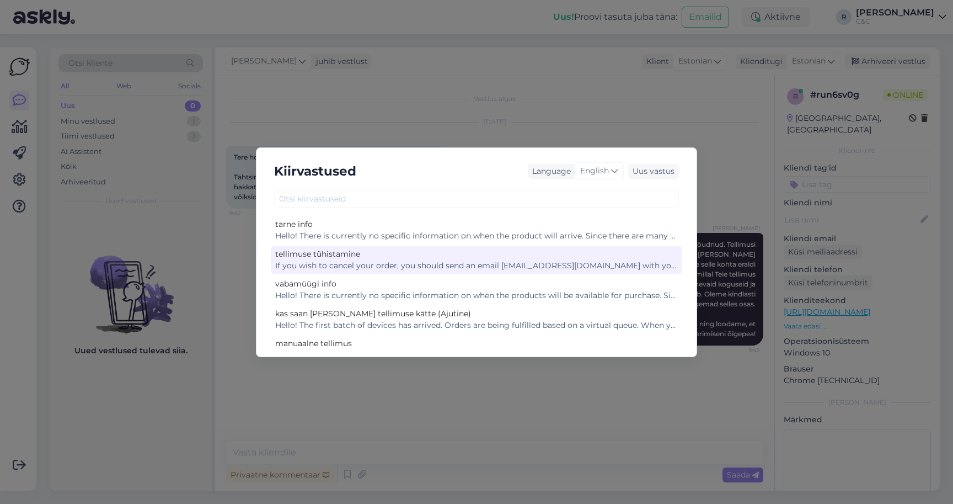
scroll to position [0, 0]
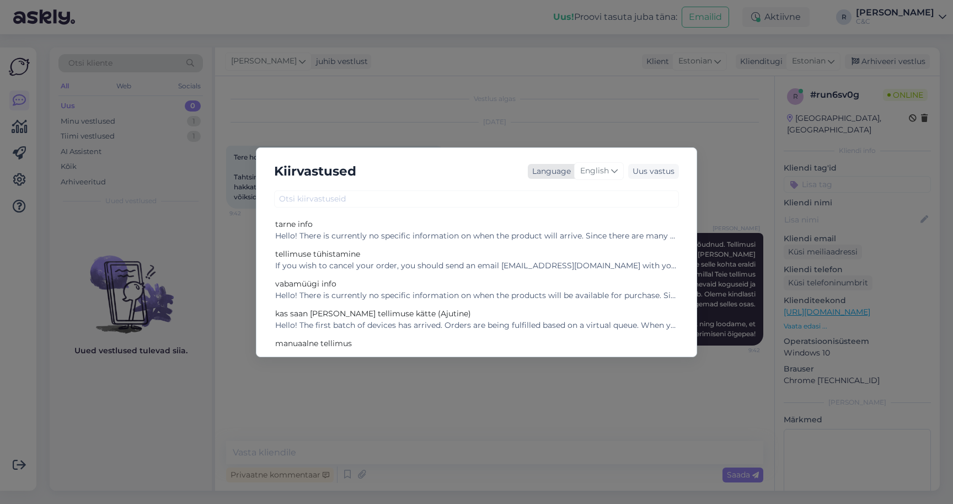
click at [610, 169] on div "English" at bounding box center [599, 171] width 50 height 18
type input "esto"
click at [594, 206] on div "esto" at bounding box center [576, 195] width 104 height 24
click at [590, 211] on link "Estonian" at bounding box center [575, 220] width 121 height 18
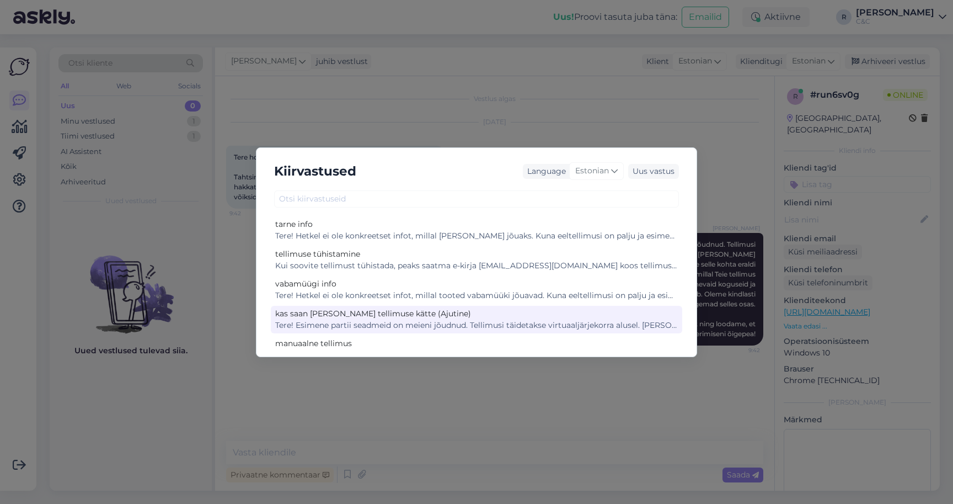
click at [434, 327] on div "Tere! Esimene partii seadmeid on meieni jõudnud. Tellimusi täidetakse virtuaalj…" at bounding box center [476, 325] width 403 height 12
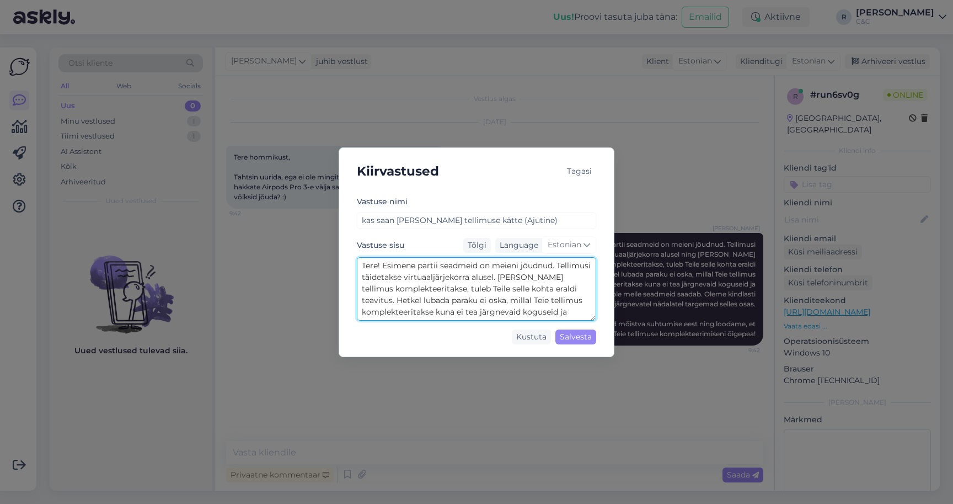
click at [381, 264] on textarea "Tere! Esimene partii seadmeid on meieni jõudnud. Tellimusi täidetakse virtuaalj…" at bounding box center [476, 288] width 239 height 63
click at [388, 264] on textarea "Tere! Esimene partii seadmeid on meieni jõudnud. Tellimusi täidetakse virtuaalj…" at bounding box center [476, 288] width 239 height 63
click at [382, 263] on textarea "Tere! Esimene partii seadmeid on meieni jõudnud. Tellimusi täidetakse virtuaalj…" at bounding box center [476, 288] width 239 height 63
click at [396, 298] on textarea "Tere! Esimene partii seadmeid on meieni jõudnud. Tellimusi täidetakse virtuaalj…" at bounding box center [476, 288] width 239 height 63
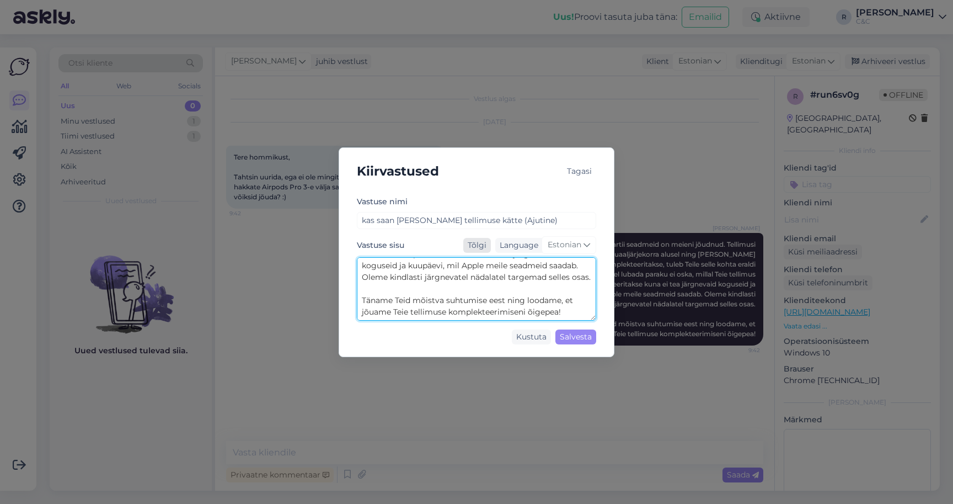
type textarea "Tere! Esimene partii seadmeid on meieni jõudnud. Tellimusi täidetakse virtuaalj…"
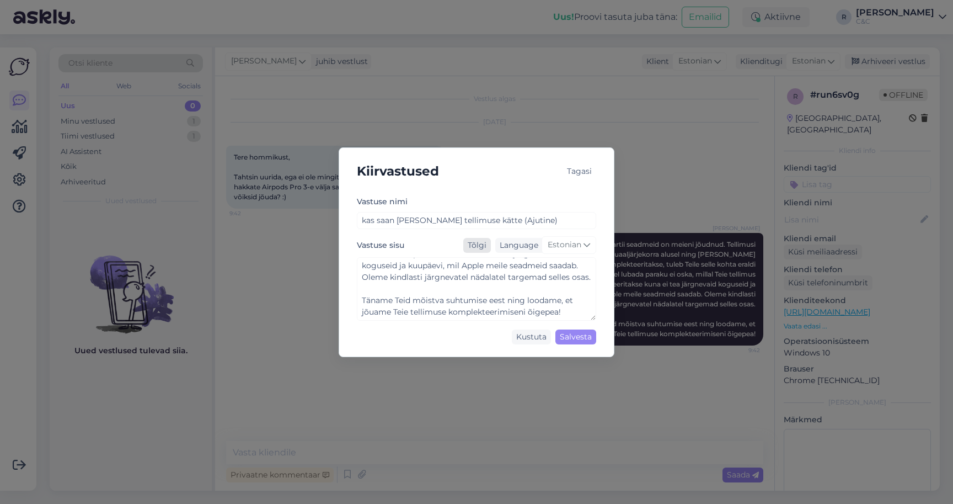
click at [479, 245] on div "Tõlgi" at bounding box center [477, 245] width 28 height 15
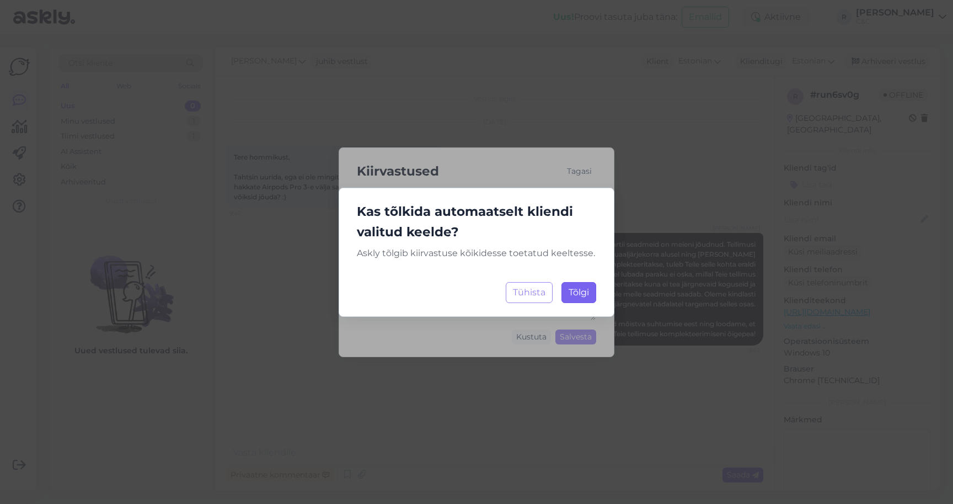
click at [580, 300] on button "[PERSON_NAME]..." at bounding box center [579, 292] width 35 height 21
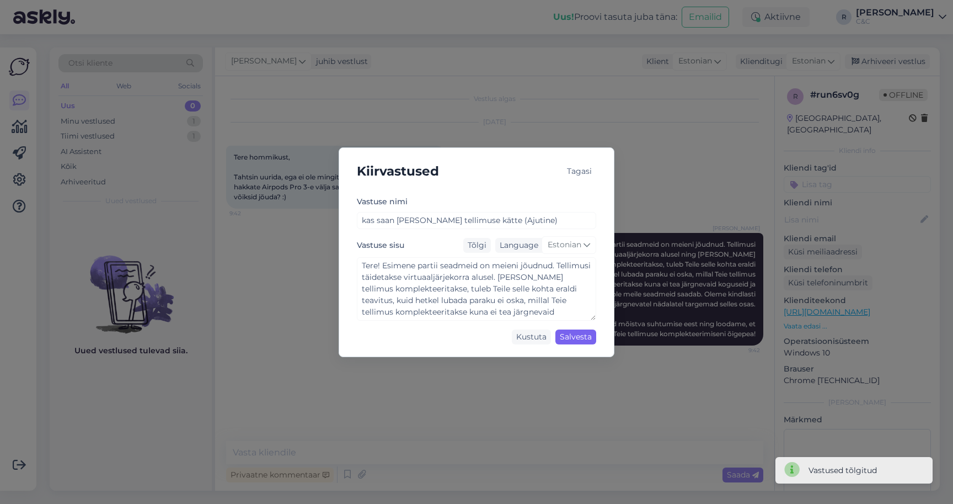
scroll to position [0, 0]
click at [586, 340] on div "Salvesta" at bounding box center [575, 336] width 41 height 15
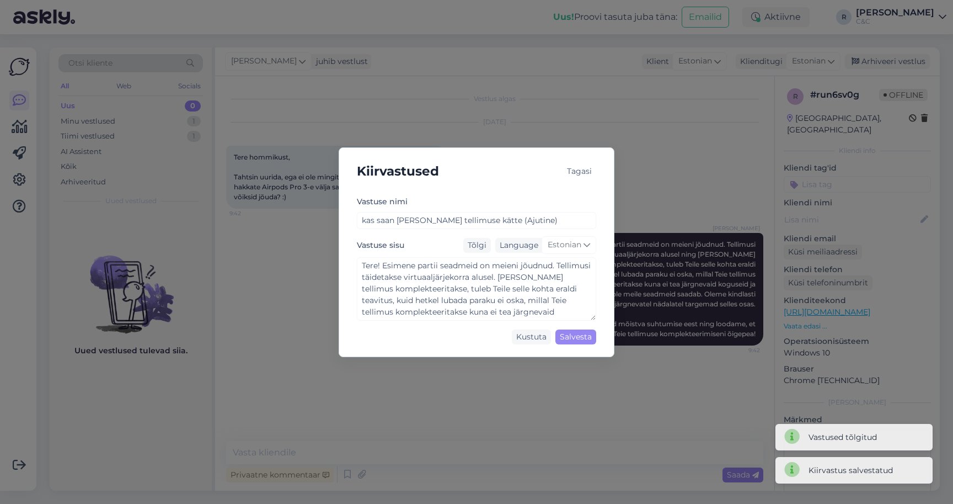
click at [580, 172] on div "Tagasi" at bounding box center [580, 171] width 34 height 15
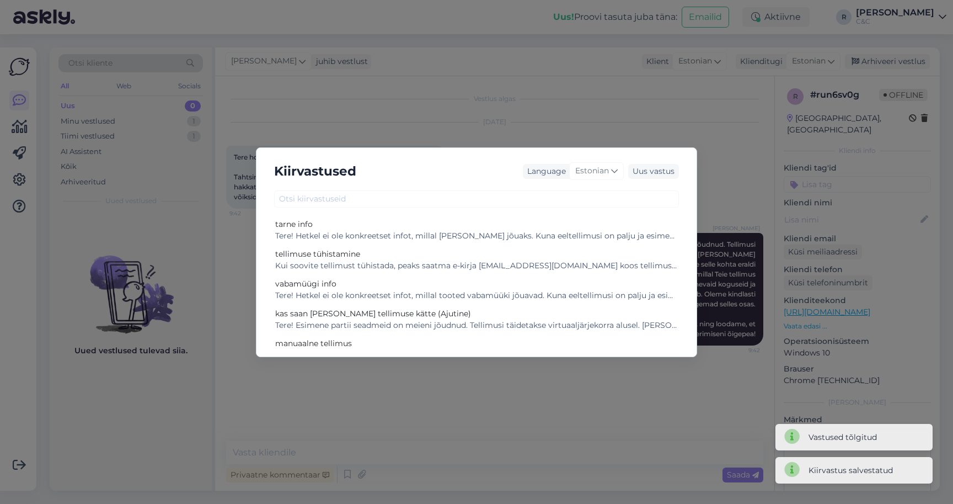
click at [642, 109] on div "Kiirvastused Language Estonian Uus vastus tarne info Tere! Hetkel ei ole konkre…" at bounding box center [476, 252] width 953 height 504
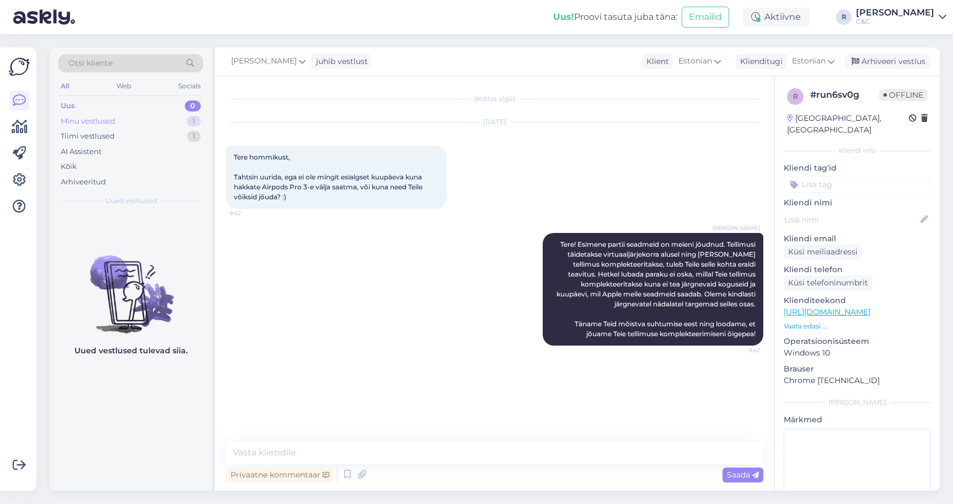
click at [180, 127] on div "Uus 0 Minu vestlused 1 Tiimi vestlused 1 AI Assistent Kõik Arhiveeritud" at bounding box center [130, 143] width 145 height 91
click at [180, 124] on div "Minu vestlused 1" at bounding box center [130, 121] width 145 height 15
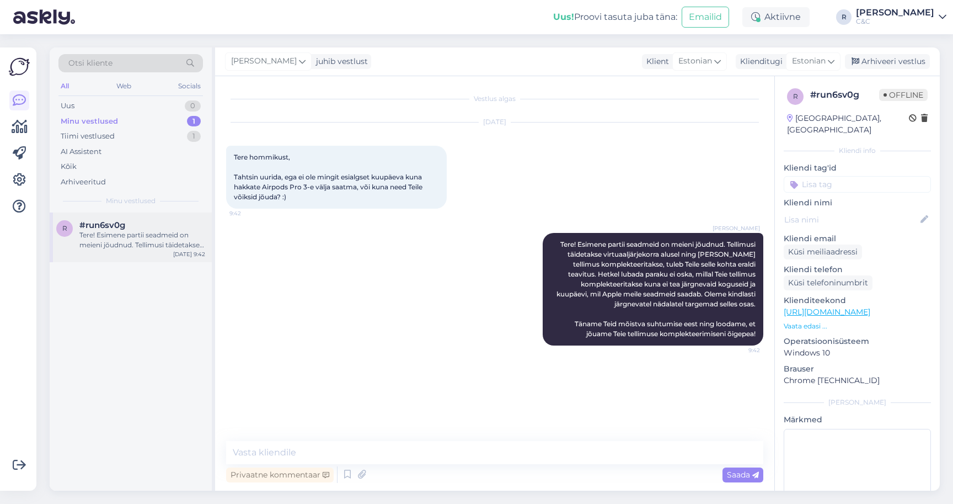
click at [127, 221] on div "#run6sv0g" at bounding box center [142, 225] width 126 height 10
click at [904, 62] on div "Arhiveeri vestlus" at bounding box center [887, 61] width 85 height 15
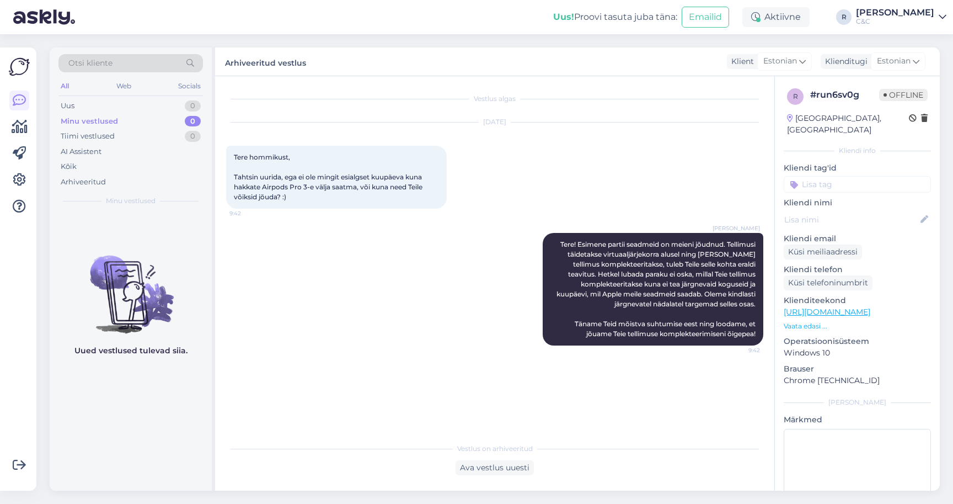
click at [395, 200] on div "Tere hommikust, Tahtsin uurida, ega ei ole mingit esialgset kuupäeva kuna hakka…" at bounding box center [336, 177] width 221 height 63
click at [514, 465] on div "Ava vestlus uuesti" at bounding box center [495, 467] width 78 height 15
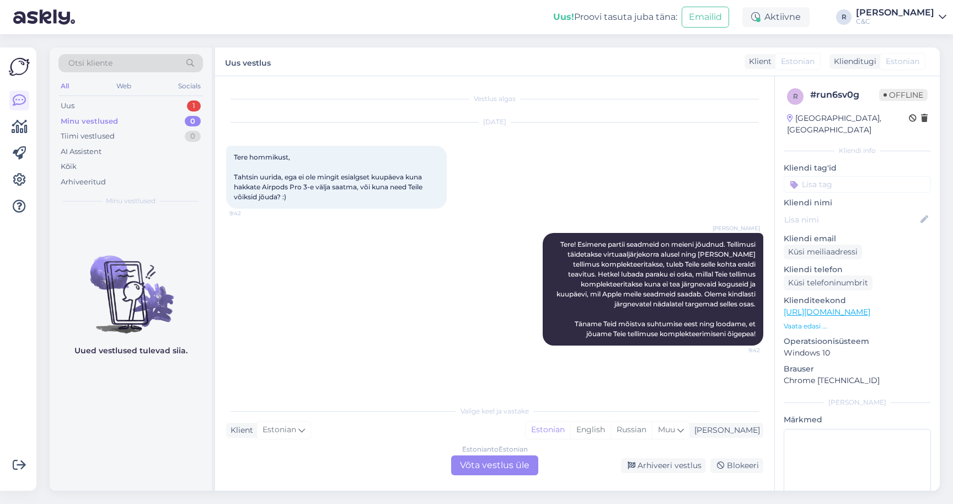
click at [505, 467] on div "Estonian to Estonian Võta vestlus üle" at bounding box center [494, 465] width 87 height 20
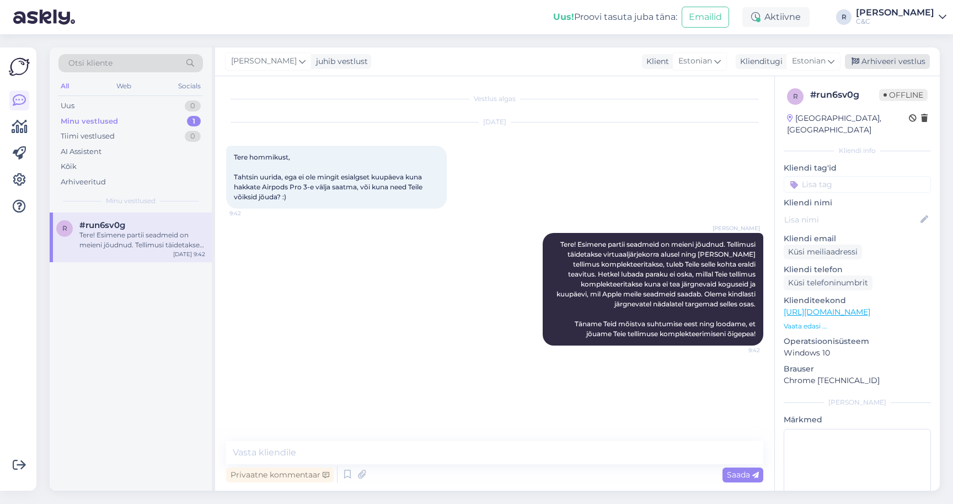
click at [889, 61] on div "Arhiveeri vestlus" at bounding box center [887, 61] width 85 height 15
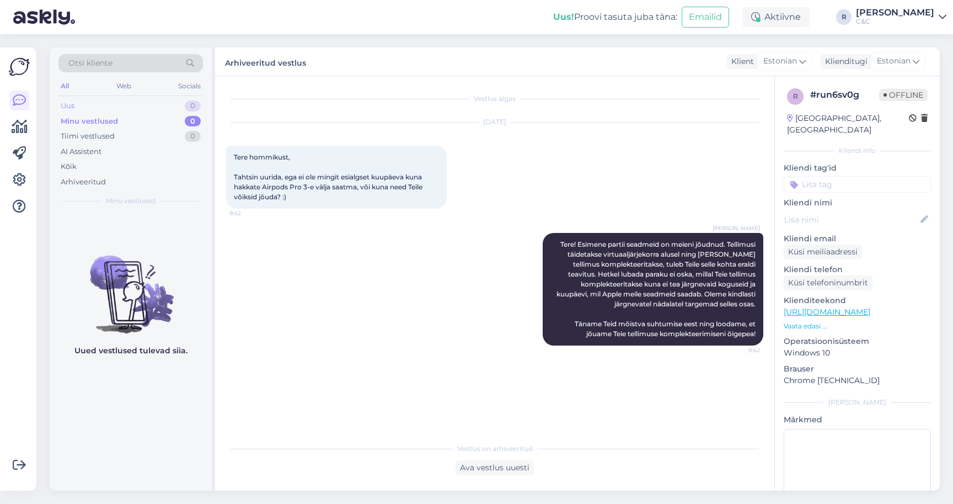
click at [151, 108] on div "Uus 0" at bounding box center [130, 105] width 145 height 15
click at [181, 120] on div "Minu vestlused 0" at bounding box center [130, 121] width 145 height 15
click at [174, 140] on div "Tiimi vestlused 1" at bounding box center [130, 136] width 145 height 15
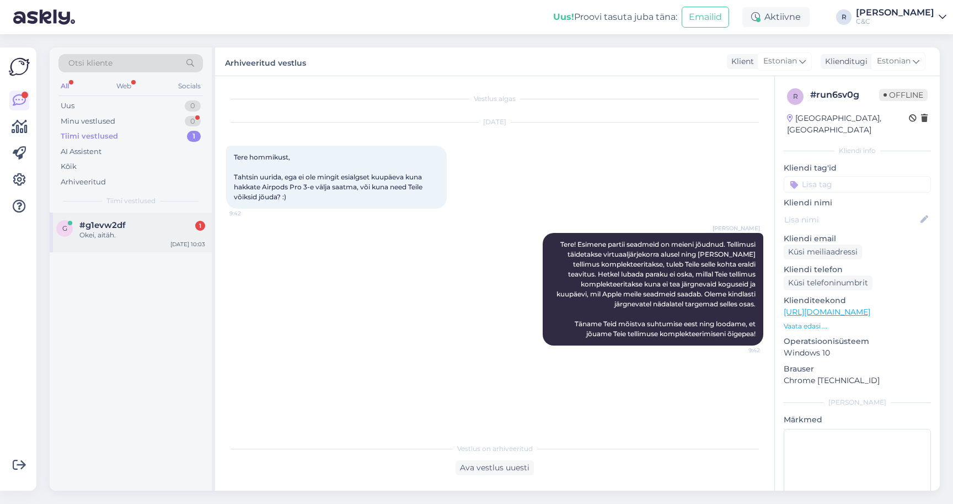
click at [116, 233] on div "Okei, aitäh." at bounding box center [142, 235] width 126 height 10
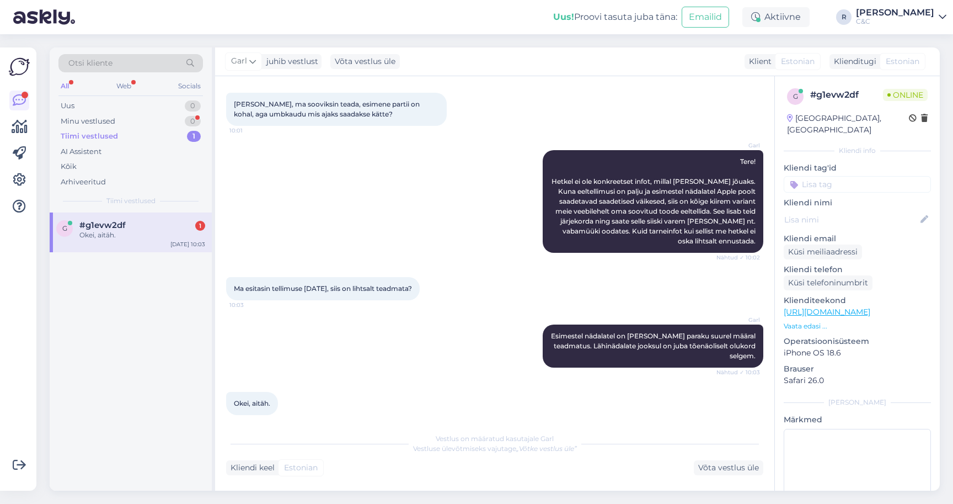
scroll to position [100, 0]
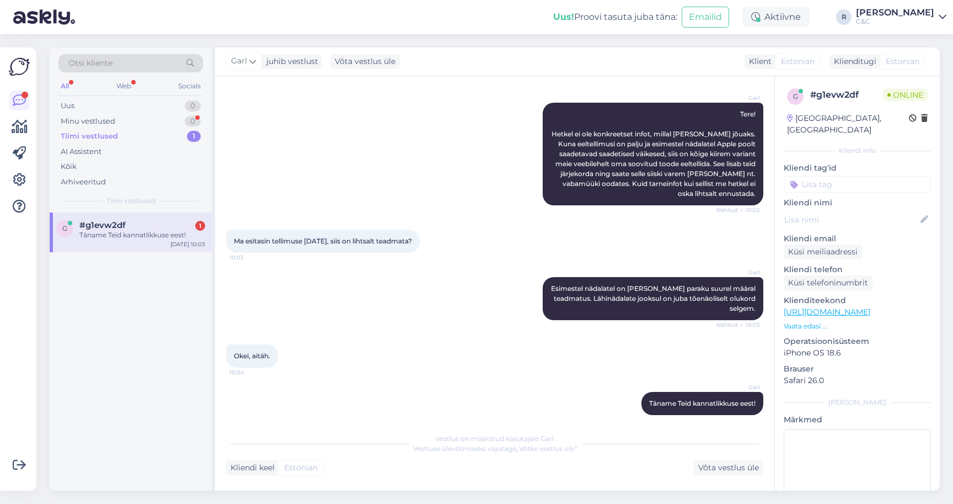
click at [147, 218] on div "g #g1evw2df 1 Täname Teid kannatlikkuse eest! [DATE] 10:03" at bounding box center [131, 232] width 162 height 40
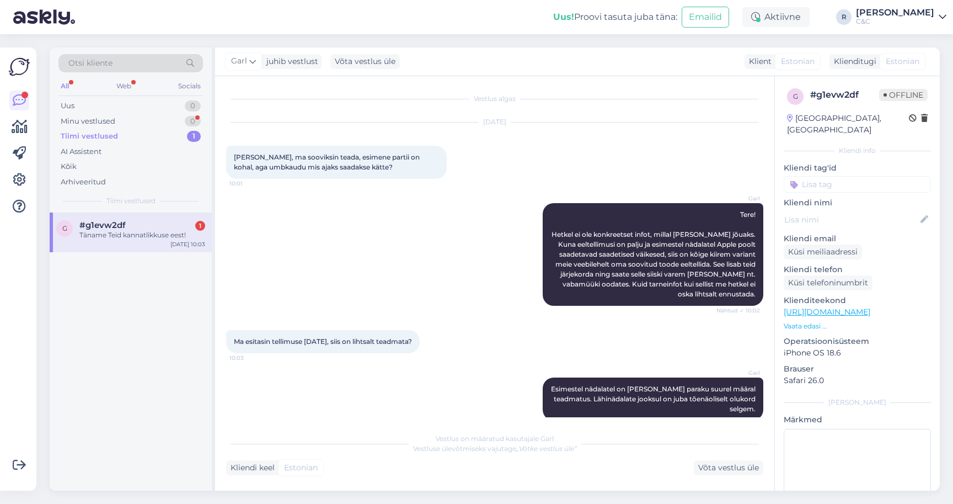
click at [168, 232] on div "Täname Teid kannatlikkuse eest!" at bounding box center [142, 235] width 126 height 10
click at [181, 120] on div "Minu vestlused 0" at bounding box center [130, 121] width 145 height 15
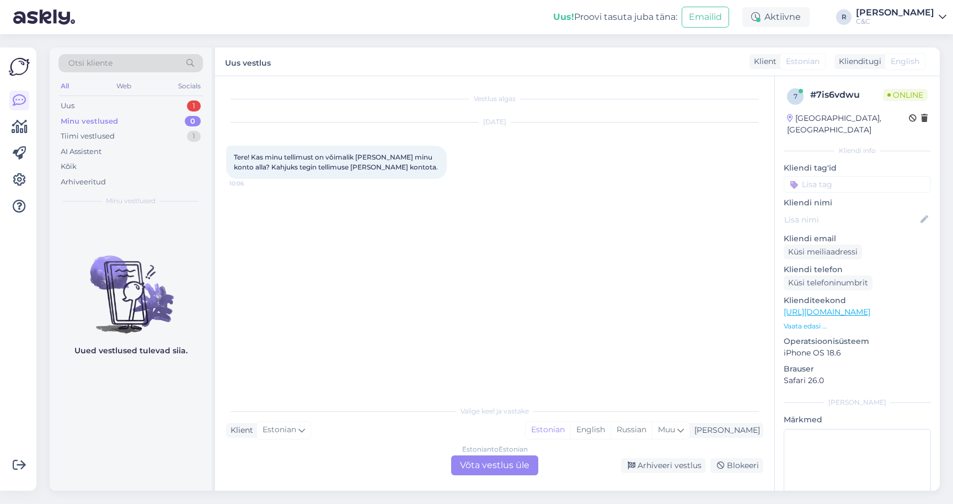
click at [467, 473] on div "Estonian to Estonian Võta vestlus üle" at bounding box center [494, 465] width 87 height 20
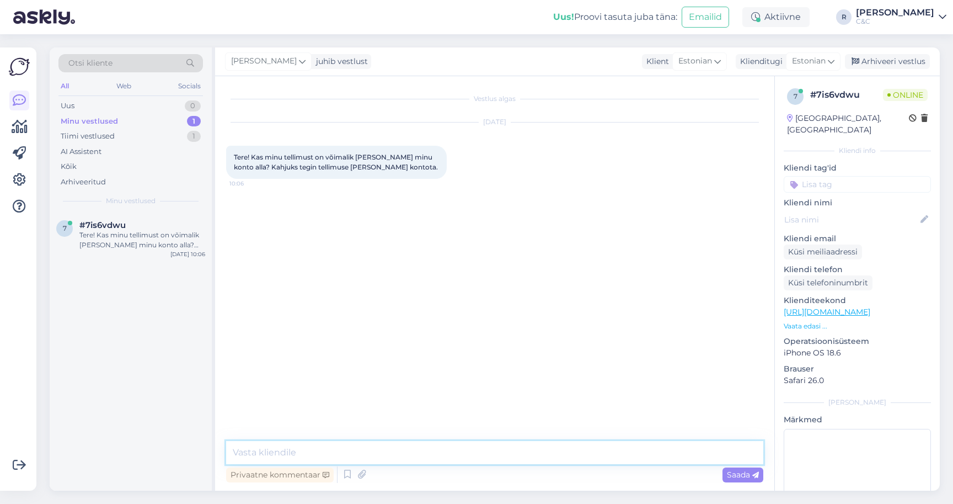
click at [473, 458] on textarea at bounding box center [494, 452] width 537 height 23
type textarea "Tere! [PERSON_NAME] mitte, hiljem enam ei saa."
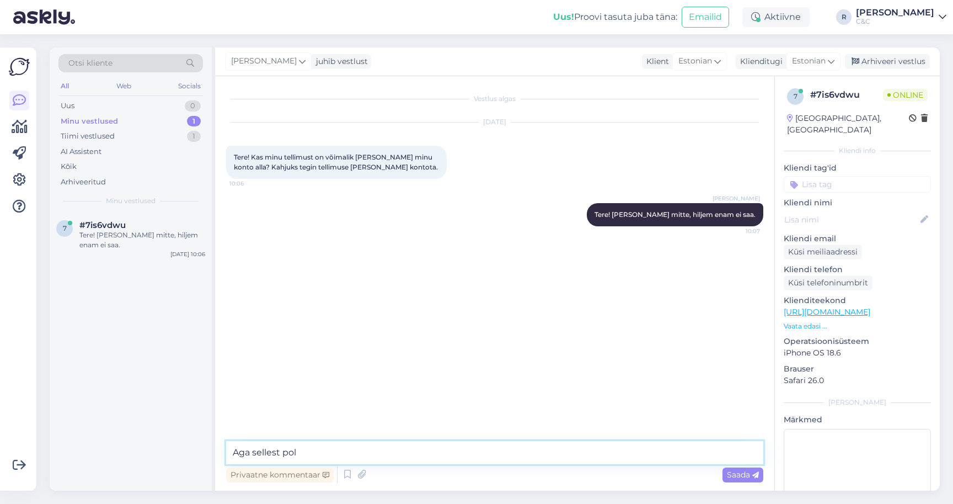
type textarea "Aga sellest pole"
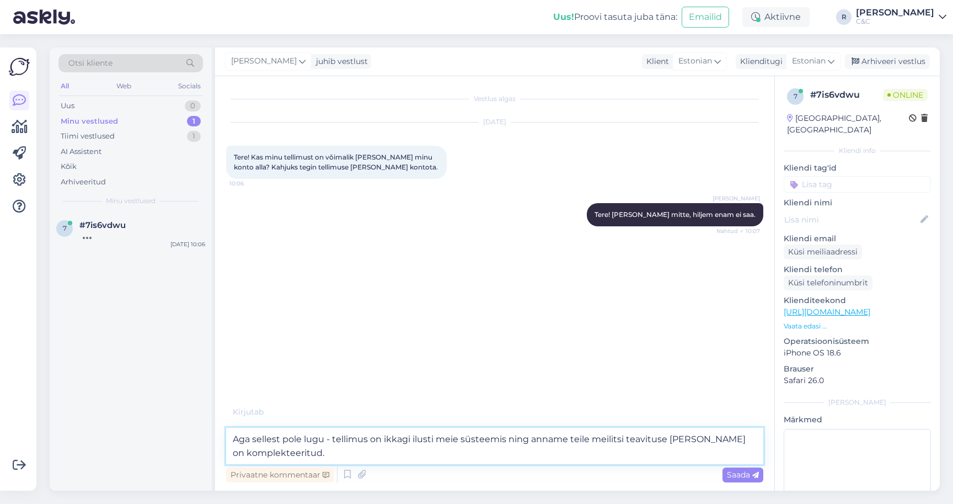
type textarea "Aga sellest pole lugu - tellimus on ikkagi ilusti meie süsteemis ning anname te…"
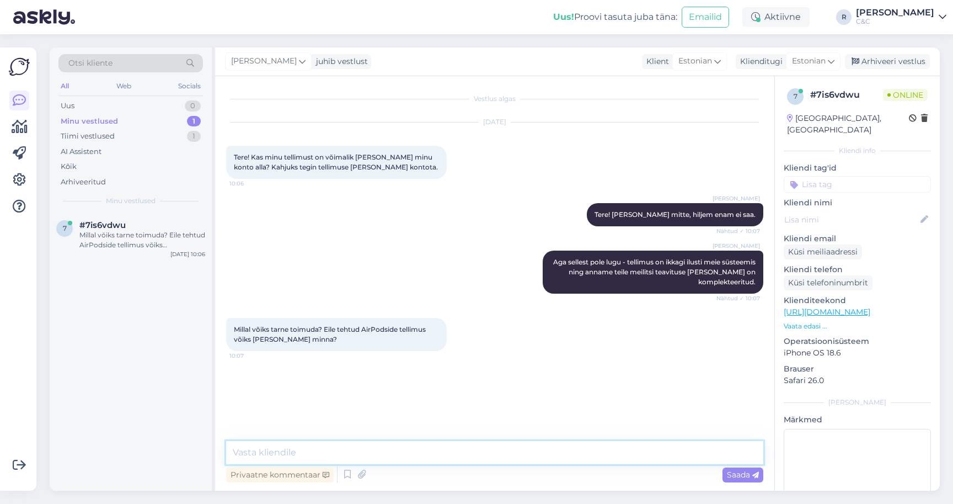
click at [378, 456] on textarea at bounding box center [494, 452] width 537 height 23
type textarea "AirPods Pro 3?"
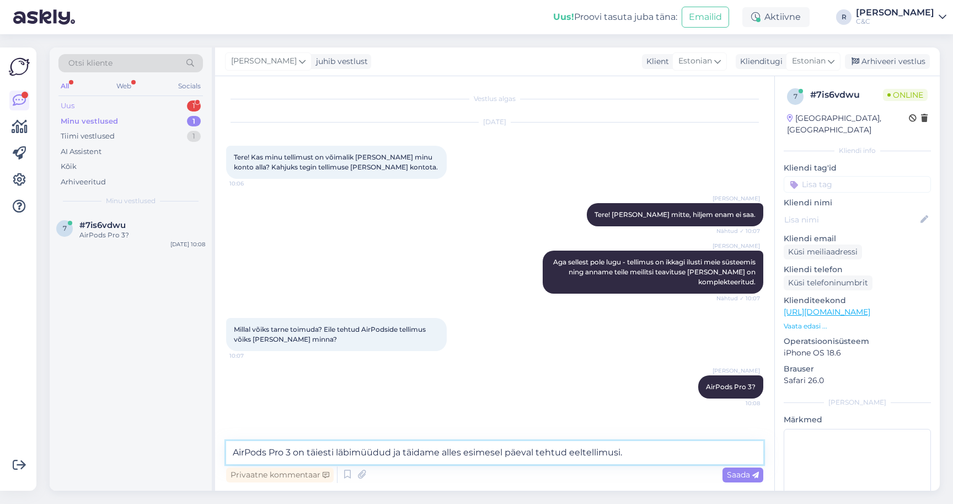
type textarea "AirPods Pro 3 on täiesti läbimüüdud ja täidame alles esimesel päeval tehtud eel…"
click at [132, 109] on div "Uus 1" at bounding box center [130, 105] width 145 height 15
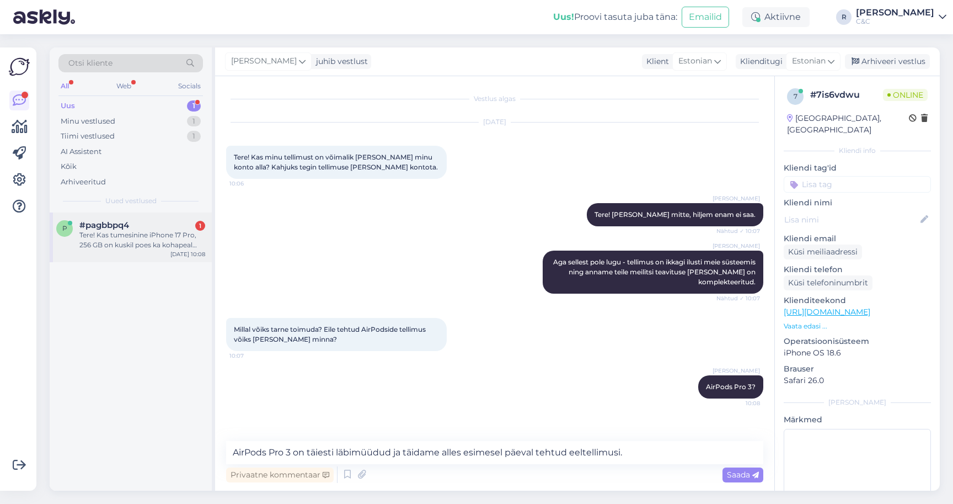
click at [121, 231] on div "Tere! Kas tumesinine iPhone 17 Pro, 256 GB on kuskil poes ka kohapeal olemas?" at bounding box center [142, 240] width 126 height 20
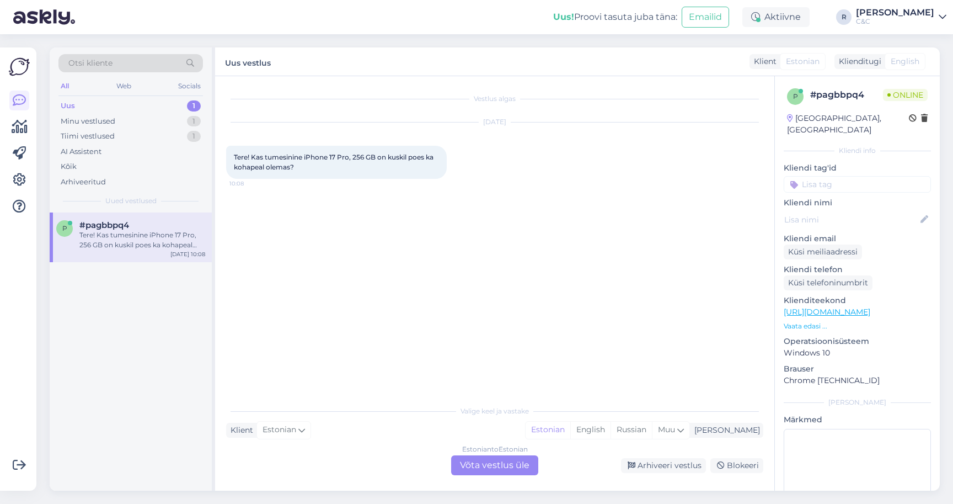
click at [520, 467] on div "Estonian to Estonian Võta vestlus üle" at bounding box center [494, 465] width 87 height 20
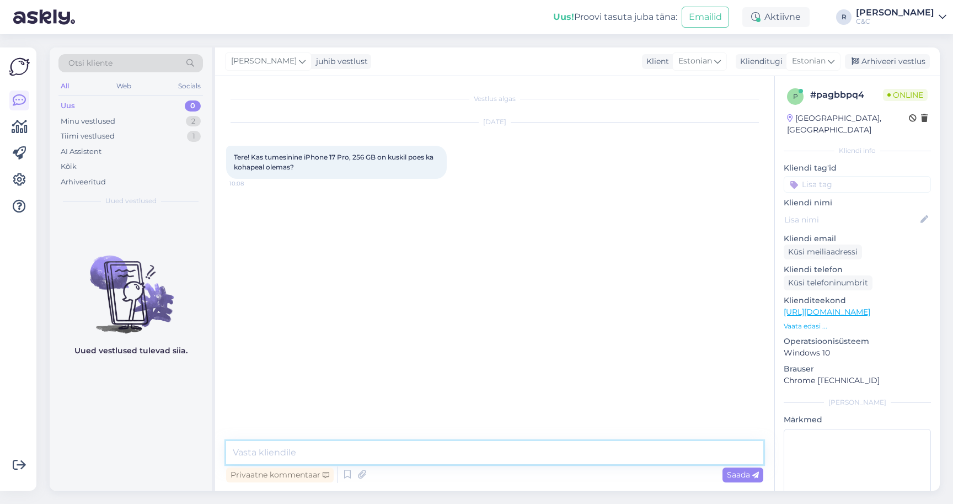
click at [630, 454] on textarea at bounding box center [494, 452] width 537 height 23
click at [347, 472] on icon at bounding box center [347, 474] width 13 height 17
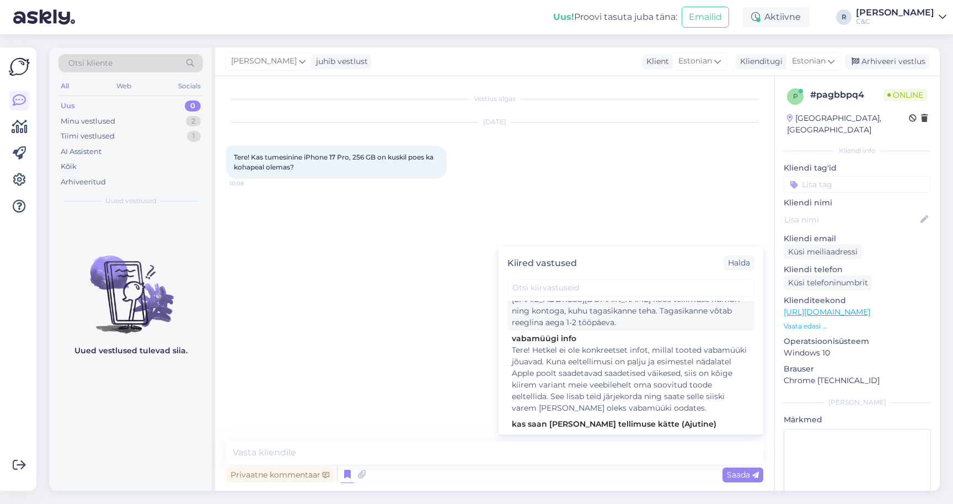
scroll to position [131, 0]
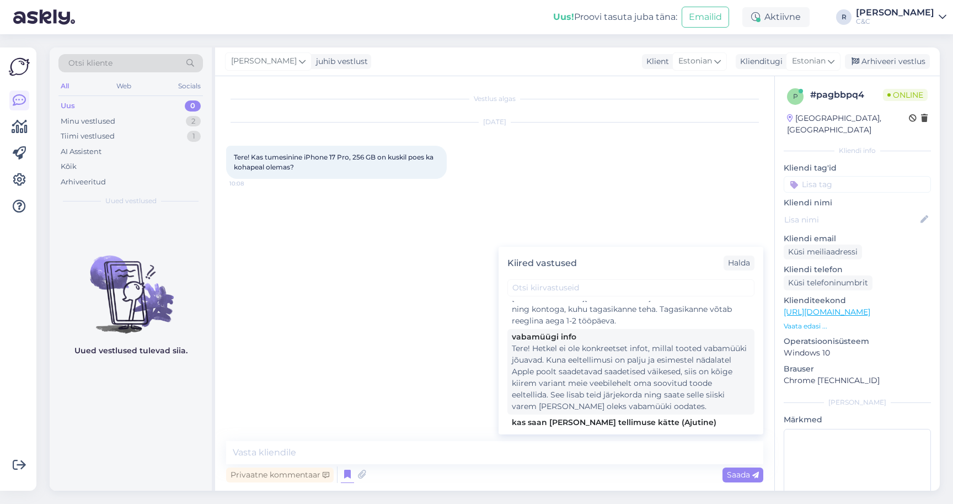
click at [585, 372] on div "Tere! Hetkel ei ole konkreetset infot, millal tooted vabamüüki jõuavad. Kuna ee…" at bounding box center [631, 378] width 238 height 70
type textarea "Tere! Hetkel ei ole konkreetset infot, millal tooted vabamüüki jõuavad. Kuna ee…"
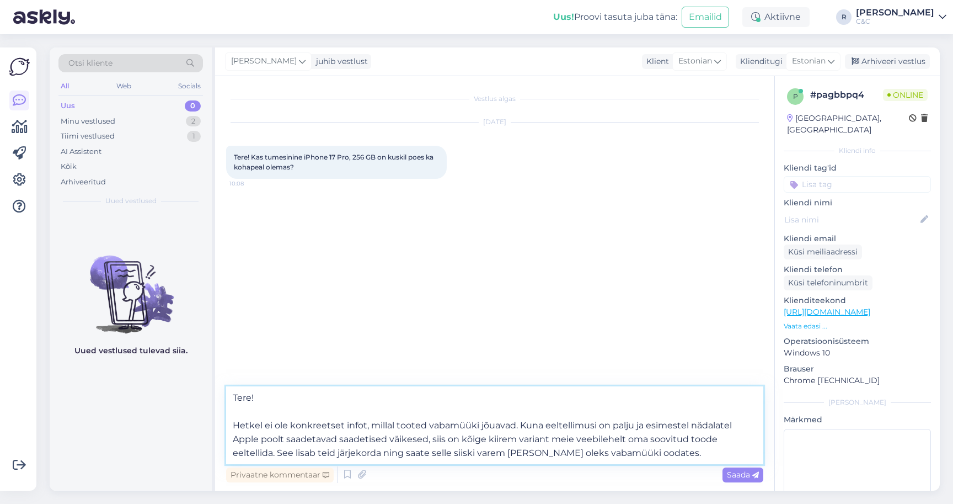
click at [458, 437] on textarea "Tere! Hetkel ei ole konkreetset infot, millal tooted vabamüüki jõuavad. Kuna ee…" at bounding box center [494, 425] width 537 height 78
click at [507, 413] on textarea "Tere! Hetkel ei ole konkreetset infot, millal tooted vabamüüki jõuavad. Kuna ee…" at bounding box center [494, 425] width 537 height 78
click at [430, 423] on textarea "Tere! Hetkel ei ole konkreetset infot, millal tooted vabamüüki jõuavad. Kuna ee…" at bounding box center [494, 425] width 537 height 78
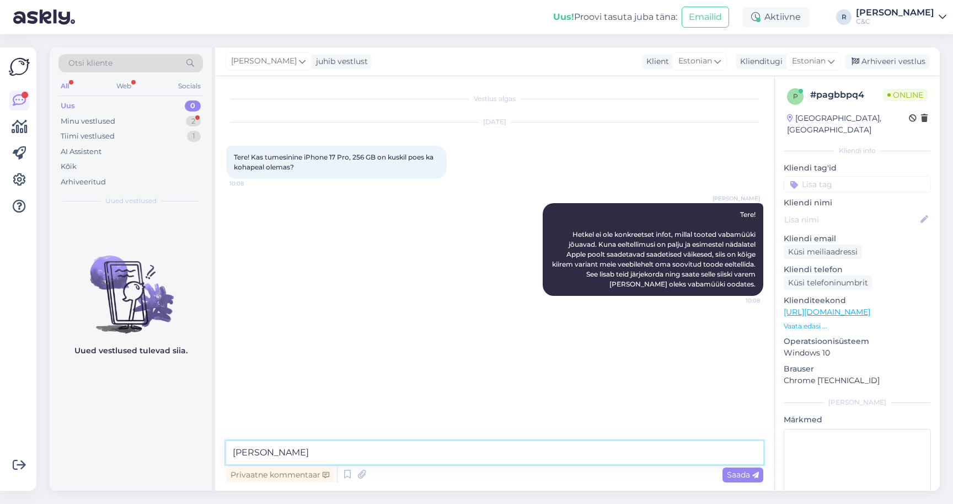
type textarea "[PERSON_NAME]"
click at [128, 120] on div "Minu vestlused 2" at bounding box center [130, 121] width 145 height 15
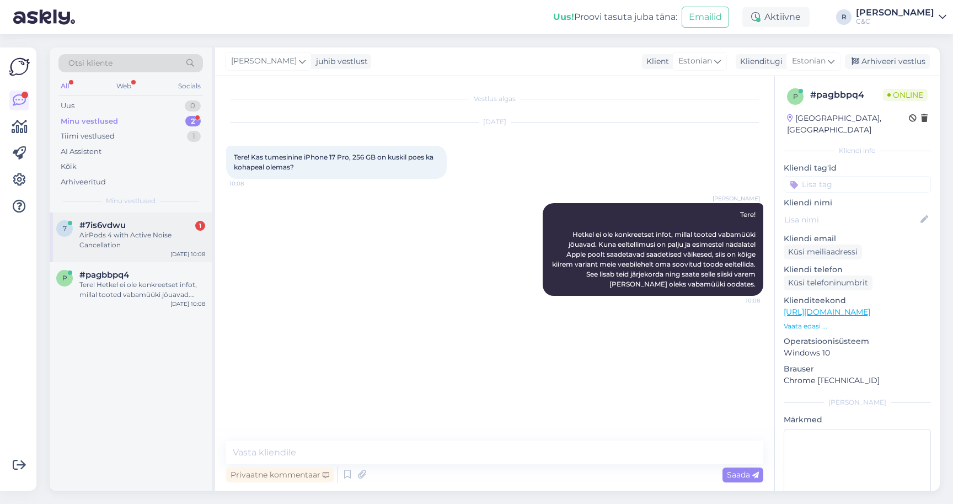
click at [120, 235] on div "AirPods 4 with Active Noise Cancellation" at bounding box center [142, 240] width 126 height 20
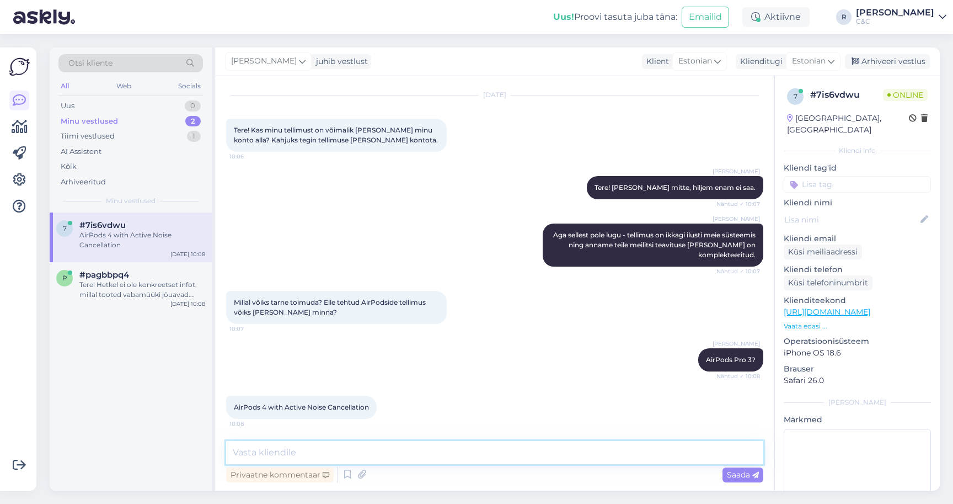
click at [416, 461] on textarea at bounding box center [494, 452] width 537 height 23
click at [331, 456] on textarea at bounding box center [494, 452] width 537 height 23
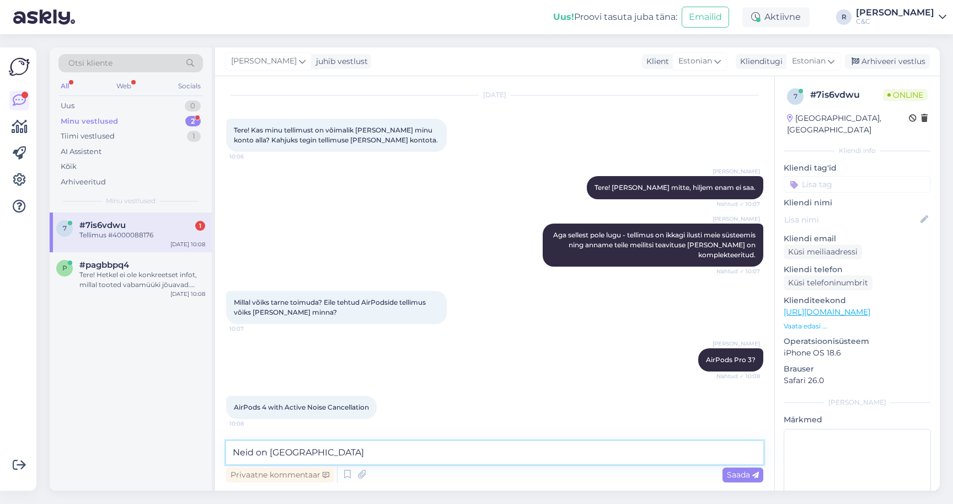
scroll to position [74, 0]
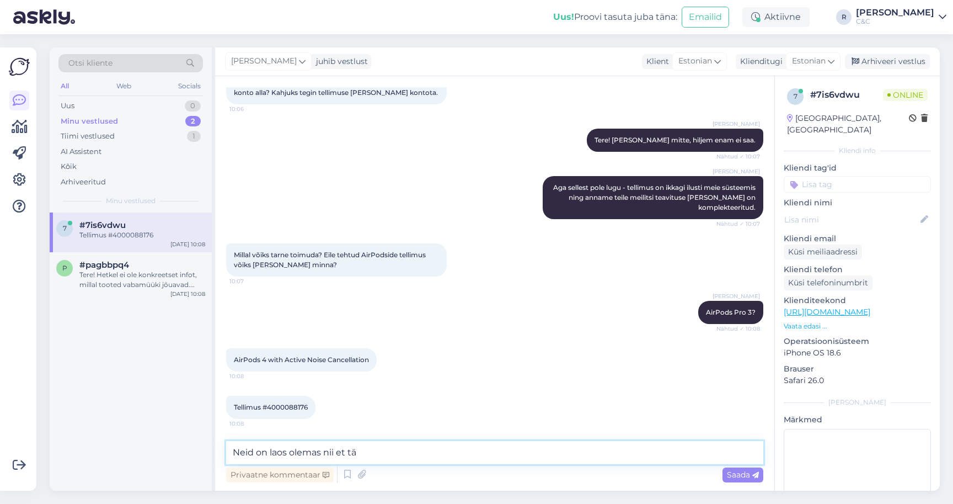
type textarea "Neid on laos olemas nii et tä"
click at [276, 405] on span "Tellimus #4000088176" at bounding box center [271, 407] width 74 height 8
copy div "4000088176 10:08"
click at [347, 454] on textarea "Neid on laos olemas nii et tä" at bounding box center [494, 452] width 537 height 23
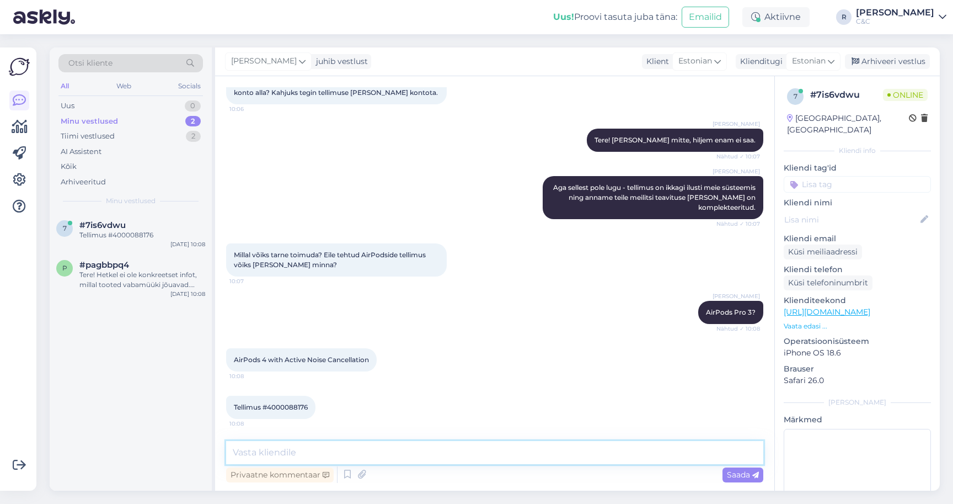
type textarea "K"
type textarea "Salong on [PERSON_NAME] 9"
type textarea "N"
type textarea "S"
click at [347, 454] on textarea "Ikka, [GEOGRAPHIC_DATA] olev to" at bounding box center [494, 452] width 537 height 23
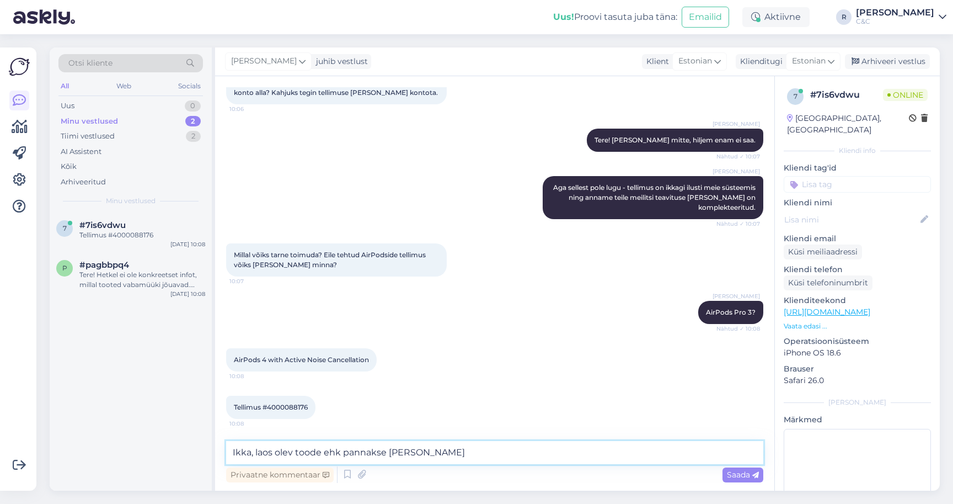
type textarea "Ikka, laos olev toode ehk pannakse [PERSON_NAME]."
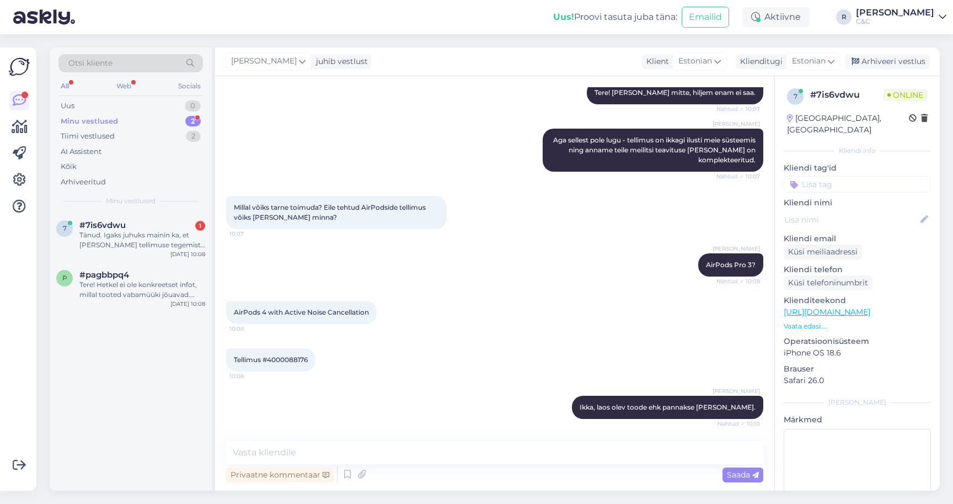
scroll to position [189, 0]
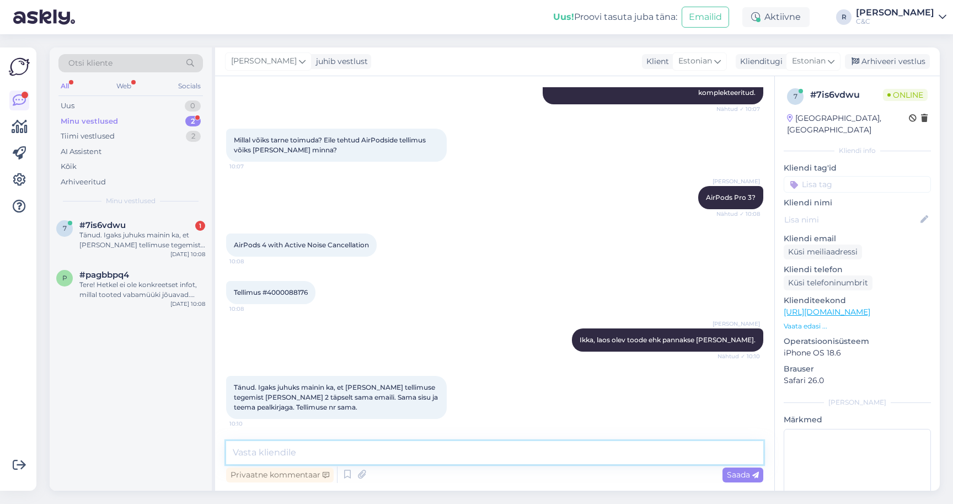
click at [398, 458] on textarea at bounding box center [494, 452] width 537 height 23
click at [379, 461] on textarea at bounding box center [494, 452] width 537 height 23
click at [184, 230] on div "Tänud. Igaks juhuks mainin ka, et [PERSON_NAME] tellimuse tegemist [PERSON_NAME…" at bounding box center [142, 240] width 126 height 20
click at [388, 450] on textarea at bounding box center [494, 452] width 537 height 23
type textarea "P"
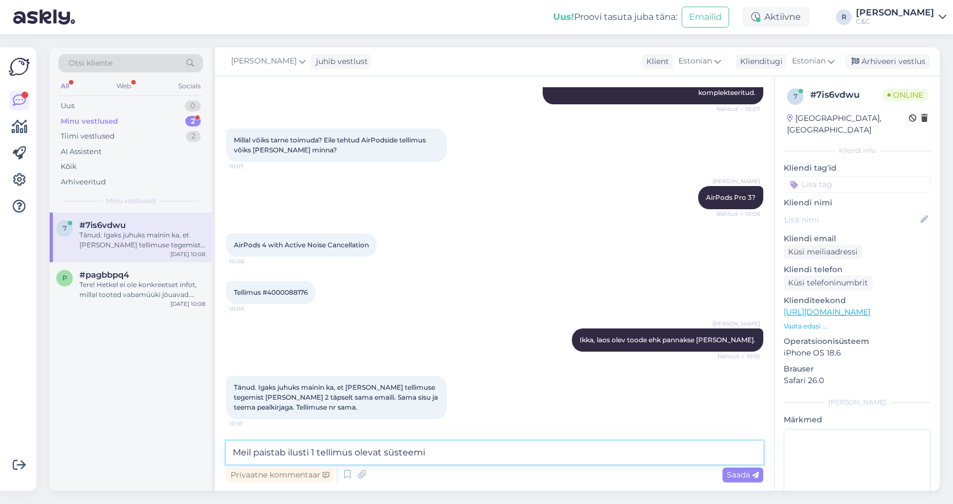
type textarea "Meil paistab ilusti 1 tellimus olevat süsteemis"
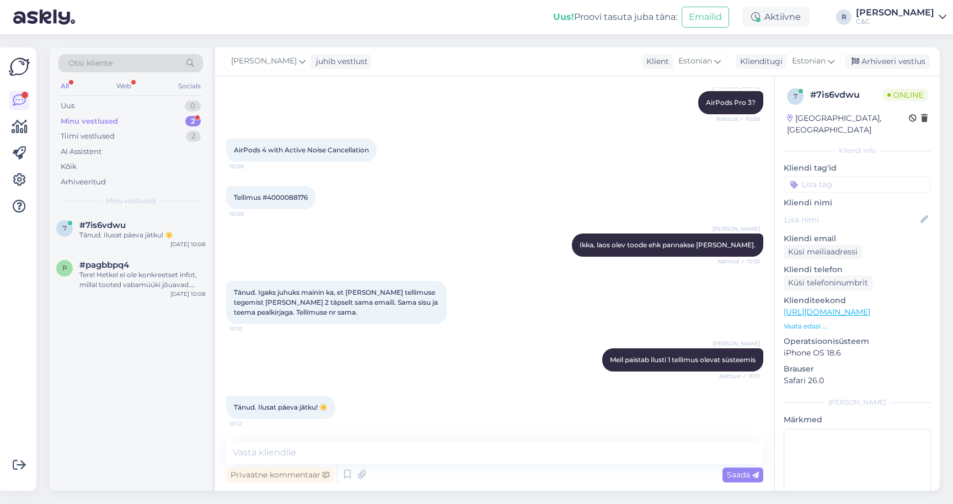
scroll to position [284, 0]
click at [378, 467] on div "Privaatne kommentaar Saada" at bounding box center [494, 474] width 537 height 21
click at [378, 457] on textarea at bounding box center [494, 452] width 537 height 23
type textarea "Ikka, teile ka!"
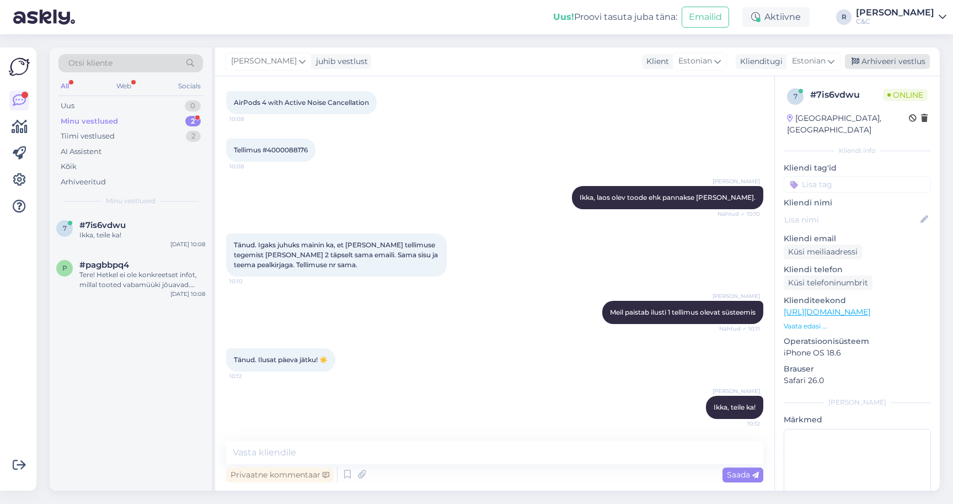
click at [894, 61] on div "Arhiveeri vestlus" at bounding box center [887, 61] width 85 height 15
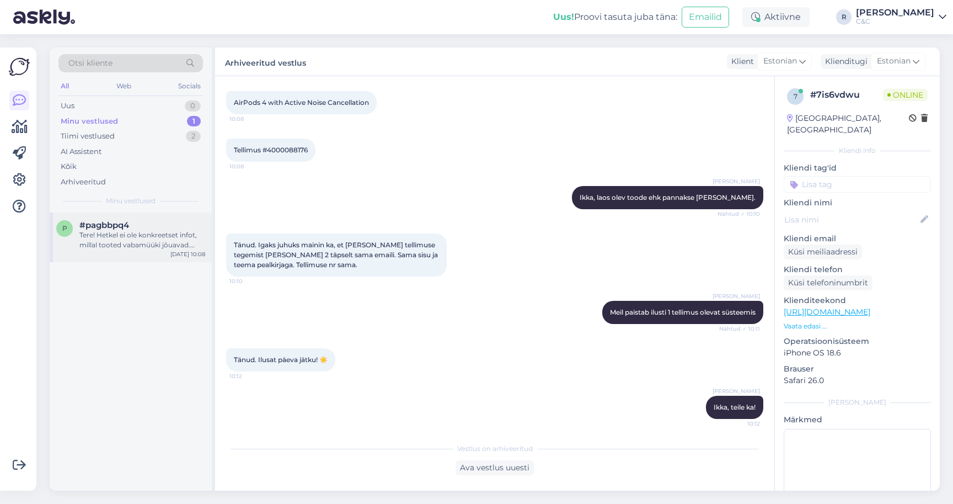
click at [180, 247] on div "Tere! Hetkel ei ole konkreetset infot, millal tooted vabamüüki jõuavad. Kuna ee…" at bounding box center [142, 240] width 126 height 20
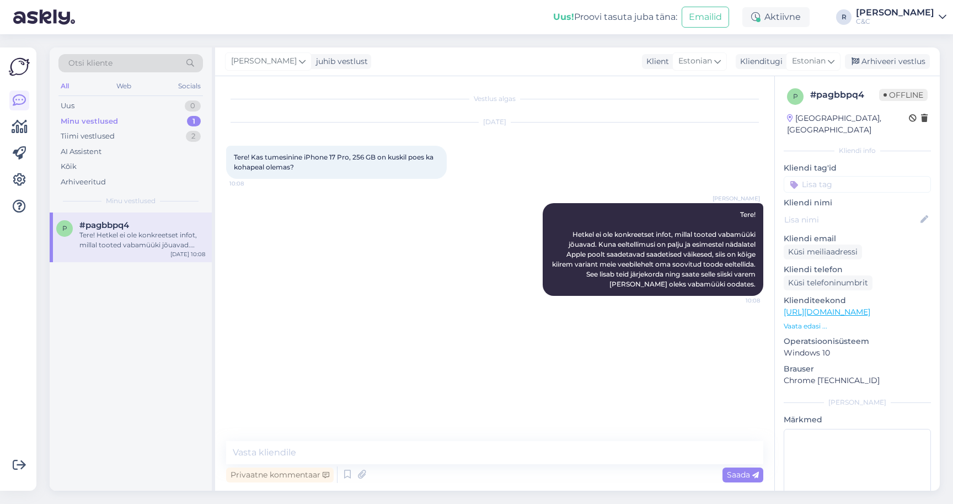
scroll to position [0, 0]
click at [912, 62] on div "Arhiveeri vestlus" at bounding box center [887, 61] width 85 height 15
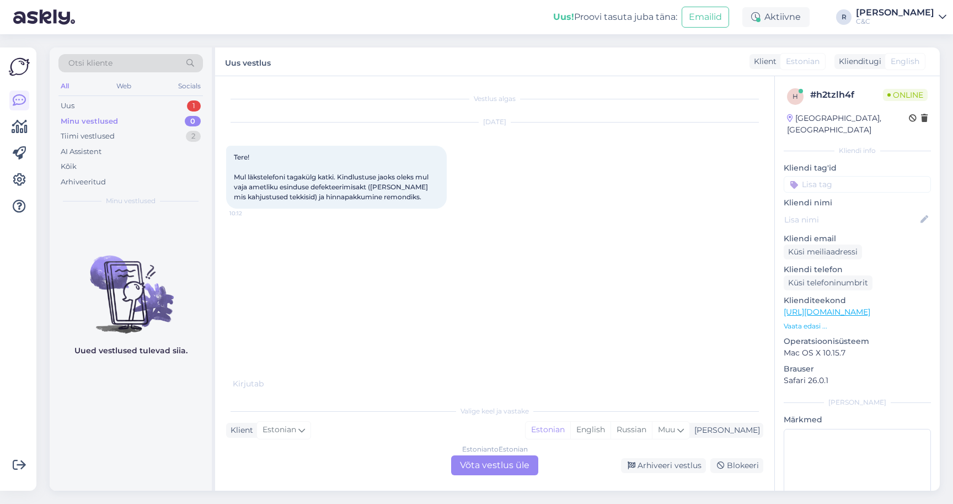
click at [499, 473] on div "Estonian to Estonian Võta vestlus üle" at bounding box center [494, 465] width 87 height 20
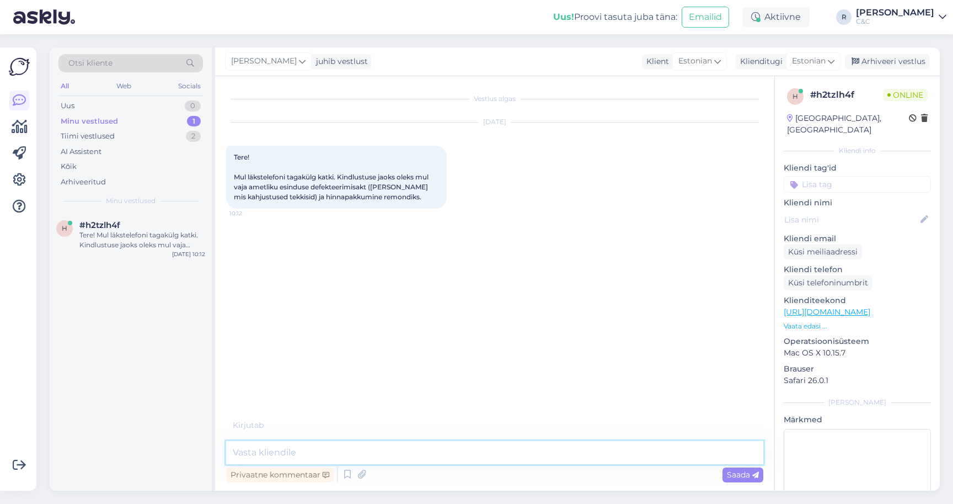
click at [457, 460] on textarea at bounding box center [494, 452] width 537 height 23
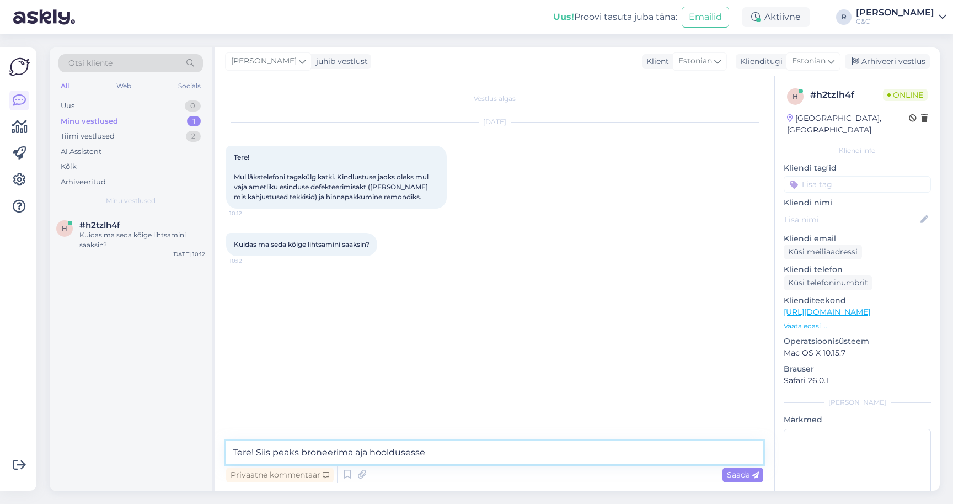
type textarea "Tere! Siis peaks broneerima aja hooldusesse."
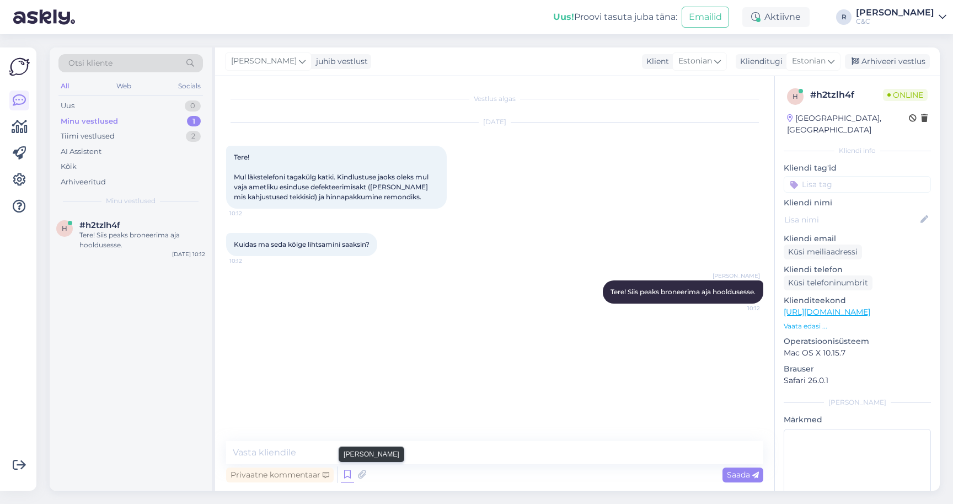
click at [344, 475] on icon at bounding box center [347, 474] width 13 height 17
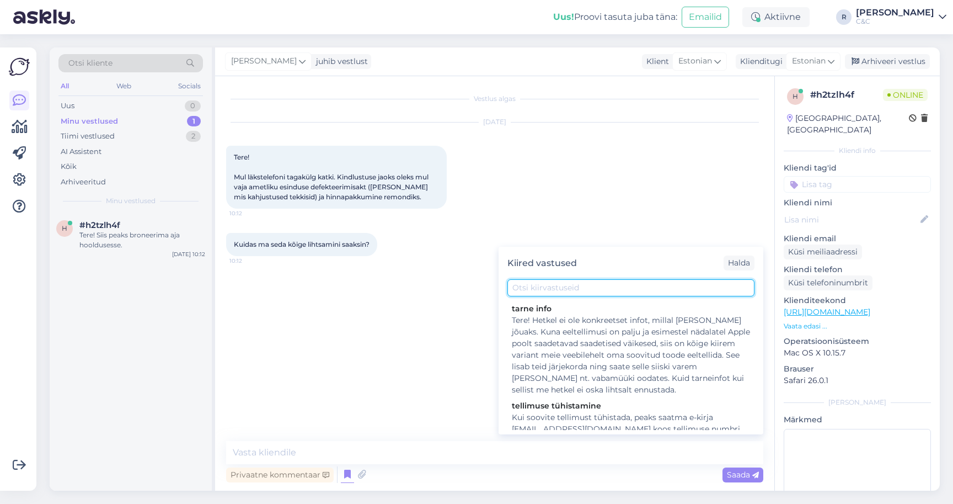
click at [569, 281] on input "text" at bounding box center [630, 287] width 247 height 17
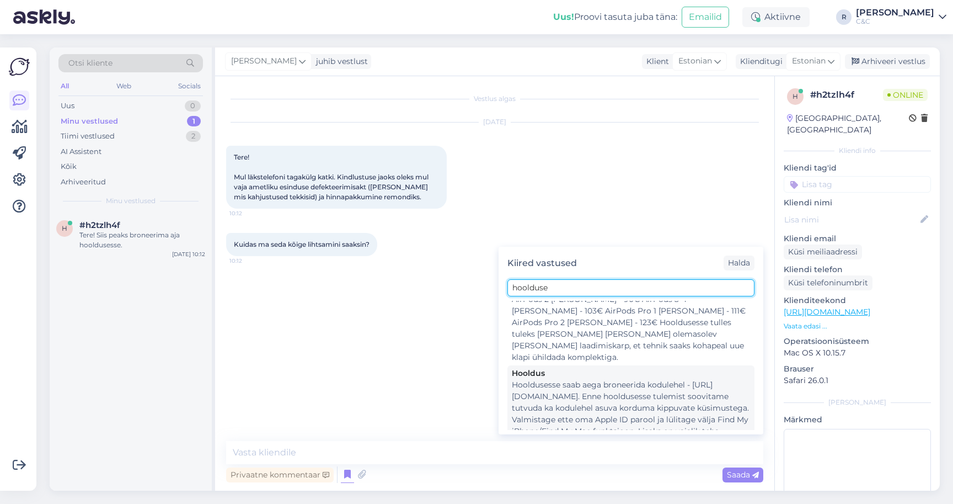
scroll to position [174, 0]
type input "hoolduse"
click at [569, 384] on div "Hooldusesse saab aega broneerida kodulehel - [URL][DOMAIN_NAME]. Enne hoolduses…" at bounding box center [631, 416] width 238 height 70
type textarea "Hooldusesse saab aega broneerida kodulehel - [URL][DOMAIN_NAME]. Enne hoolduses…"
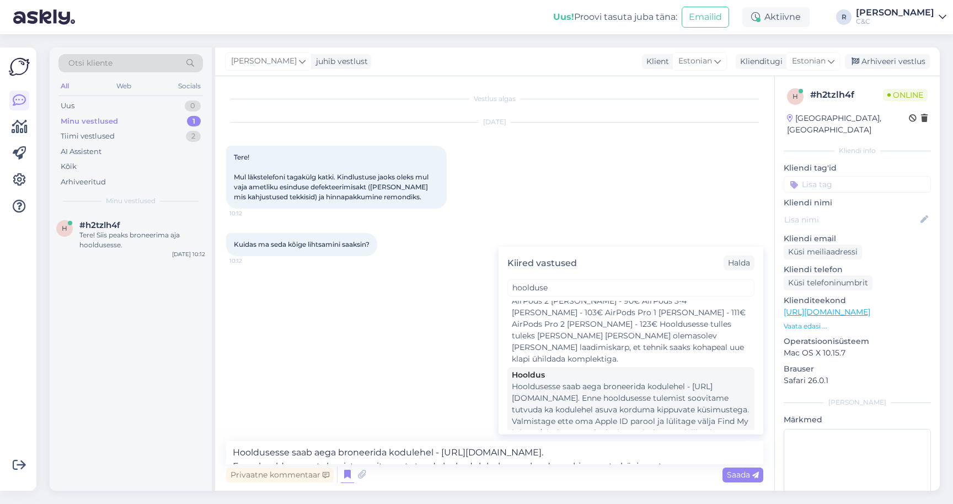
scroll to position [0, 0]
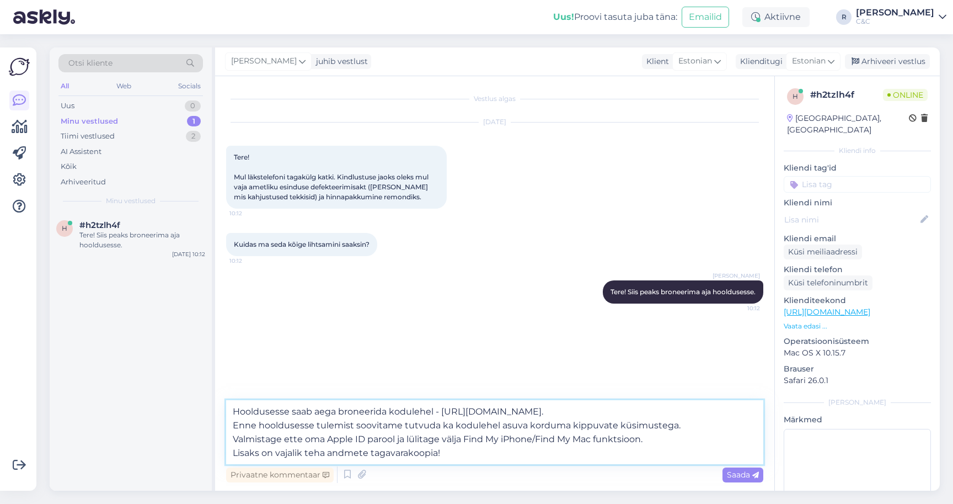
click at [496, 463] on textarea "Hooldusesse saab aega broneerida kodulehel - [URL][DOMAIN_NAME]. Enne hoolduses…" at bounding box center [494, 432] width 537 height 64
click at [496, 461] on textarea "Hooldusesse saab aega broneerida kodulehel - [URL][DOMAIN_NAME]. Enne hoolduses…" at bounding box center [494, 432] width 537 height 64
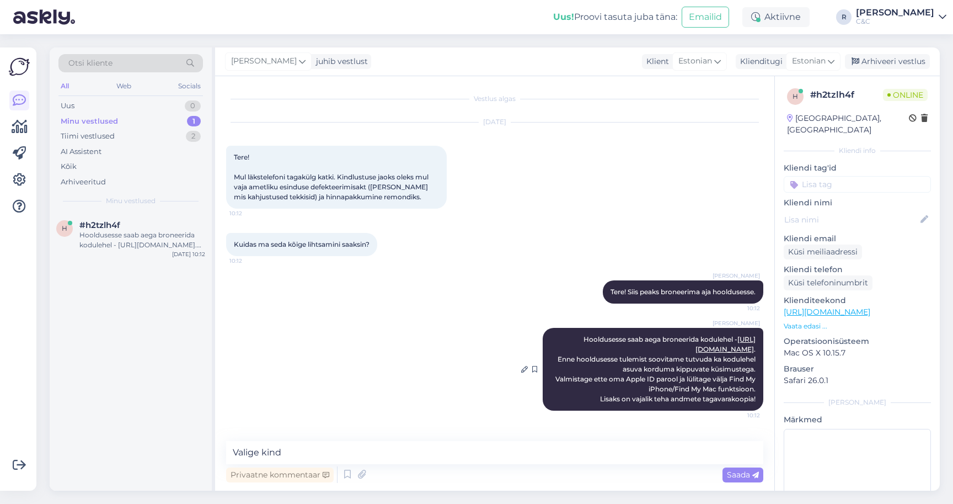
click at [708, 350] on link "[URL][DOMAIN_NAME]" at bounding box center [726, 344] width 60 height 18
click at [403, 461] on textarea "Valige kind" at bounding box center [494, 452] width 537 height 23
click at [323, 451] on textarea "Teil [PERSON_NAME] valida iPhone / iPad hooldus." at bounding box center [494, 452] width 537 height 23
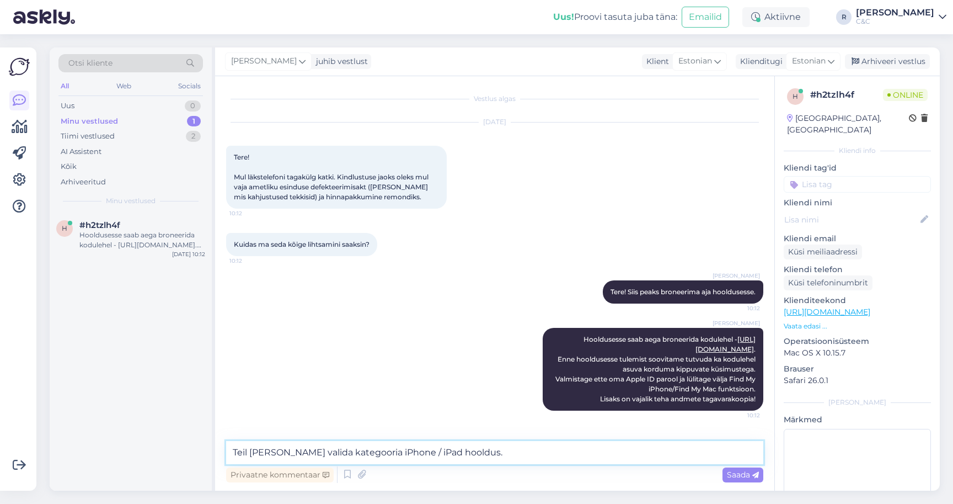
click at [494, 447] on textarea "Teil [PERSON_NAME] valida kategooria iPhone / iPad hooldus." at bounding box center [494, 452] width 537 height 23
click at [494, 448] on textarea "Teil [PERSON_NAME] valida kategooria iPhone / iPad hooldus." at bounding box center [494, 452] width 537 height 23
type textarea "Teil [PERSON_NAME] valida kategooria iPhone / iPad hooldus -> Kindlustus."
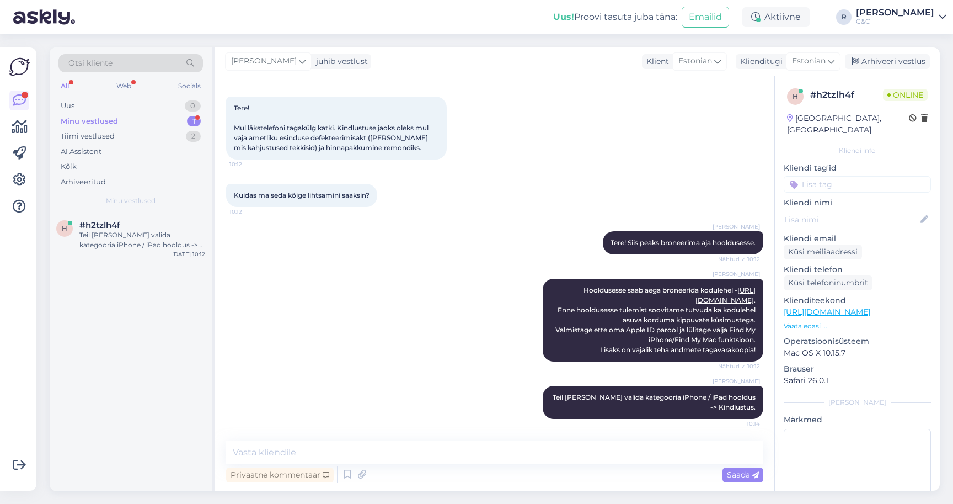
click at [159, 115] on div "Minu vestlused 1" at bounding box center [130, 121] width 145 height 15
click at [155, 117] on div "Minu vestlused 1" at bounding box center [130, 121] width 145 height 15
click at [111, 249] on div "h #h2tzlh4f Teil [PERSON_NAME] valida kategooria iPhone / iPad hooldus -> Kindl…" at bounding box center [131, 237] width 162 height 50
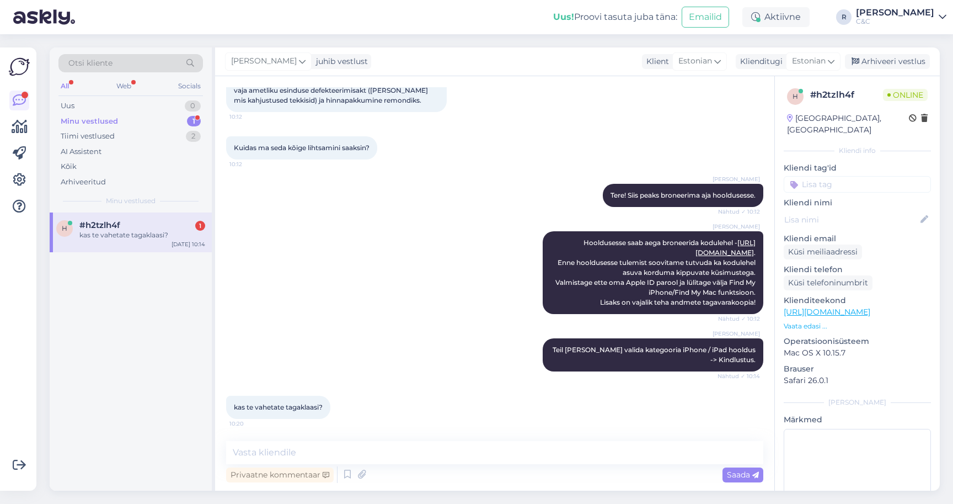
click at [180, 214] on div "h #h2tzlh4f 1 kas te vahetate tagaklaasi? [DATE] 10:14" at bounding box center [131, 232] width 162 height 40
click at [388, 463] on textarea at bounding box center [494, 452] width 537 height 23
click at [388, 460] on textarea at bounding box center [494, 452] width 537 height 23
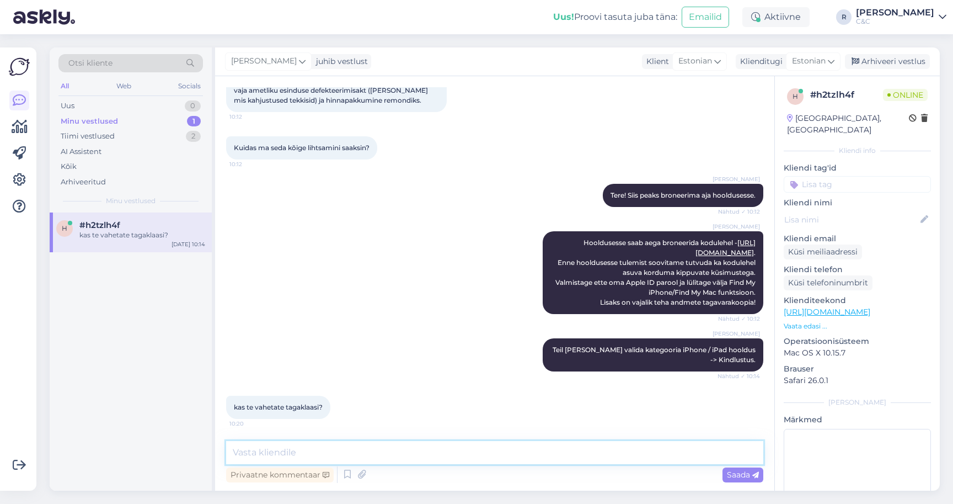
click at [387, 443] on textarea at bounding box center [494, 452] width 537 height 23
type textarea "Mis seadmest jutt?"
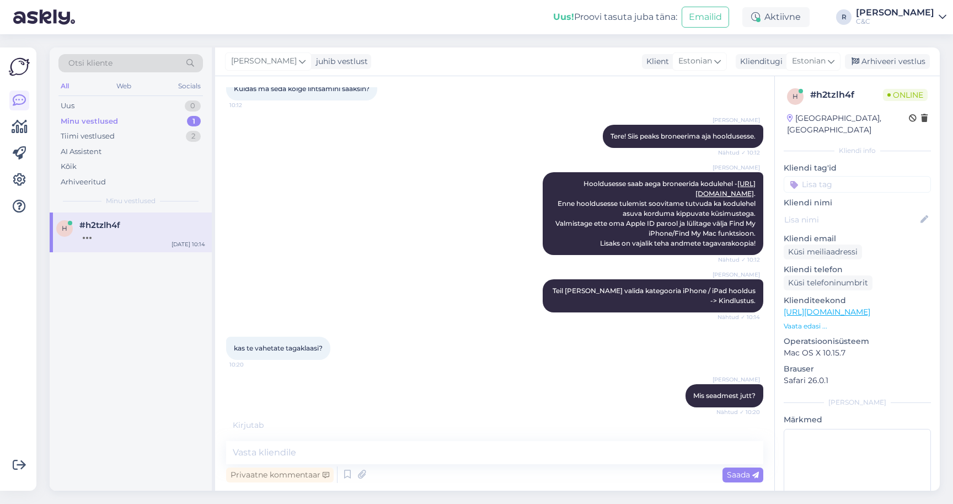
scroll to position [203, 0]
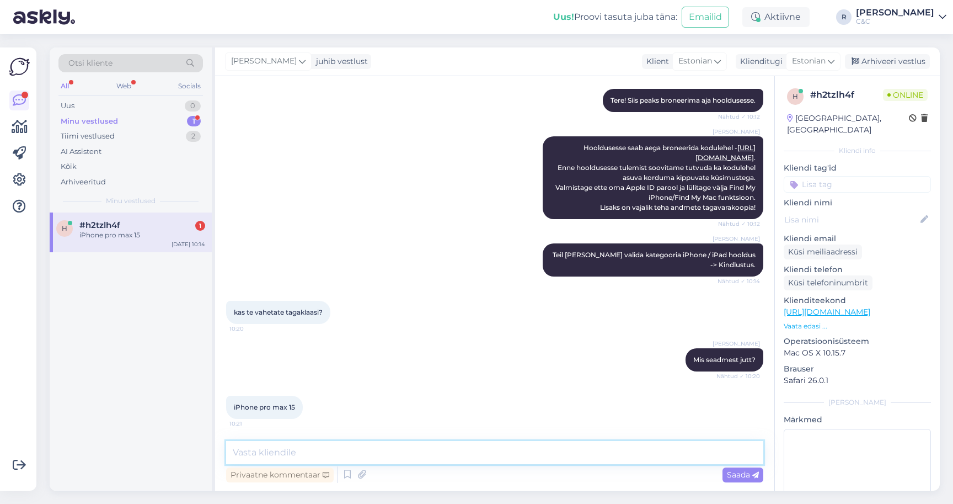
click at [459, 458] on textarea at bounding box center [494, 452] width 537 height 23
type textarea "Vahetame."
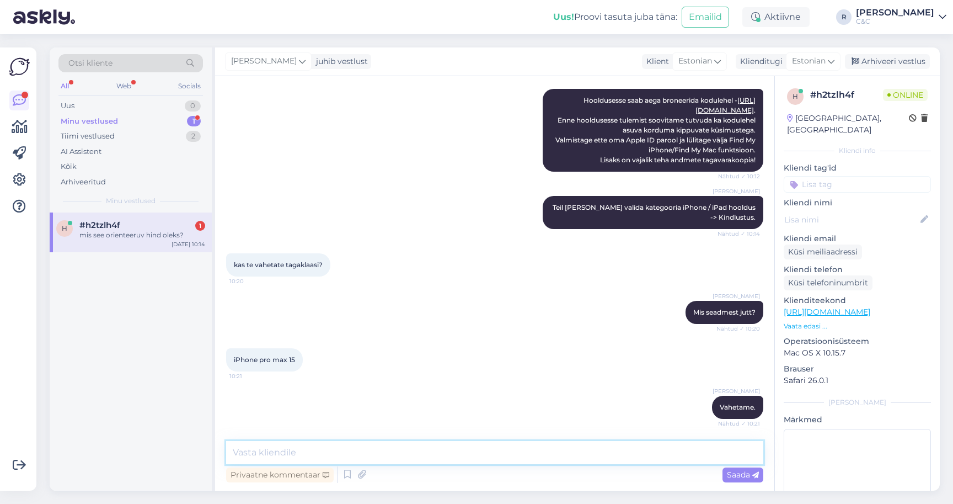
scroll to position [298, 0]
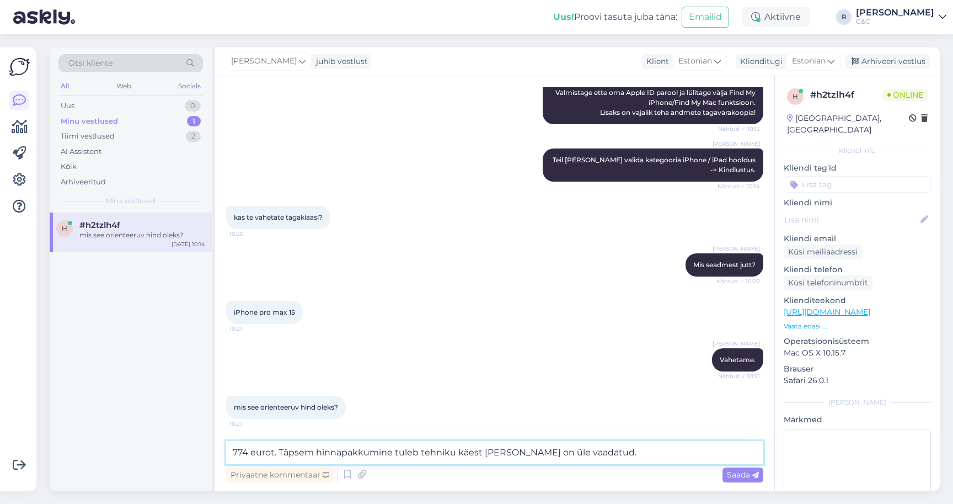
type textarea "774 eurot. Täpsem hinnapakkumine tuleb tehniku käest [PERSON_NAME] on üle vaada…"
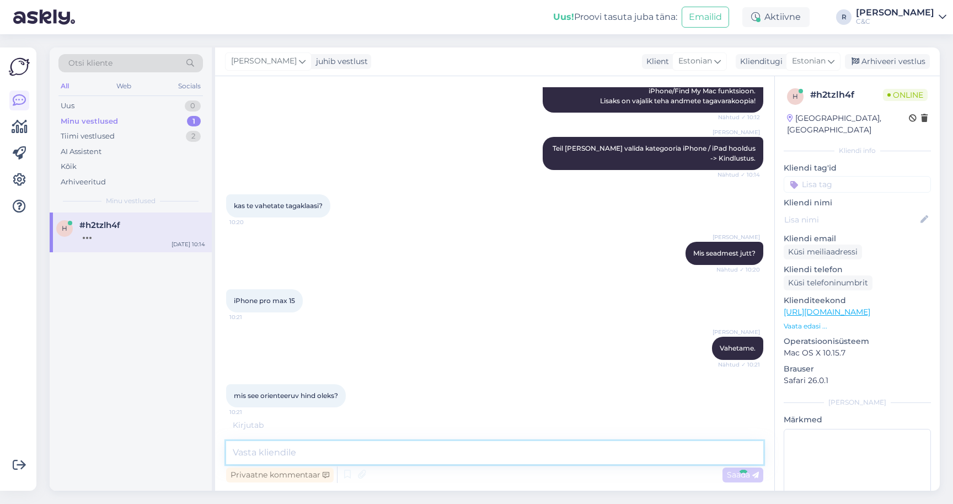
scroll to position [355, 0]
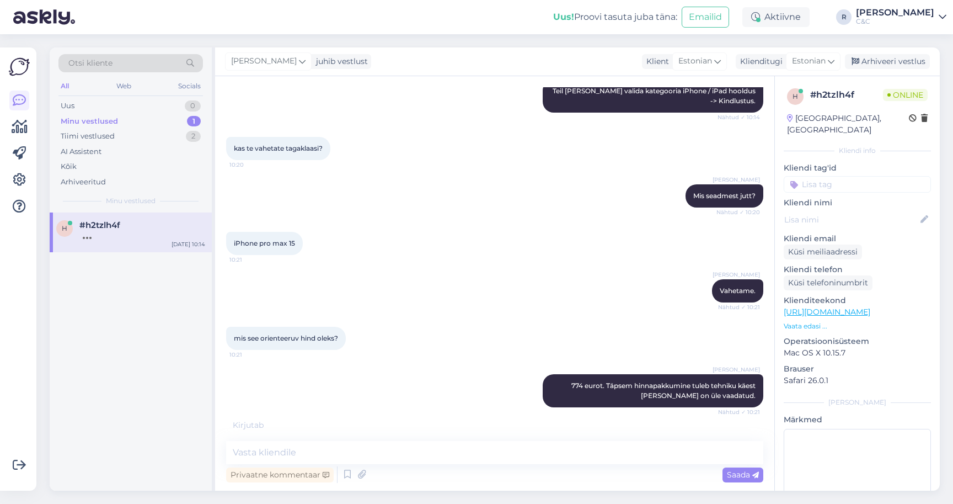
click at [416, 322] on div "mis see orienteeruv hind oleks? 10:21" at bounding box center [494, 337] width 537 height 47
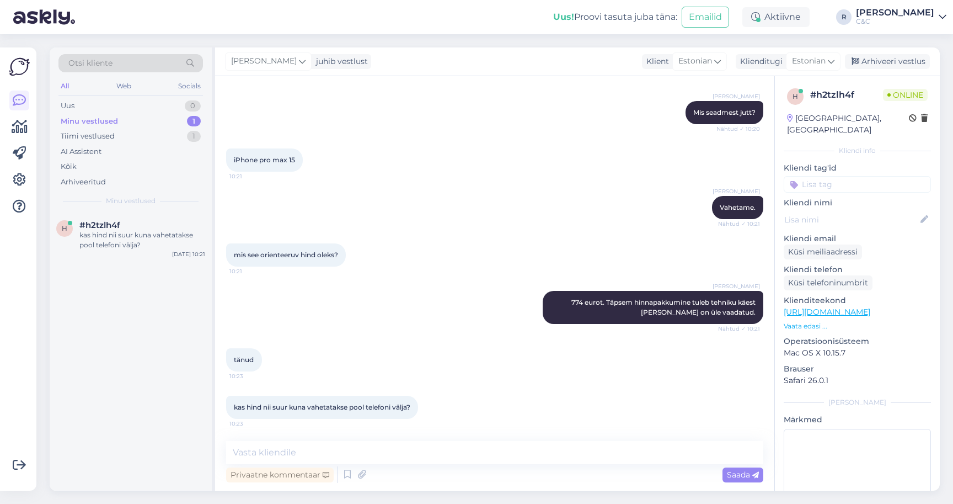
scroll to position [439, 0]
click at [367, 457] on textarea at bounding box center [494, 452] width 537 height 23
type textarea "Jah."
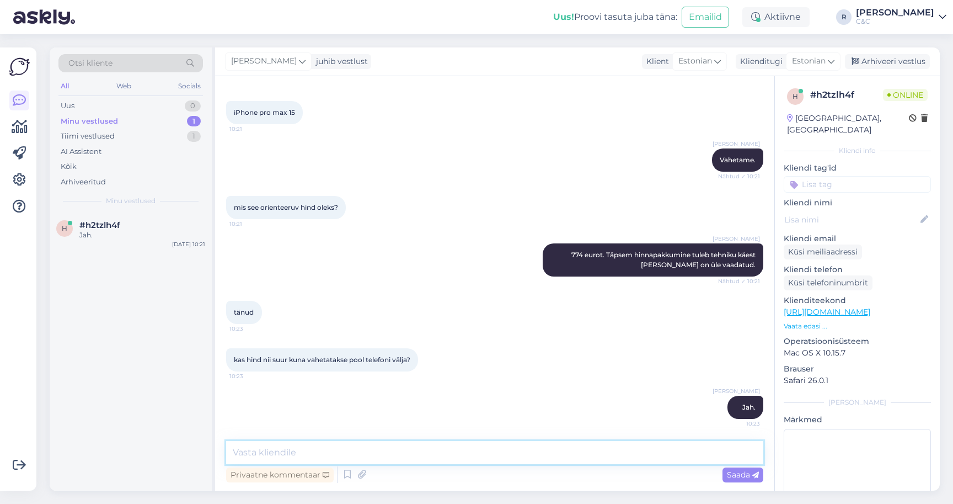
click at [404, 454] on textarea at bounding box center [494, 452] width 537 height 23
click at [896, 60] on div "Arhiveeri vestlus" at bounding box center [887, 61] width 85 height 15
